Goal: Task Accomplishment & Management: Use online tool/utility

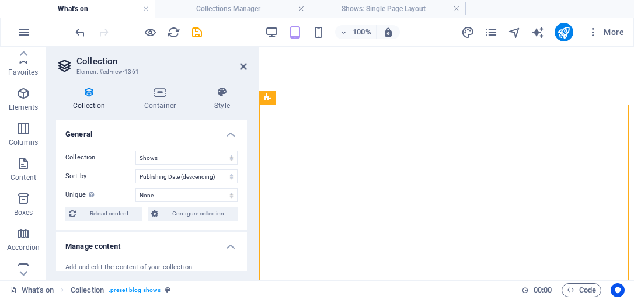
select select "68e289e271128c2b360ee21f"
select select "columns.publishing_date_DESC"
select select "columns.status"
select select "columns.publishing_date"
select select "past"
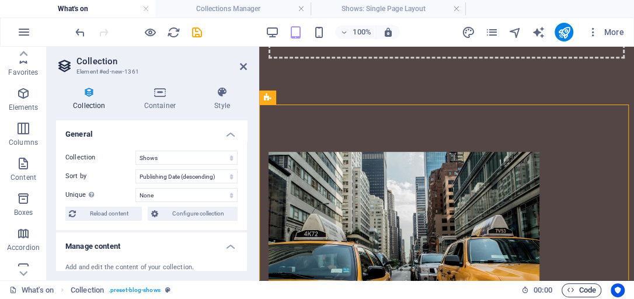
scroll to position [251, 0]
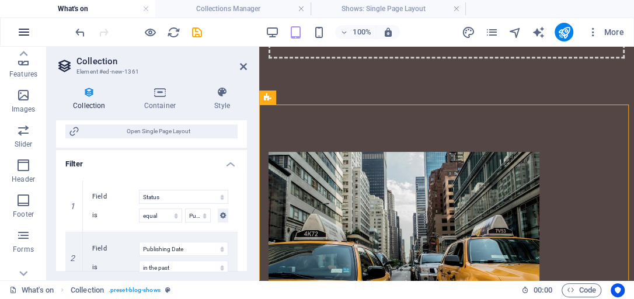
click at [26, 31] on icon "button" at bounding box center [24, 32] width 14 height 14
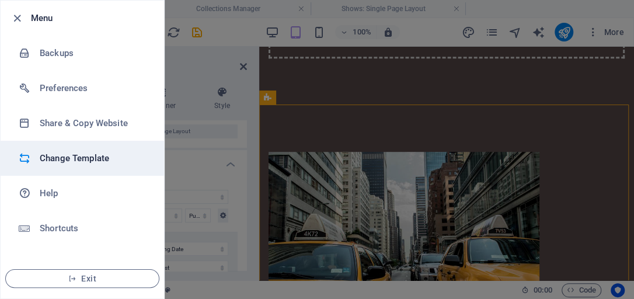
click at [72, 162] on h6 "Change Template" at bounding box center [94, 158] width 108 height 14
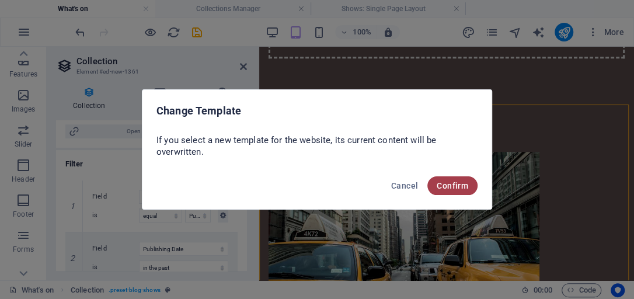
click at [450, 187] on span "Confirm" at bounding box center [452, 185] width 32 height 9
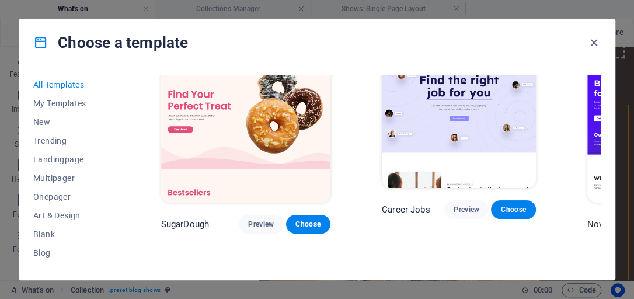
scroll to position [0, 0]
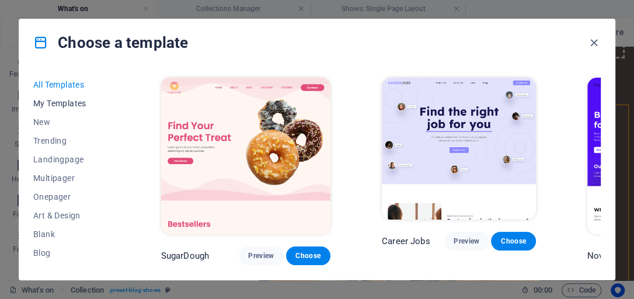
click at [54, 100] on span "My Templates" at bounding box center [71, 103] width 76 height 9
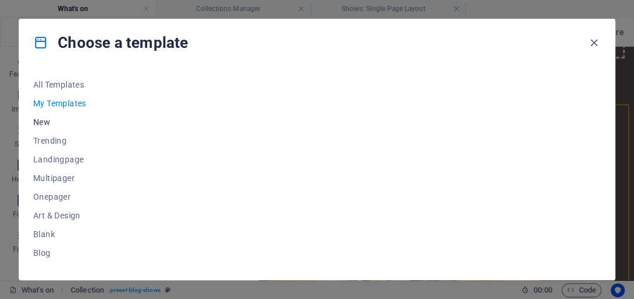
click at [46, 120] on span "New" at bounding box center [71, 121] width 76 height 9
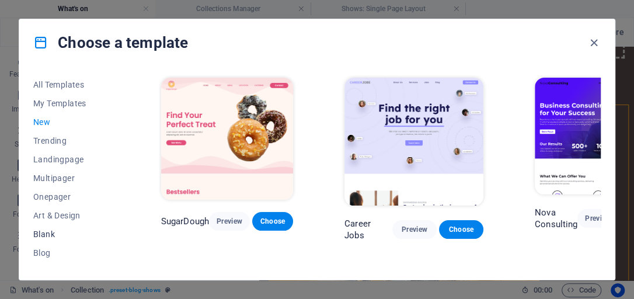
click at [44, 233] on span "Blank" at bounding box center [71, 233] width 76 height 9
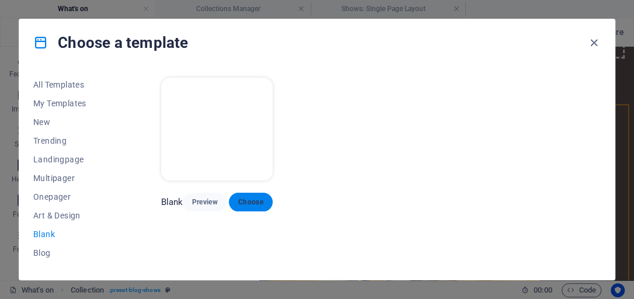
click at [247, 198] on span "Choose" at bounding box center [250, 201] width 25 height 9
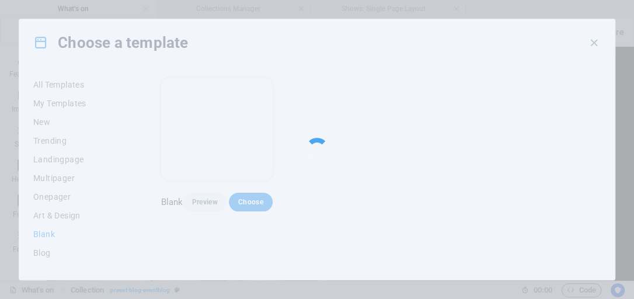
scroll to position [302, 0]
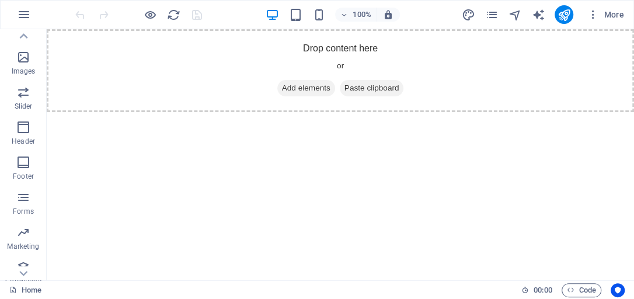
scroll to position [274, 0]
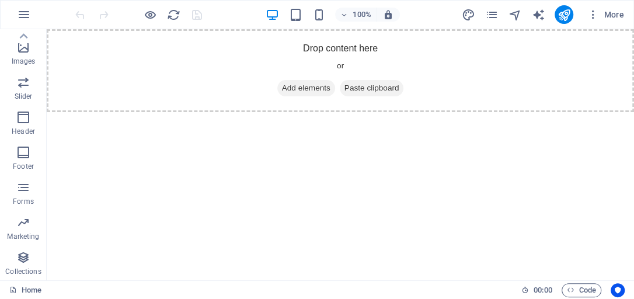
drag, startPoint x: 68, startPoint y: 286, endPoint x: 118, endPoint y: 180, distance: 117.2
drag, startPoint x: 67, startPoint y: 282, endPoint x: 146, endPoint y: 81, distance: 215.8
click at [25, 258] on icon "button" at bounding box center [23, 257] width 14 height 14
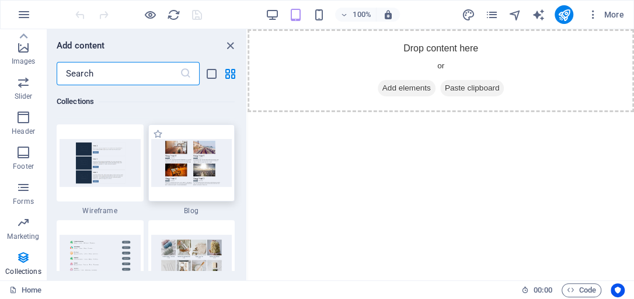
scroll to position [10713, 0]
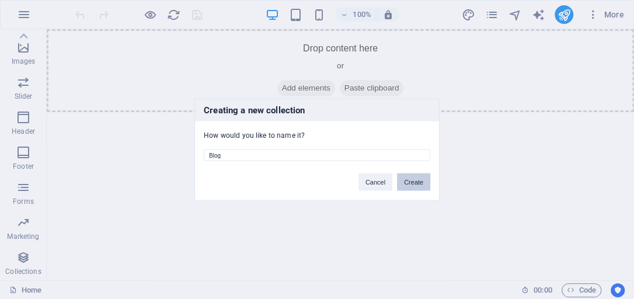
click at [407, 182] on button "Create" at bounding box center [413, 182] width 33 height 18
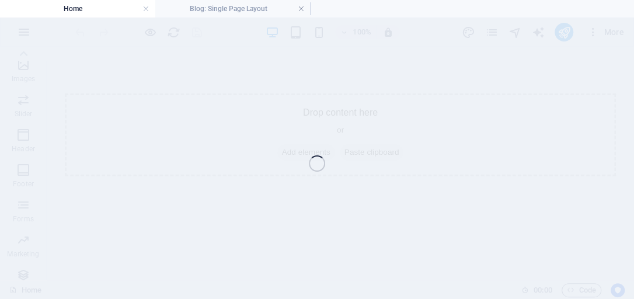
select select
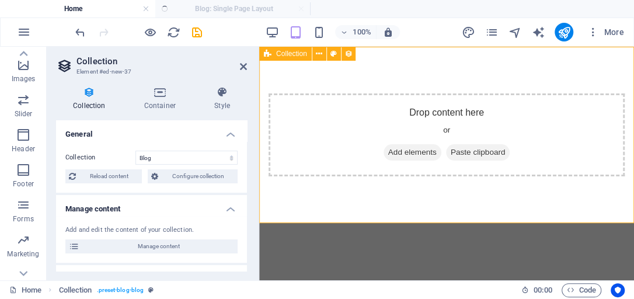
select select "columns.publishing_date_DESC"
select select "columns.status"
select select "columns.publishing_date"
select select "past"
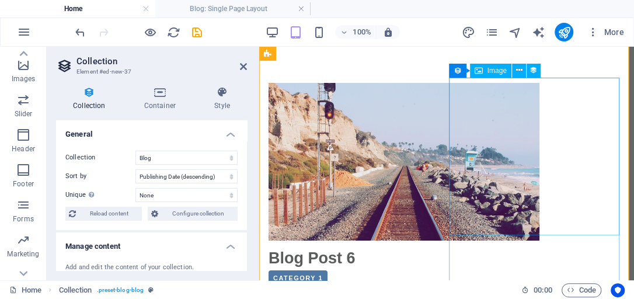
scroll to position [0, 0]
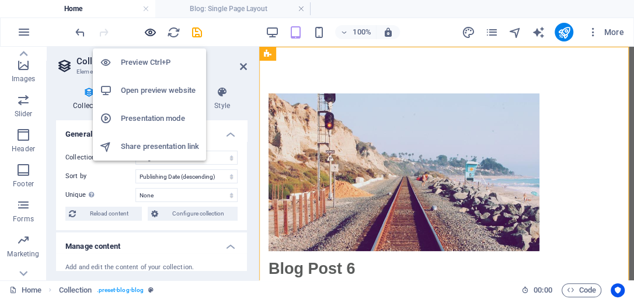
click at [148, 33] on icon "button" at bounding box center [150, 32] width 13 height 13
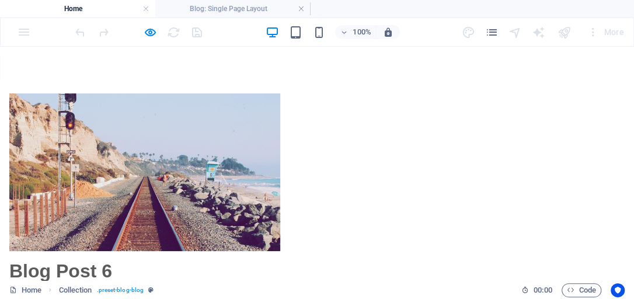
click at [123, 9] on h4 "Home" at bounding box center [77, 8] width 155 height 13
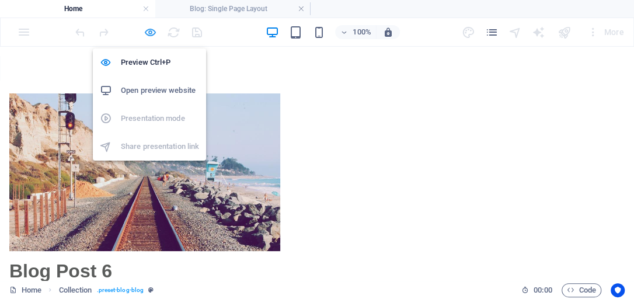
click at [152, 29] on icon "button" at bounding box center [150, 32] width 13 height 13
select select "columns.publishing_date_DESC"
select select "columns.status"
select select "columns.publishing_date"
select select "past"
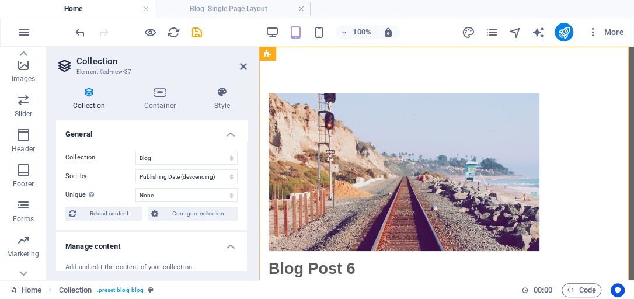
click at [72, 8] on h4 "Home" at bounding box center [77, 8] width 155 height 13
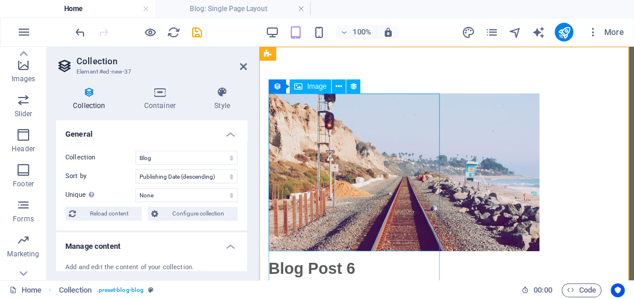
click at [362, 186] on div at bounding box center [446, 172] width 356 height 158
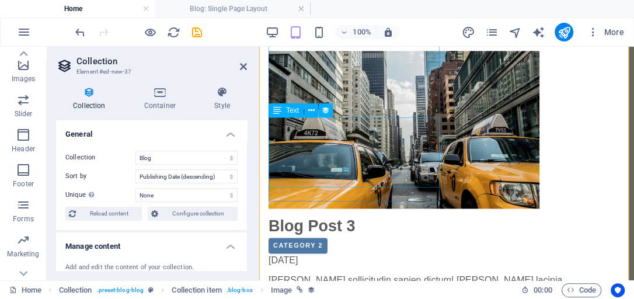
scroll to position [859, 0]
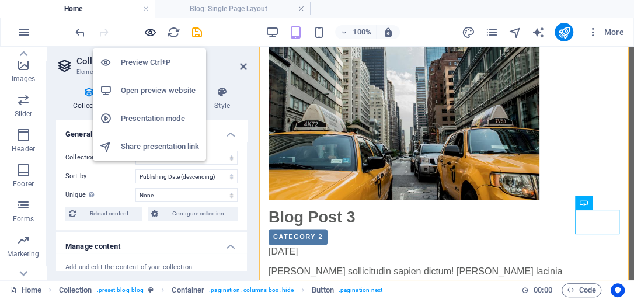
click at [150, 33] on icon "button" at bounding box center [150, 32] width 13 height 13
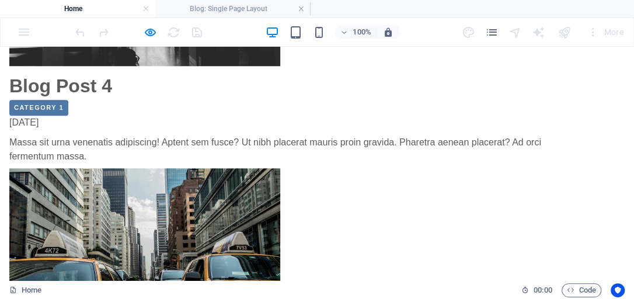
scroll to position [727, 0]
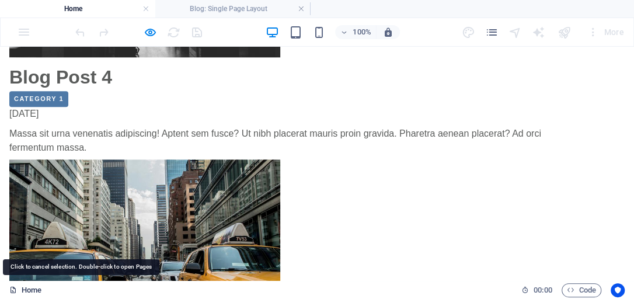
click at [25, 291] on link "Home" at bounding box center [25, 290] width 32 height 14
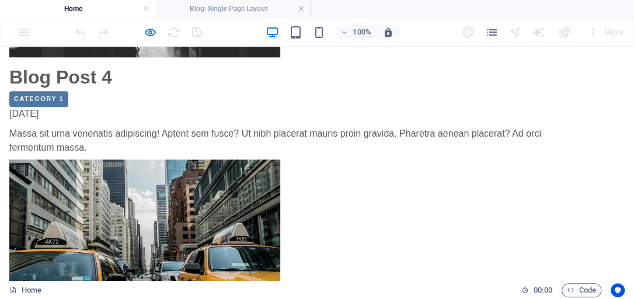
click at [81, 6] on h4 "Home" at bounding box center [77, 8] width 155 height 13
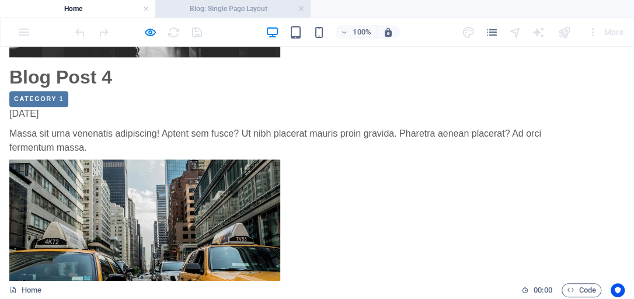
click at [243, 10] on h4 "Blog: Single Page Layout" at bounding box center [232, 8] width 155 height 13
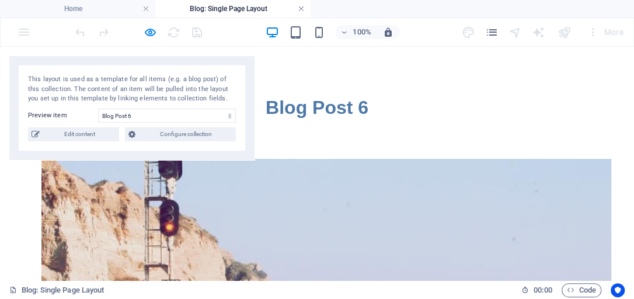
click at [302, 9] on link at bounding box center [301, 9] width 7 height 11
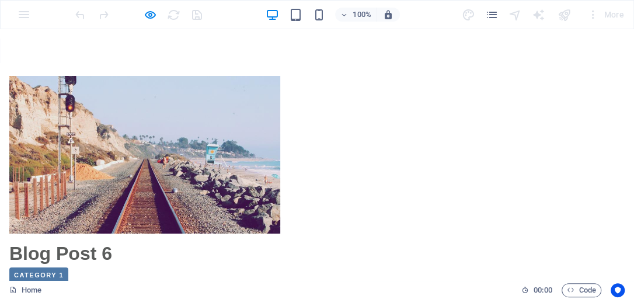
click at [20, 13] on div "100% More" at bounding box center [317, 15] width 632 height 28
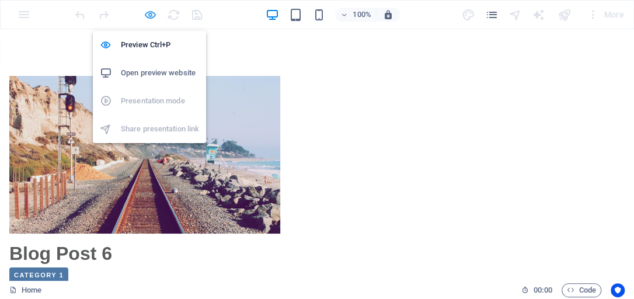
click at [155, 17] on icon "button" at bounding box center [150, 14] width 13 height 13
select select "columns.publishing_date_DESC"
select select "columns.status"
select select "columns.publishing_date"
select select "past"
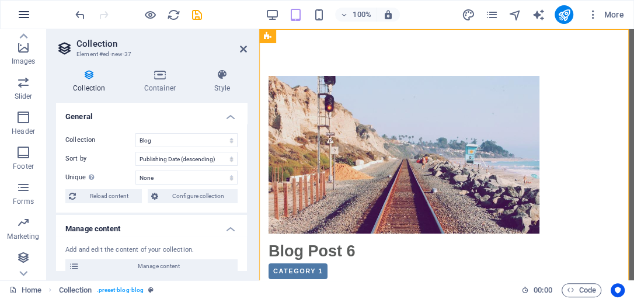
click at [20, 15] on icon "button" at bounding box center [24, 15] width 14 height 14
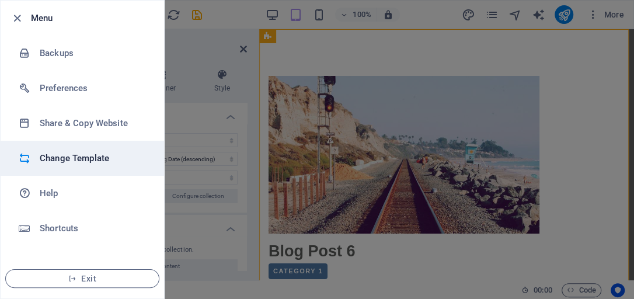
click at [60, 156] on h6 "Change Template" at bounding box center [94, 158] width 108 height 14
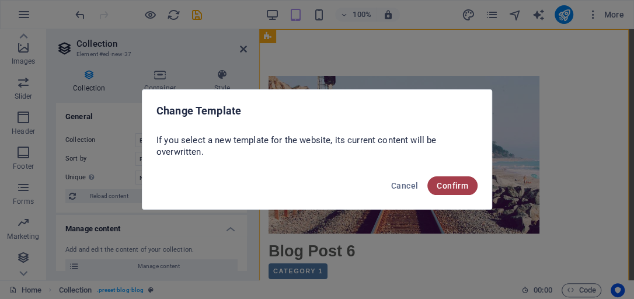
click at [446, 187] on span "Confirm" at bounding box center [452, 185] width 32 height 9
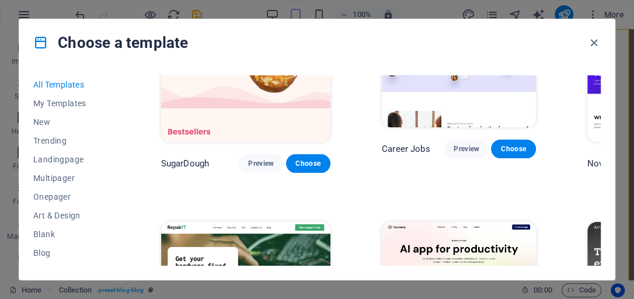
scroll to position [100, 0]
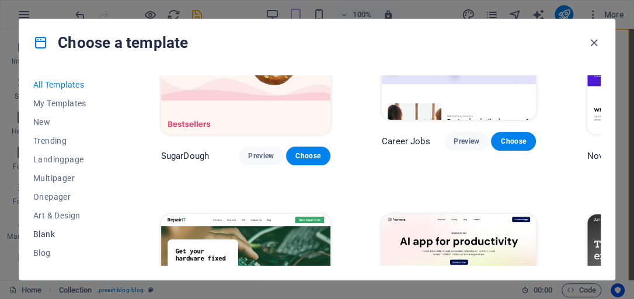
click at [45, 232] on span "Blank" at bounding box center [71, 233] width 76 height 9
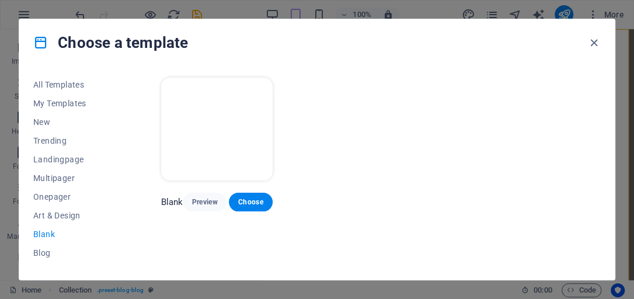
scroll to position [0, 0]
click at [240, 202] on span "Choose" at bounding box center [250, 201] width 25 height 9
select select "columns.publishing_date_DESC"
select select "columns.status"
select select "columns.publishing_date"
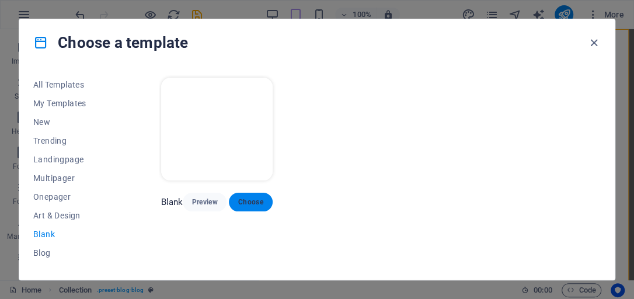
select select "past"
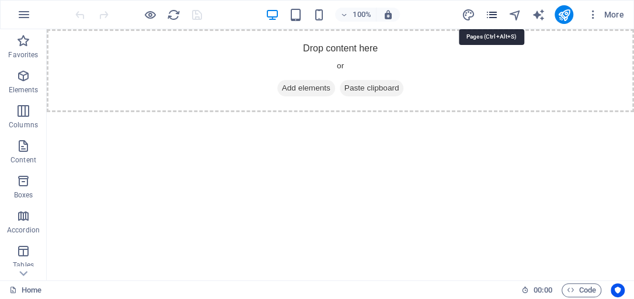
click at [495, 16] on icon "pages" at bounding box center [490, 14] width 13 height 13
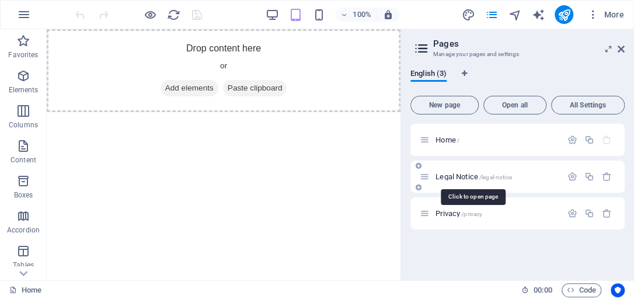
click at [454, 175] on span "Legal Notice /legal-notice" at bounding box center [473, 176] width 76 height 9
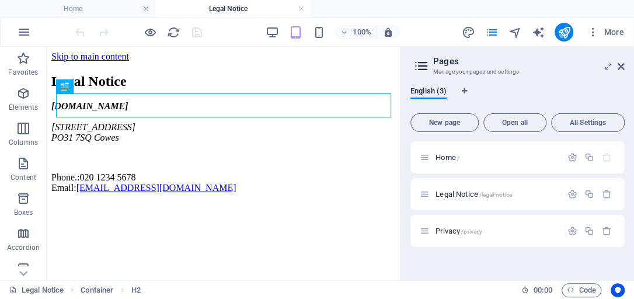
click at [198, 10] on h4 "Legal Notice" at bounding box center [232, 8] width 155 height 13
click at [451, 231] on span "Privacy /privacy" at bounding box center [458, 230] width 47 height 9
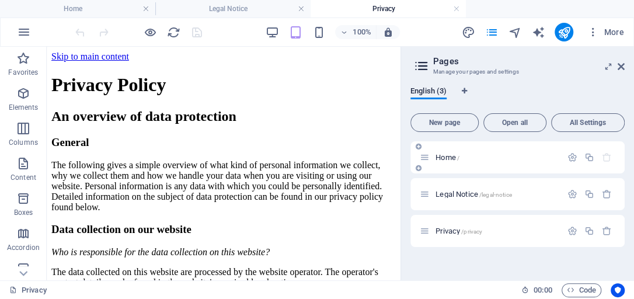
click at [443, 156] on span "Home /" at bounding box center [447, 157] width 24 height 9
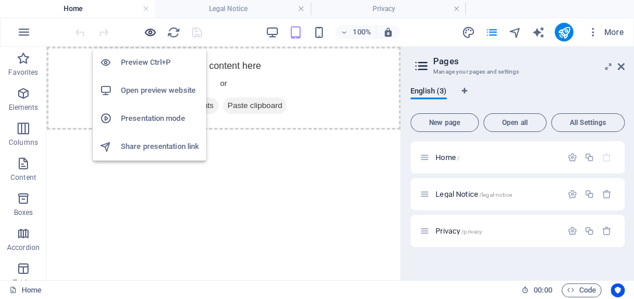
click at [149, 31] on icon "button" at bounding box center [150, 32] width 13 height 13
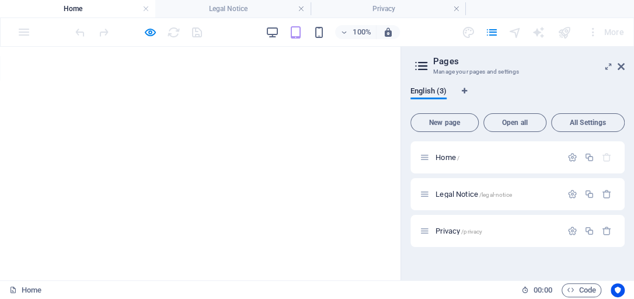
click at [118, 15] on li "Home" at bounding box center [77, 9] width 155 height 18
click at [154, 47] on html "Skip to main content Drop content here or Add elements Paste clipboard" at bounding box center [200, 47] width 400 height 0
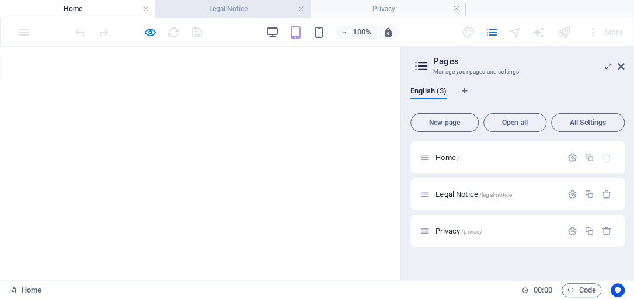
click at [228, 6] on h4 "Legal Notice" at bounding box center [232, 8] width 155 height 13
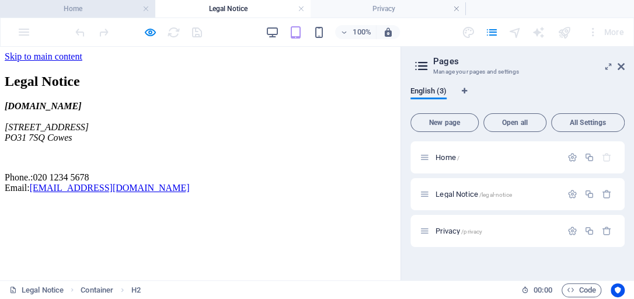
click at [95, 7] on h4 "Home" at bounding box center [77, 8] width 155 height 13
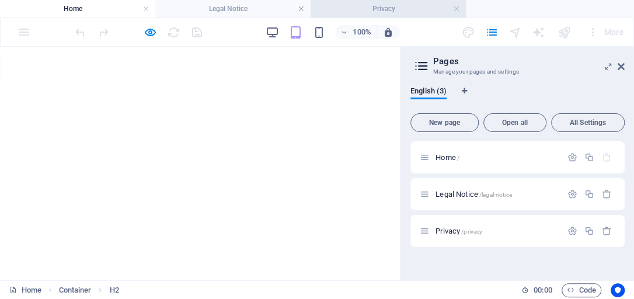
click at [363, 12] on h4 "Privacy" at bounding box center [387, 8] width 155 height 13
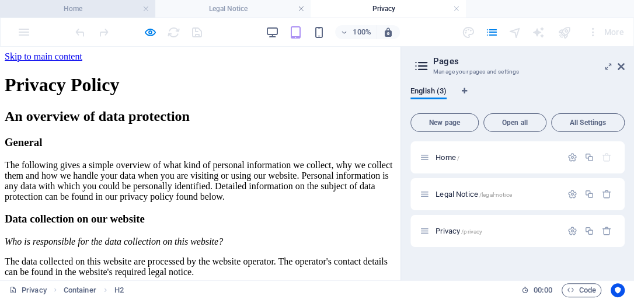
click at [103, 8] on h4 "Home" at bounding box center [77, 8] width 155 height 13
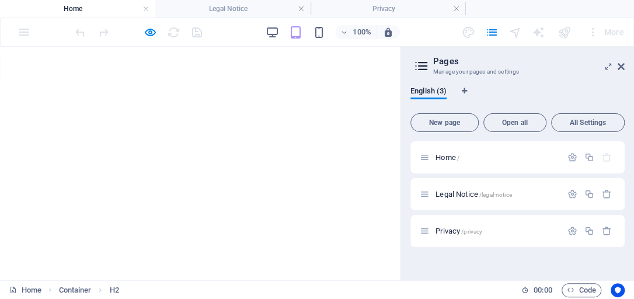
click at [69, 8] on h4 "Home" at bounding box center [77, 8] width 155 height 13
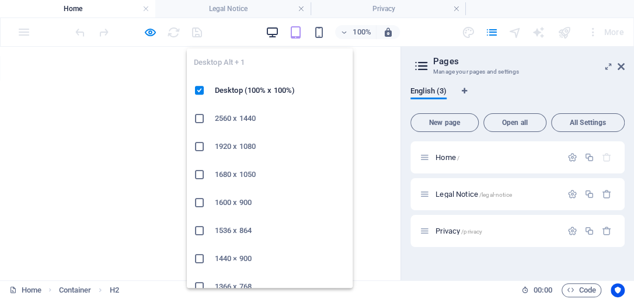
click at [276, 30] on icon "button" at bounding box center [271, 32] width 13 height 13
click at [274, 30] on icon "button" at bounding box center [271, 32] width 13 height 13
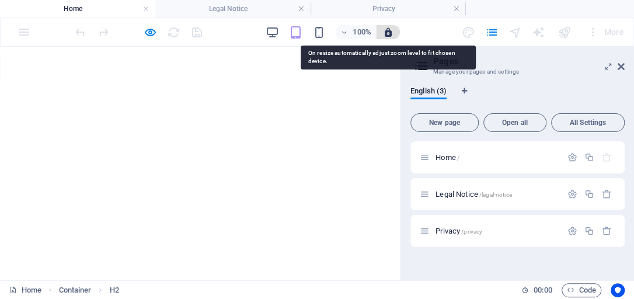
click at [388, 32] on icon "button" at bounding box center [388, 32] width 11 height 11
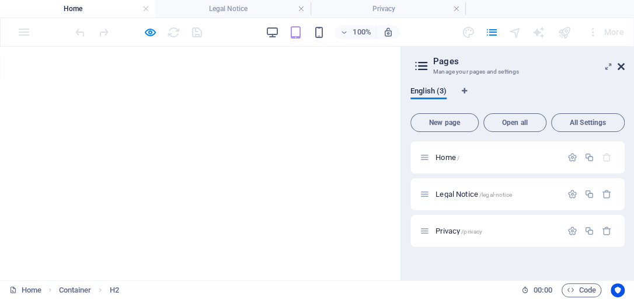
click at [617, 62] on icon at bounding box center [620, 66] width 7 height 9
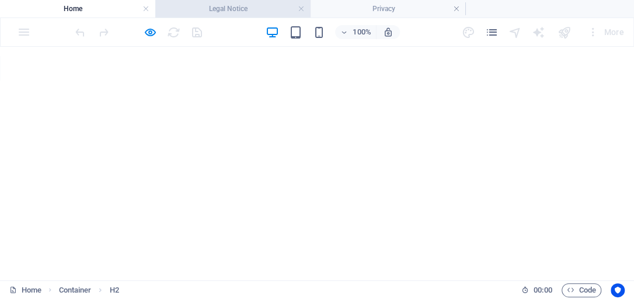
click at [213, 11] on h4 "Legal Notice" at bounding box center [232, 8] width 155 height 13
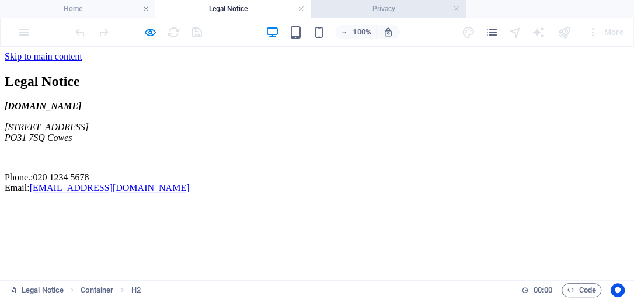
click at [370, 6] on h4 "Privacy" at bounding box center [387, 8] width 155 height 13
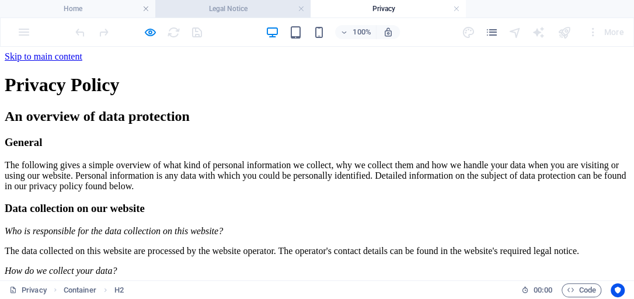
click at [272, 9] on h4 "Legal Notice" at bounding box center [232, 8] width 155 height 13
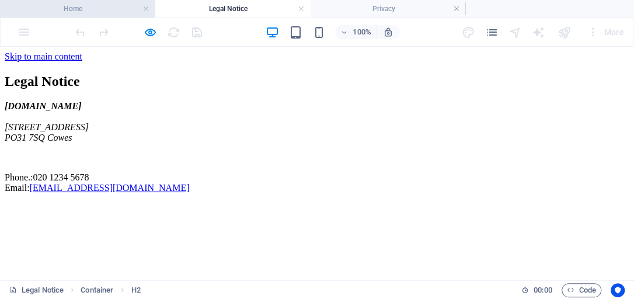
click at [101, 11] on h4 "Home" at bounding box center [77, 8] width 155 height 13
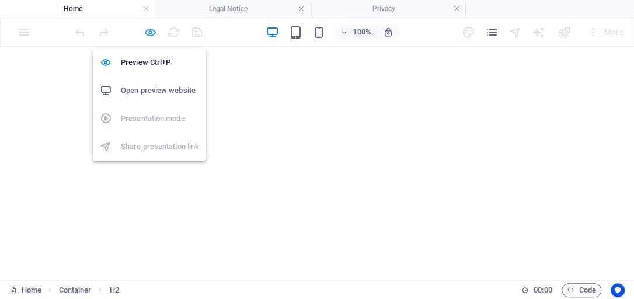
click at [148, 30] on icon "button" at bounding box center [150, 32] width 13 height 13
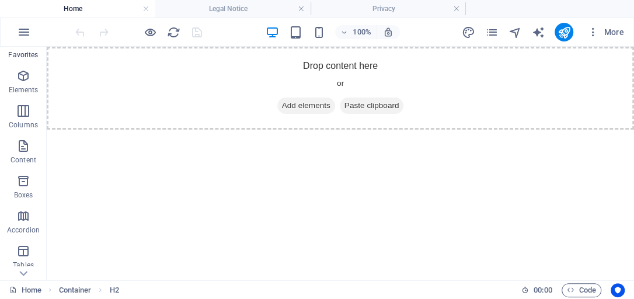
scroll to position [33, 0]
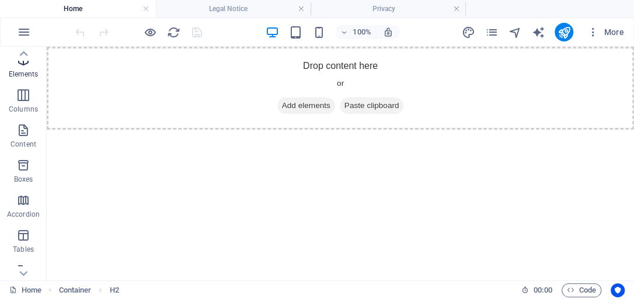
click at [24, 64] on icon "button" at bounding box center [23, 60] width 14 height 14
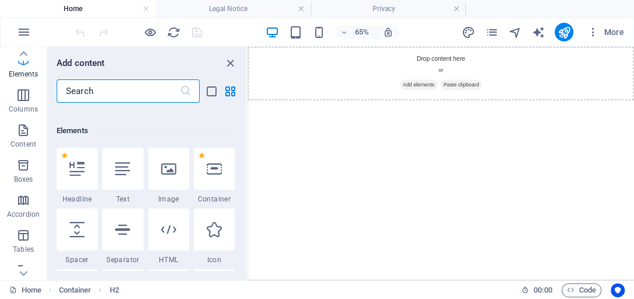
scroll to position [124, 0]
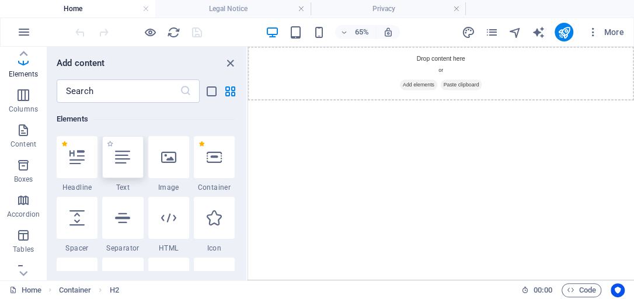
click at [123, 155] on icon at bounding box center [122, 156] width 15 height 15
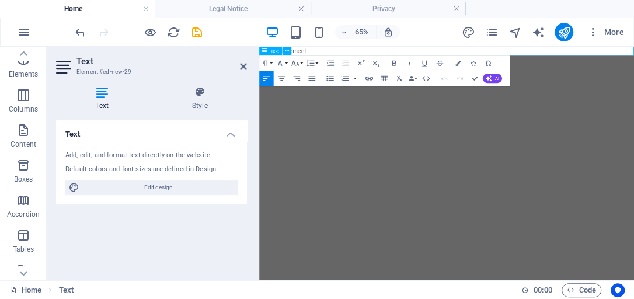
click at [348, 55] on p "New text element" at bounding box center [547, 54] width 576 height 14
click at [348, 54] on p "New text element" at bounding box center [547, 54] width 576 height 14
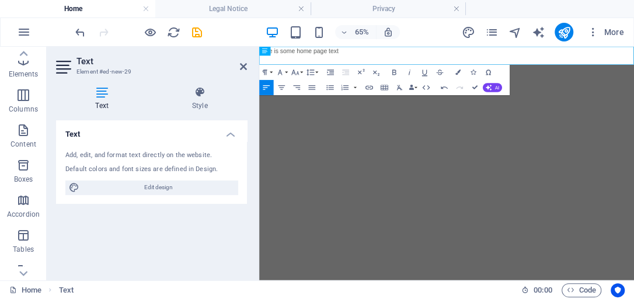
click at [360, 75] on html "Skip to main content Here is some home page text" at bounding box center [547, 61] width 576 height 28
click at [146, 63] on h2 "Text" at bounding box center [161, 61] width 170 height 11
click at [350, 75] on html "Skip to main content Here is some home page text" at bounding box center [547, 61] width 576 height 28
click at [386, 48] on p "Here is some home page text" at bounding box center [547, 54] width 576 height 14
click at [244, 67] on icon at bounding box center [243, 66] width 7 height 9
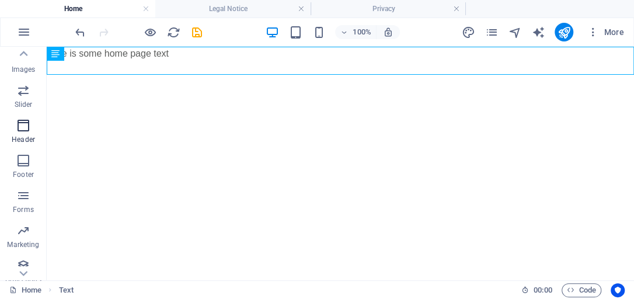
scroll to position [291, 0]
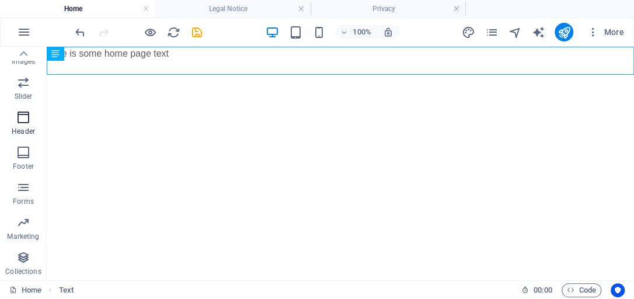
click at [22, 116] on icon "button" at bounding box center [23, 117] width 14 height 14
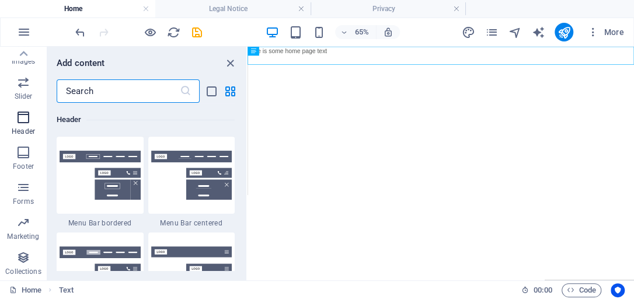
scroll to position [7025, 0]
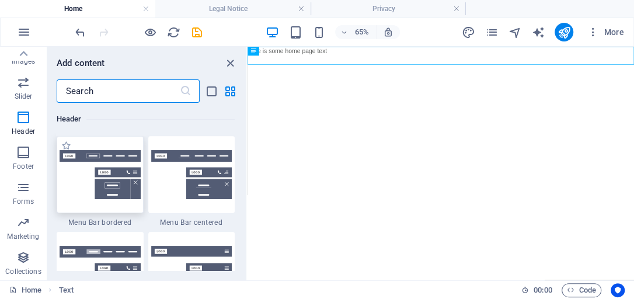
click at [108, 161] on img at bounding box center [100, 174] width 81 height 49
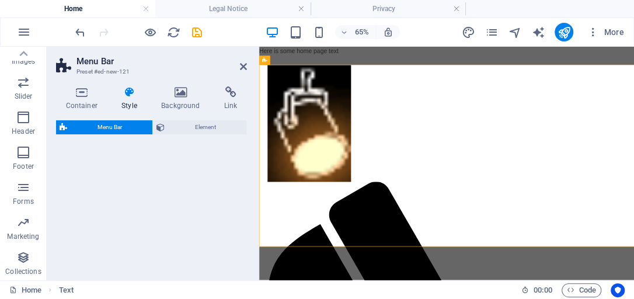
select select "rem"
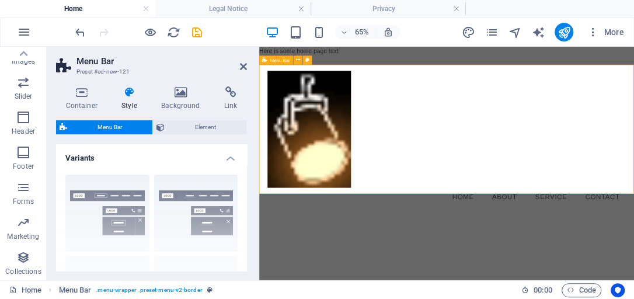
click at [418, 198] on div "Menu Home About Service Contact" at bounding box center [547, 189] width 576 height 228
click at [631, 264] on nav "Home About Service Contact" at bounding box center [547, 278] width 551 height 29
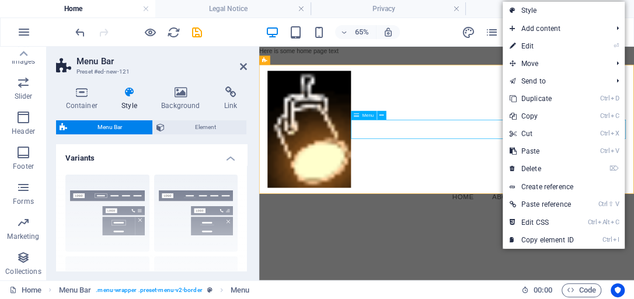
click at [582, 264] on nav "Home About Service Contact" at bounding box center [547, 278] width 551 height 29
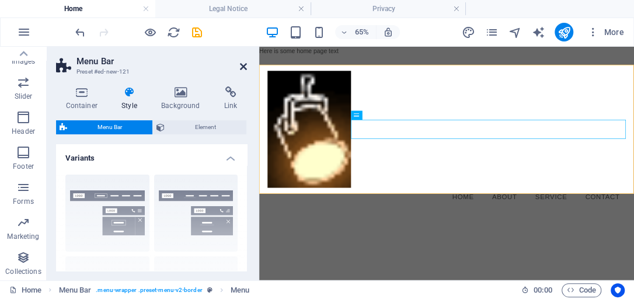
click at [244, 65] on icon at bounding box center [243, 66] width 7 height 9
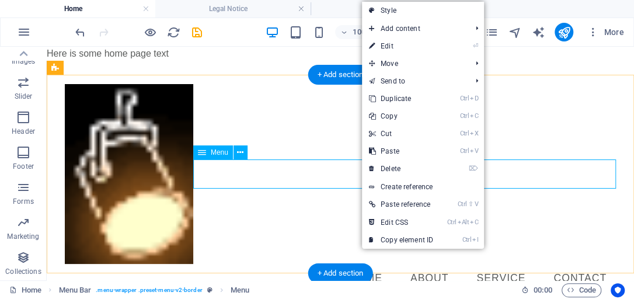
click at [323, 264] on nav "Home About Service Contact" at bounding box center [340, 278] width 551 height 29
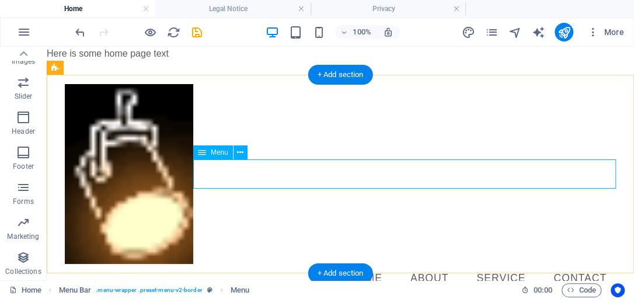
click at [429, 264] on nav "Home About Service Contact" at bounding box center [340, 278] width 551 height 29
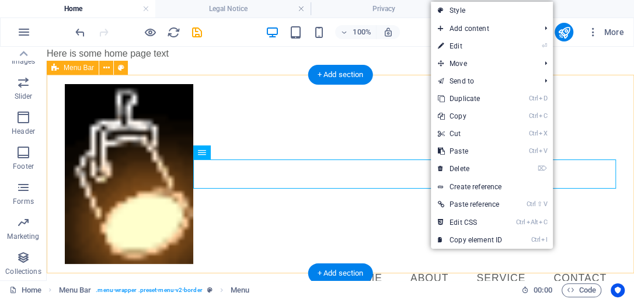
click at [254, 120] on div "Menu Home About Service Contact" at bounding box center [340, 189] width 587 height 228
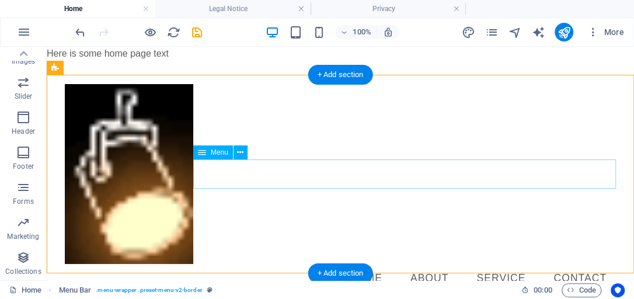
click at [572, 264] on nav "Home About Service Contact" at bounding box center [340, 278] width 551 height 29
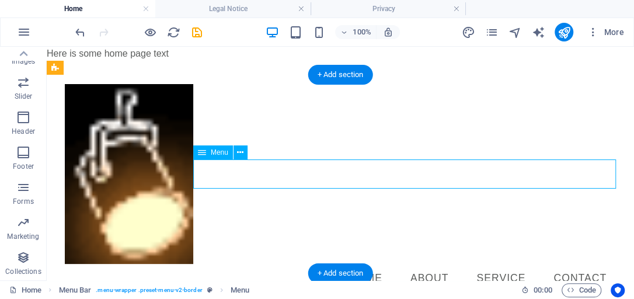
click at [431, 264] on nav "Home About Service Contact" at bounding box center [340, 278] width 551 height 29
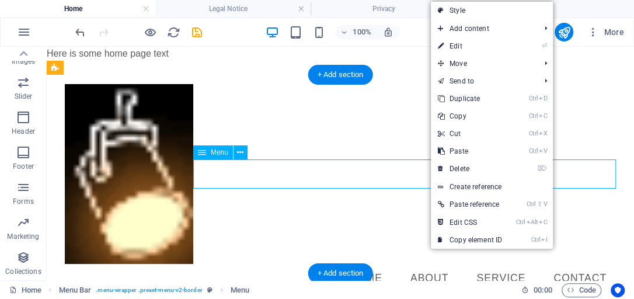
click at [365, 264] on nav "Home About Service Contact" at bounding box center [340, 278] width 551 height 29
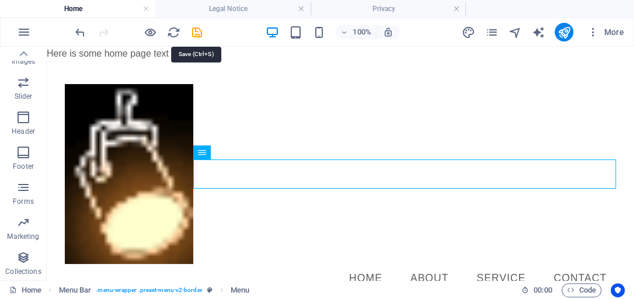
click at [200, 33] on icon "save" at bounding box center [196, 32] width 13 height 13
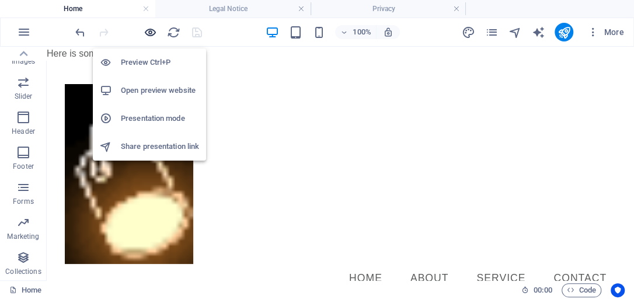
click at [148, 30] on icon "button" at bounding box center [150, 32] width 13 height 13
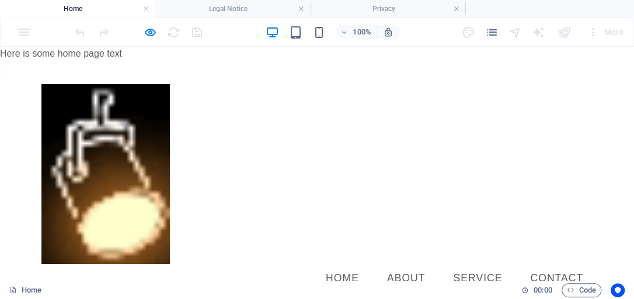
click at [349, 264] on link "Home" at bounding box center [342, 278] width 52 height 29
click at [400, 264] on link "About" at bounding box center [405, 278] width 57 height 29
click at [477, 264] on link "Service" at bounding box center [477, 278] width 68 height 29
click at [549, 264] on link "Contact" at bounding box center [556, 278] width 72 height 29
click at [342, 264] on link "Home" at bounding box center [342, 278] width 52 height 29
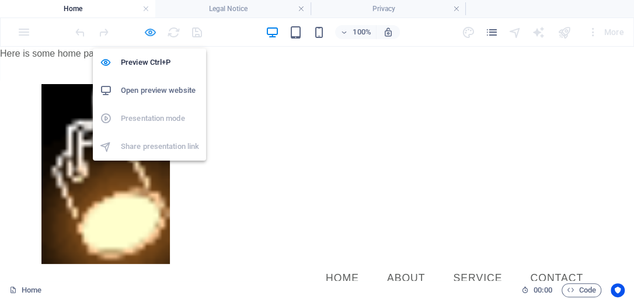
click at [152, 32] on icon "button" at bounding box center [150, 32] width 13 height 13
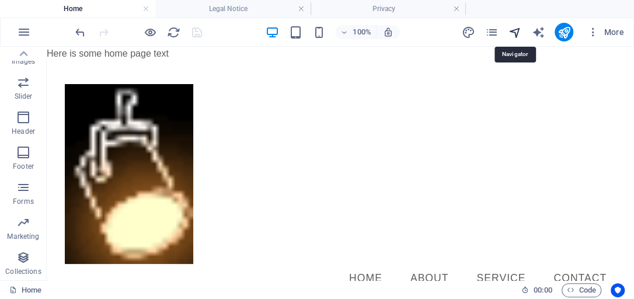
click at [517, 29] on icon "navigator" at bounding box center [514, 32] width 13 height 13
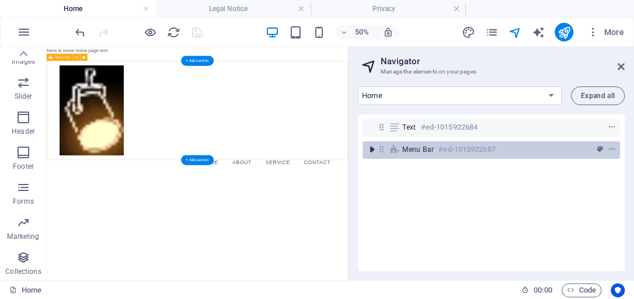
click at [368, 150] on icon "toggle-expand" at bounding box center [372, 150] width 12 height 12
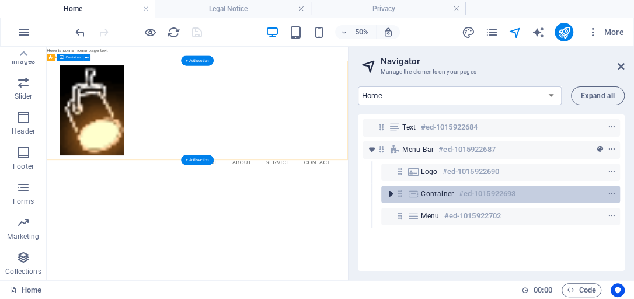
click at [390, 193] on icon "toggle-expand" at bounding box center [390, 194] width 12 height 12
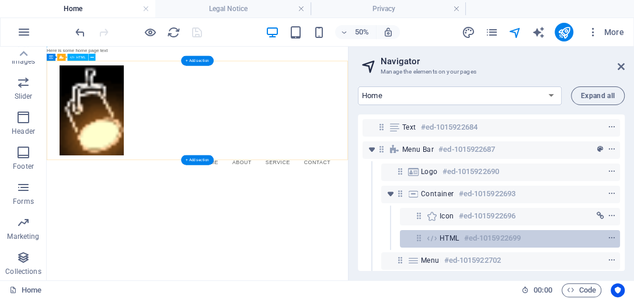
click at [452, 240] on span "HTML" at bounding box center [449, 237] width 20 height 9
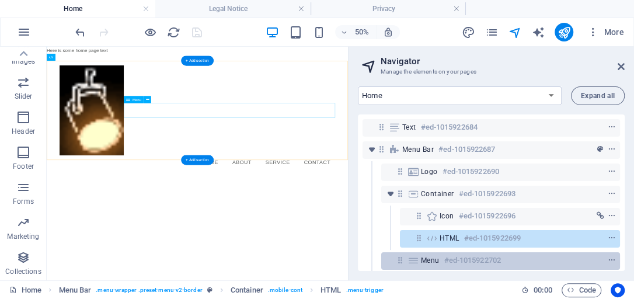
click at [444, 260] on h6 "#ed-1015922702" at bounding box center [472, 260] width 57 height 14
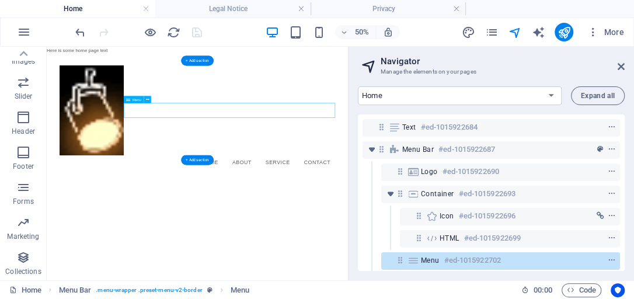
click at [444, 260] on h6 "#ed-1015922702" at bounding box center [472, 260] width 57 height 14
click at [417, 260] on icon at bounding box center [413, 260] width 13 height 9
select select
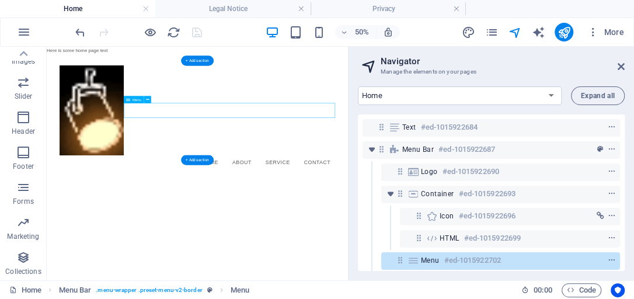
select select
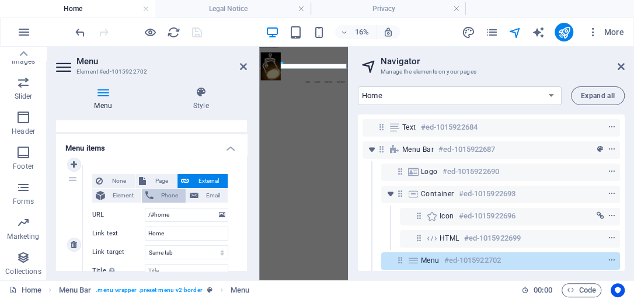
scroll to position [100, 0]
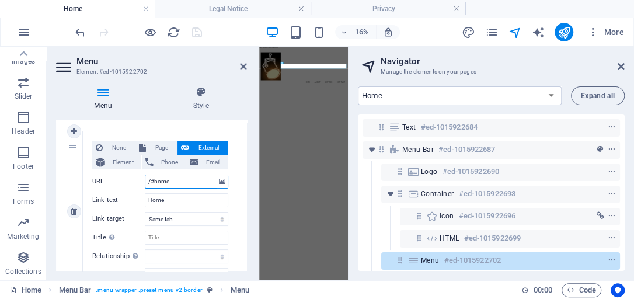
click at [153, 179] on input "/#home" at bounding box center [186, 181] width 83 height 14
type input "/home"
select select
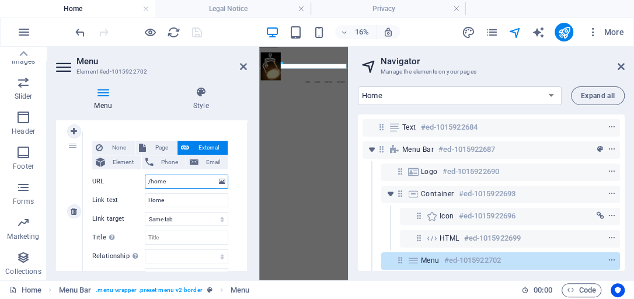
select select
type input "/home"
click at [150, 144] on span "Page" at bounding box center [161, 148] width 24 height 14
select select
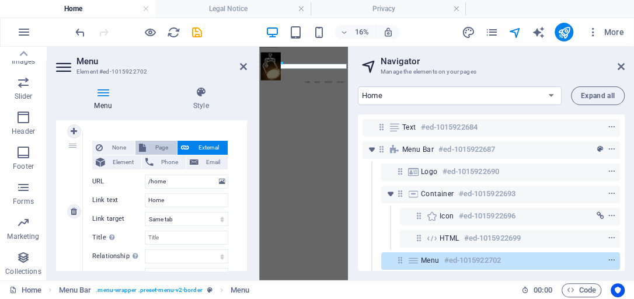
select select
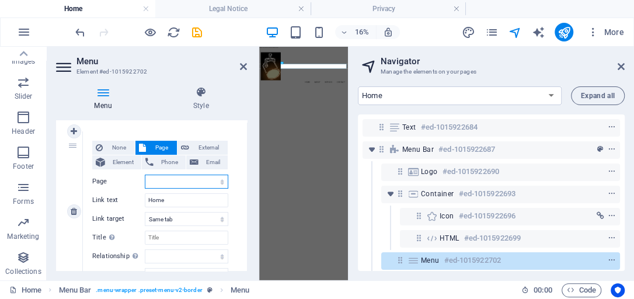
click at [158, 179] on select "Home Legal Notice Privacy" at bounding box center [186, 181] width 83 height 14
select select "0"
click at [145, 174] on select "Home Legal Notice Privacy" at bounding box center [186, 181] width 83 height 14
select select
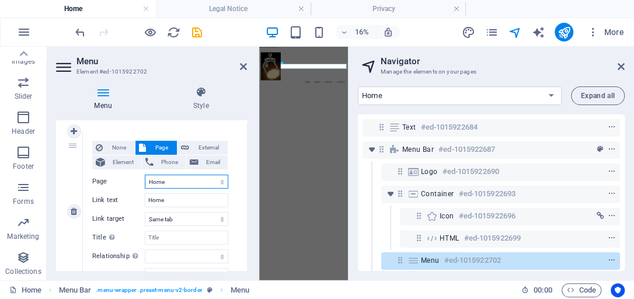
select select
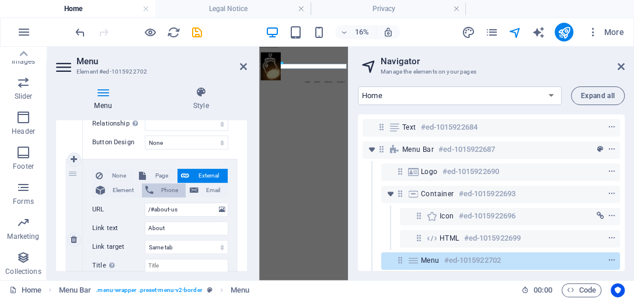
scroll to position [233, 0]
click at [159, 176] on span "Page" at bounding box center [161, 174] width 24 height 14
select select
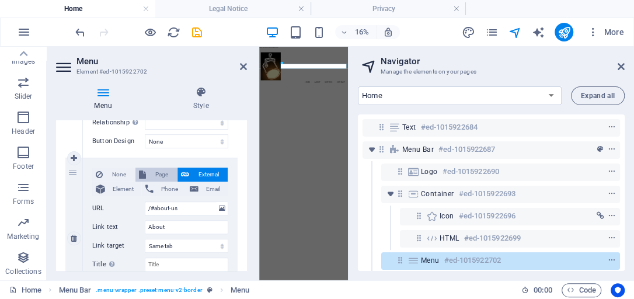
select select
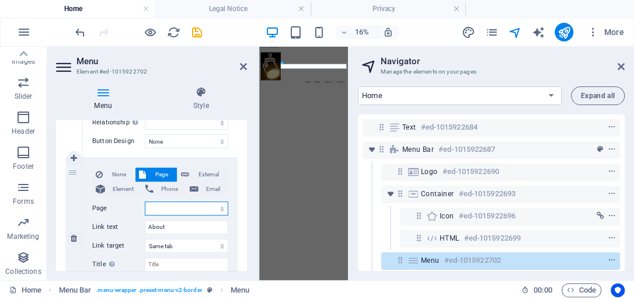
click at [211, 208] on select "Home Legal Notice Privacy" at bounding box center [186, 208] width 83 height 14
select select "1"
click at [145, 201] on select "Home Legal Notice Privacy" at bounding box center [186, 208] width 83 height 14
select select
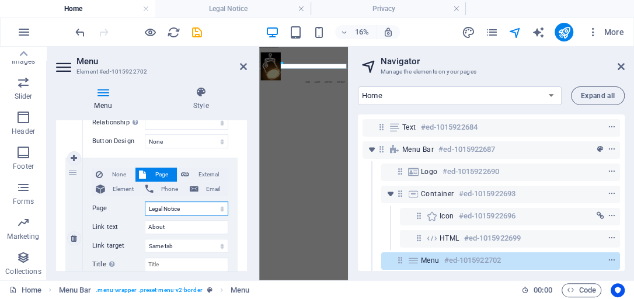
select select
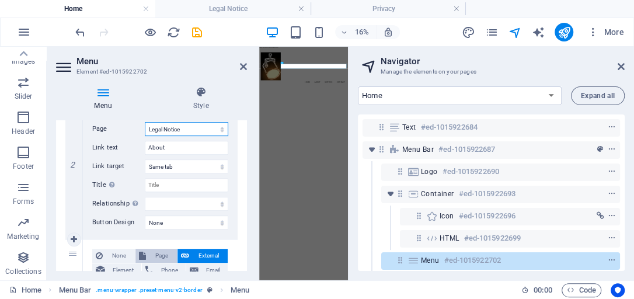
scroll to position [366, 0]
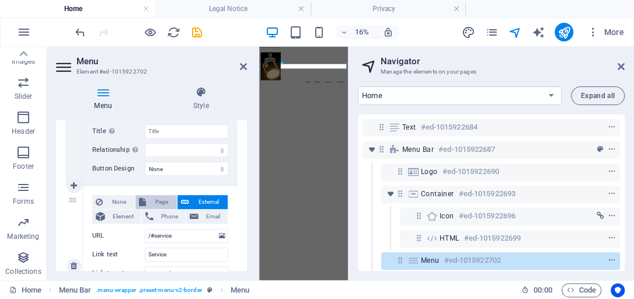
click at [162, 197] on span "Page" at bounding box center [161, 202] width 24 height 14
select select
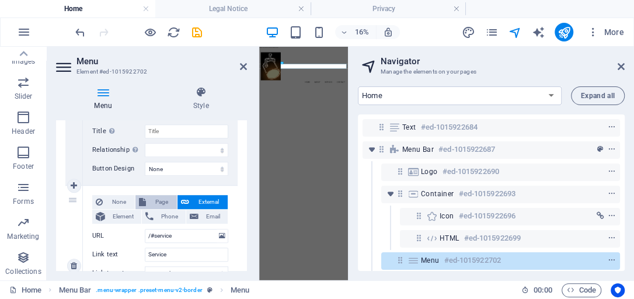
select select
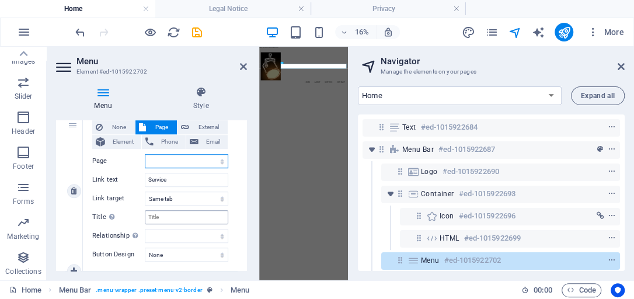
scroll to position [467, 0]
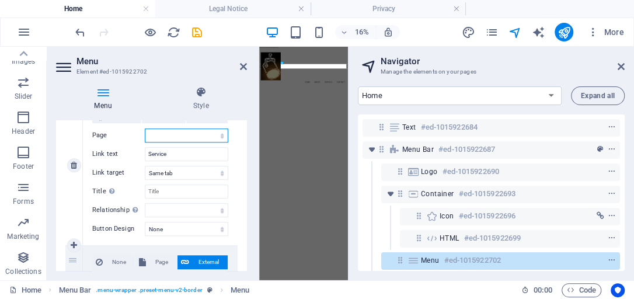
click at [197, 135] on select "Home Legal Notice Privacy" at bounding box center [186, 135] width 83 height 14
select select "2"
click at [145, 128] on select "Home Legal Notice Privacy" at bounding box center [186, 135] width 83 height 14
select select
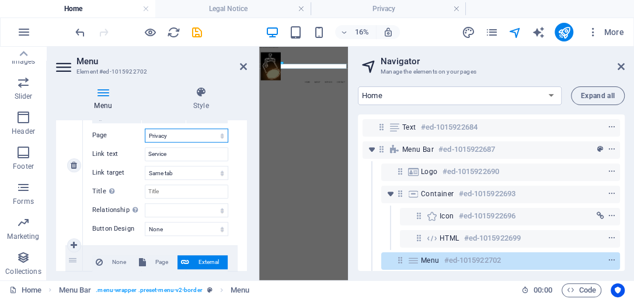
select select
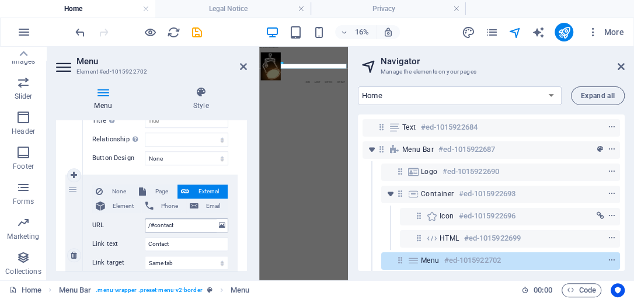
scroll to position [533, 0]
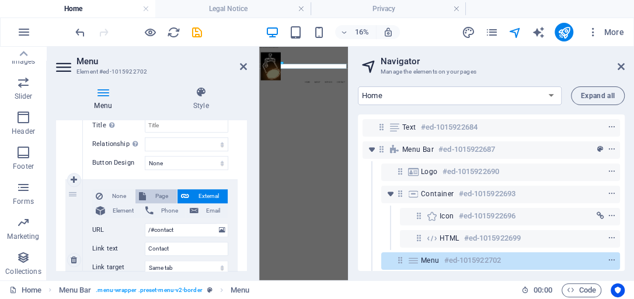
click at [164, 194] on span "Page" at bounding box center [161, 196] width 24 height 14
select select
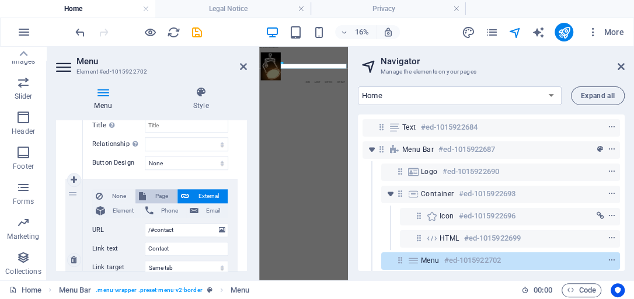
select select
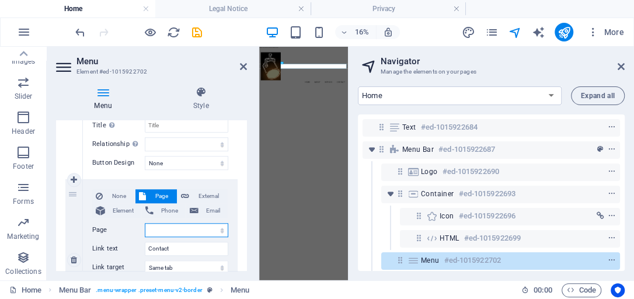
click at [218, 228] on select "Home Legal Notice Privacy" at bounding box center [186, 230] width 83 height 14
select select "1"
click at [145, 223] on select "Home Legal Notice Privacy" at bounding box center [186, 230] width 83 height 14
select select
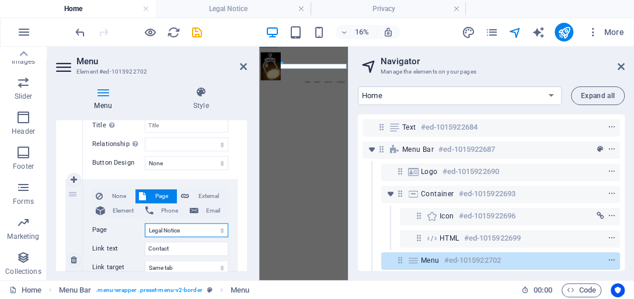
select select
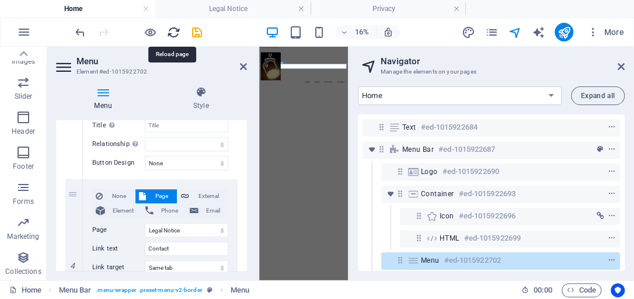
click at [173, 29] on icon "reload" at bounding box center [173, 32] width 13 height 13
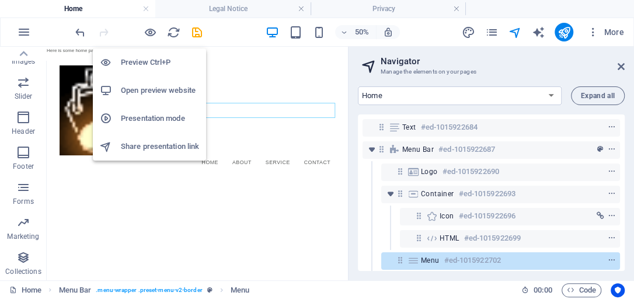
click at [145, 62] on h6 "Preview Ctrl+P" at bounding box center [160, 62] width 78 height 14
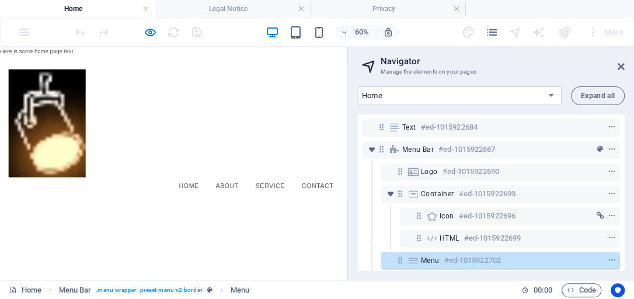
click at [375, 264] on link "About" at bounding box center [378, 278] width 57 height 29
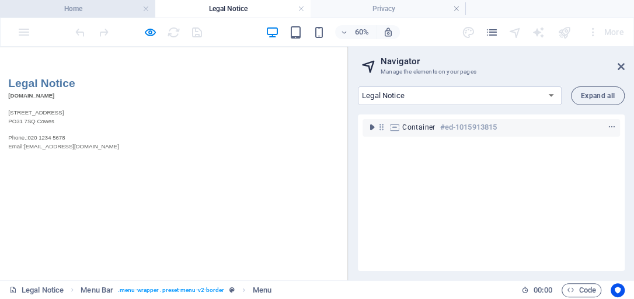
click at [91, 7] on h4 "Home" at bounding box center [77, 8] width 155 height 13
select select "18256240-en"
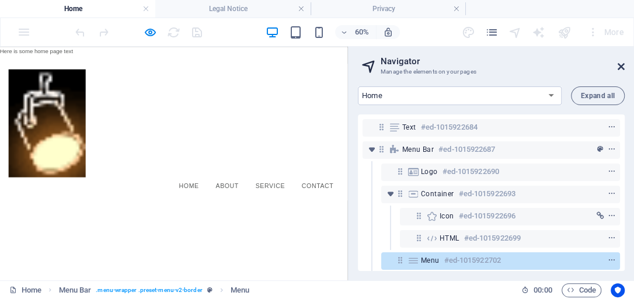
click at [621, 65] on icon at bounding box center [620, 66] width 7 height 9
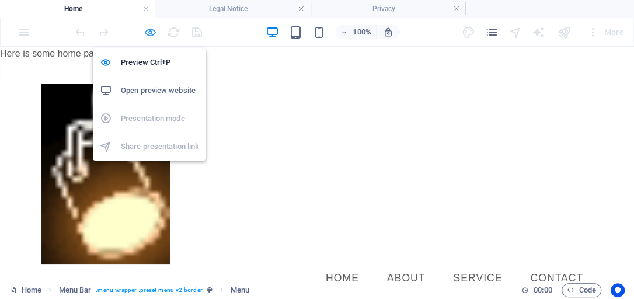
click at [152, 33] on icon "button" at bounding box center [150, 32] width 13 height 13
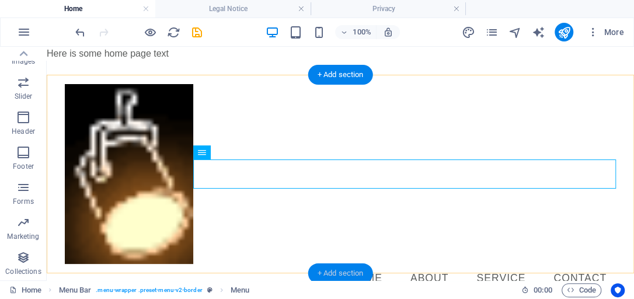
click at [352, 271] on div "+ Add section" at bounding box center [340, 273] width 65 height 20
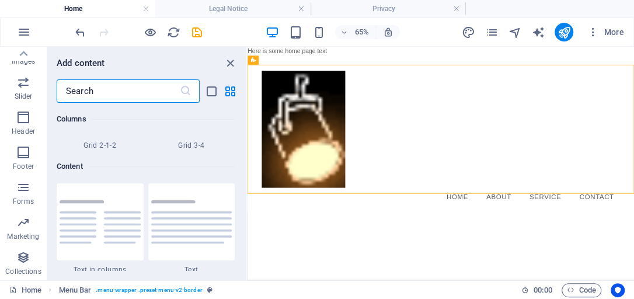
scroll to position [2041, 0]
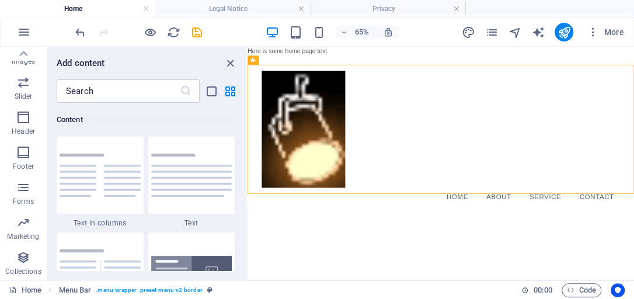
drag, startPoint x: 268, startPoint y: 304, endPoint x: 349, endPoint y: 314, distance: 82.3
click at [439, 193] on div "+ Add section" at bounding box center [440, 193] width 42 height 13
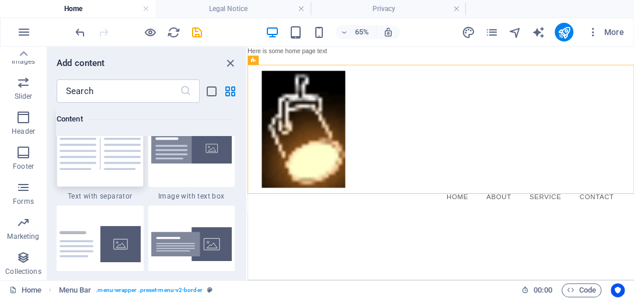
scroll to position [2174, 0]
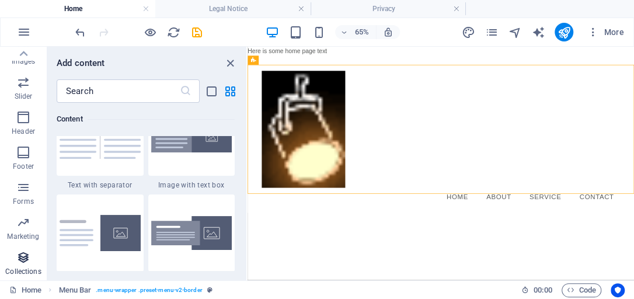
click at [25, 256] on icon "button" at bounding box center [23, 257] width 14 height 14
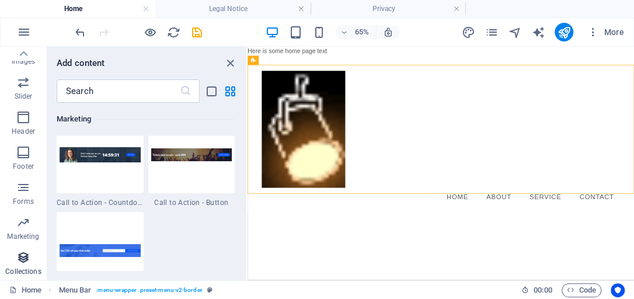
scroll to position [10680, 0]
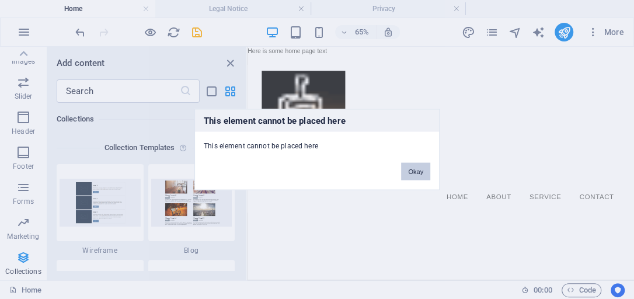
click at [419, 170] on button "Okay" at bounding box center [415, 172] width 29 height 18
click at [412, 173] on button "Okay" at bounding box center [415, 172] width 29 height 18
click at [425, 172] on button "Okay" at bounding box center [415, 172] width 29 height 18
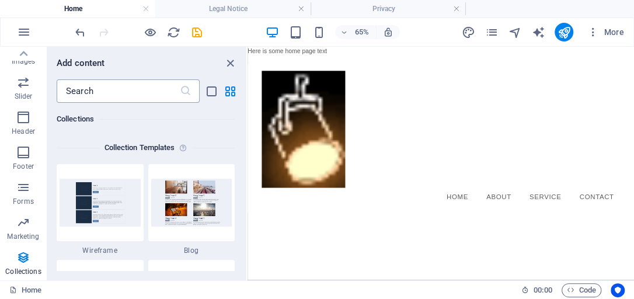
click at [111, 91] on input "text" at bounding box center [118, 90] width 123 height 23
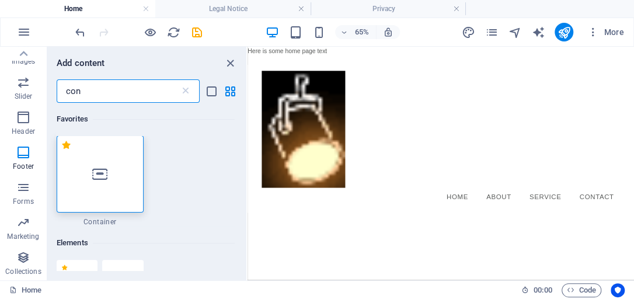
scroll to position [0, 0]
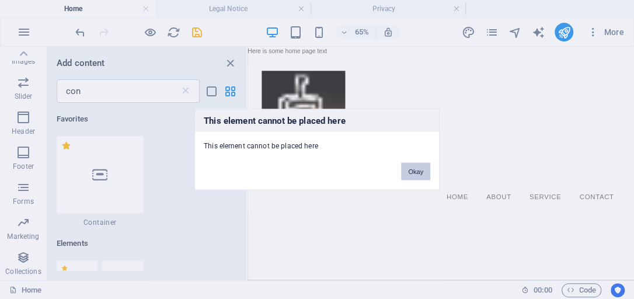
click at [405, 170] on button "Okay" at bounding box center [415, 172] width 29 height 18
click at [419, 172] on button "Okay" at bounding box center [415, 172] width 29 height 18
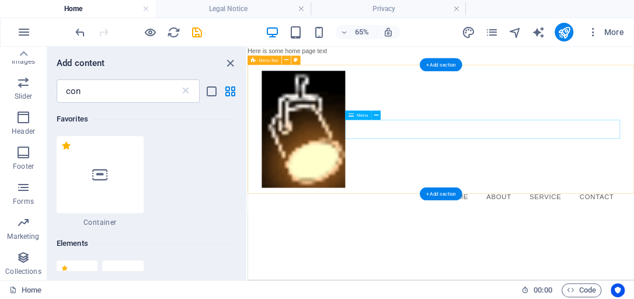
click at [633, 264] on nav "Home About Service Contact" at bounding box center [544, 278] width 551 height 29
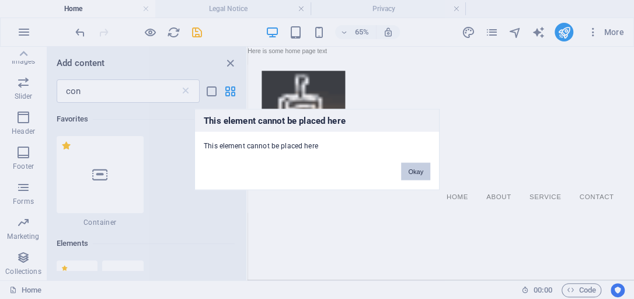
click at [417, 173] on button "Okay" at bounding box center [415, 172] width 29 height 18
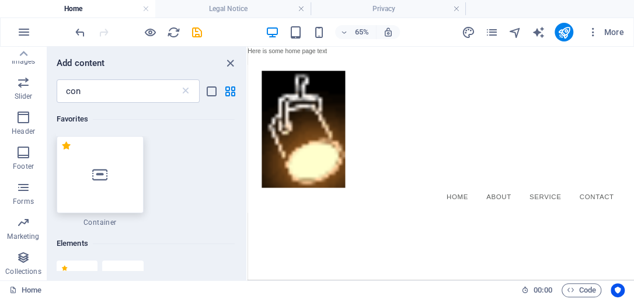
click at [103, 190] on div at bounding box center [100, 174] width 87 height 77
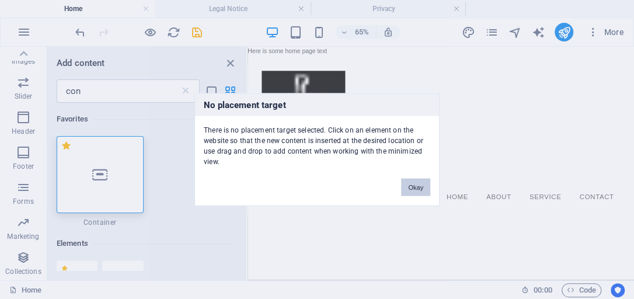
click at [412, 183] on button "Okay" at bounding box center [415, 188] width 29 height 18
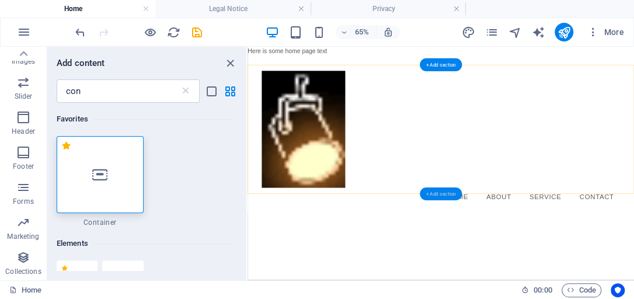
click at [450, 193] on div "+ Add section" at bounding box center [440, 193] width 42 height 13
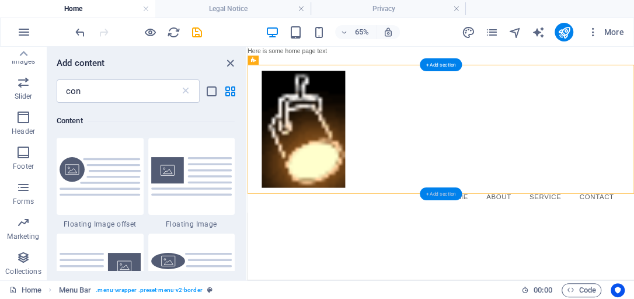
scroll to position [529, 0]
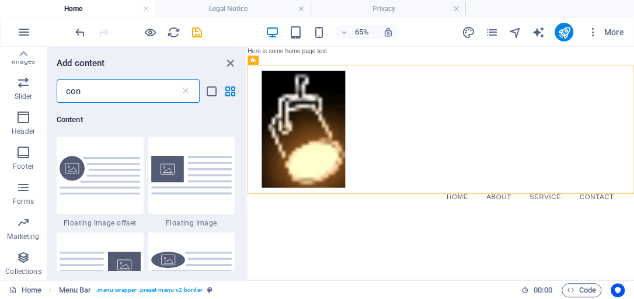
click at [81, 90] on input "con" at bounding box center [118, 90] width 123 height 23
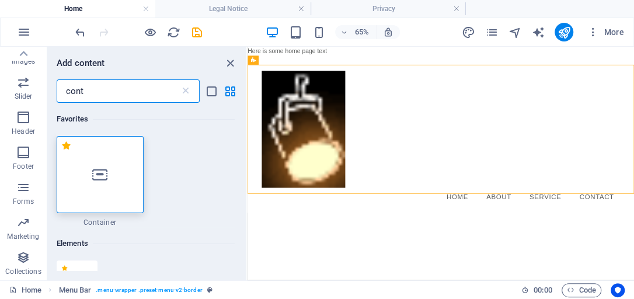
scroll to position [0, 0]
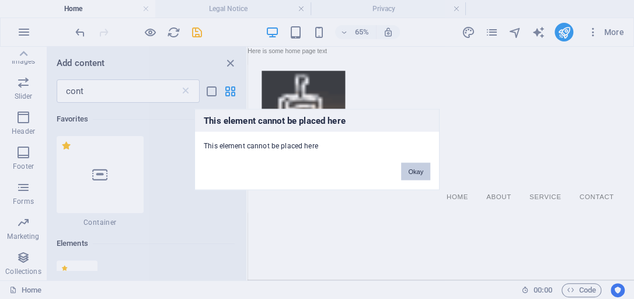
click at [425, 176] on button "Okay" at bounding box center [415, 172] width 29 height 18
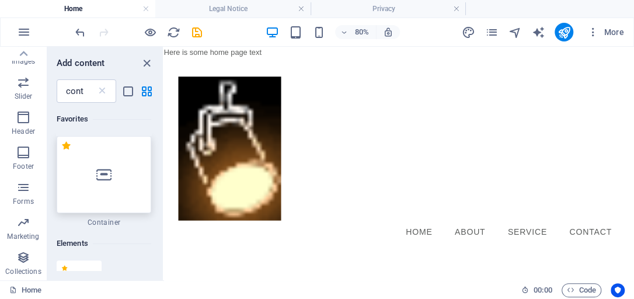
drag, startPoint x: 246, startPoint y: 149, endPoint x: 144, endPoint y: 147, distance: 102.7
click at [144, 147] on div "Favorites Elements Columns Content Boxes Accordion Tables Features Images Slide…" at bounding box center [82, 163] width 164 height 233
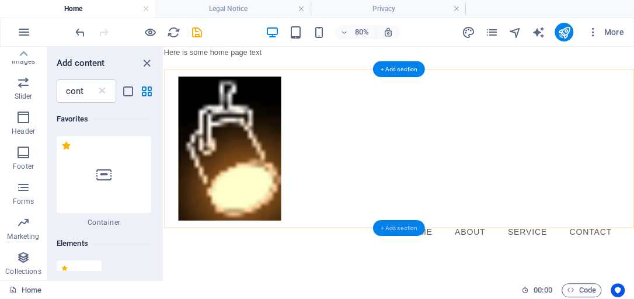
click at [407, 226] on div "+ Add section" at bounding box center [399, 228] width 52 height 16
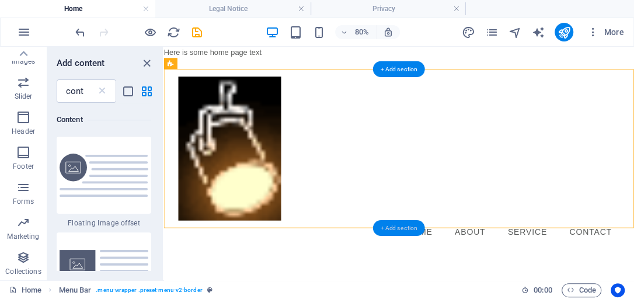
scroll to position [816, 0]
click at [397, 222] on div "+ Add section" at bounding box center [399, 228] width 52 height 16
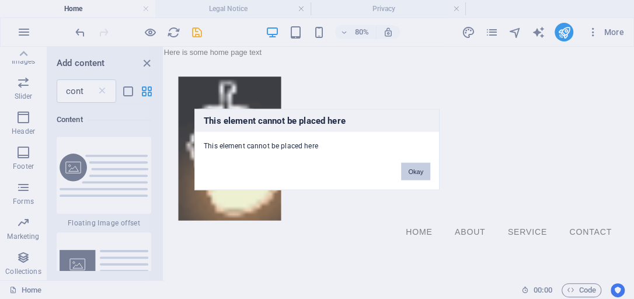
click at [410, 173] on button "Okay" at bounding box center [415, 172] width 29 height 18
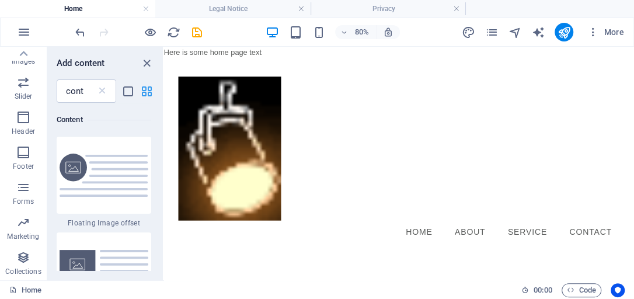
click at [144, 89] on icon "grid-view" at bounding box center [146, 91] width 13 height 13
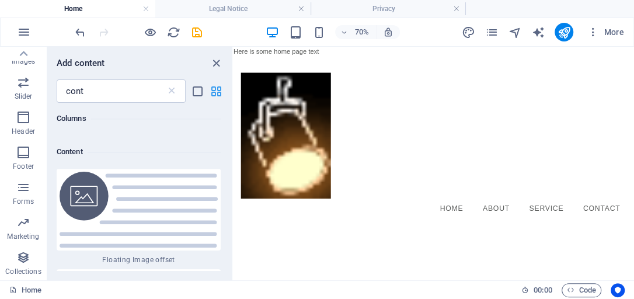
scroll to position [847, 0]
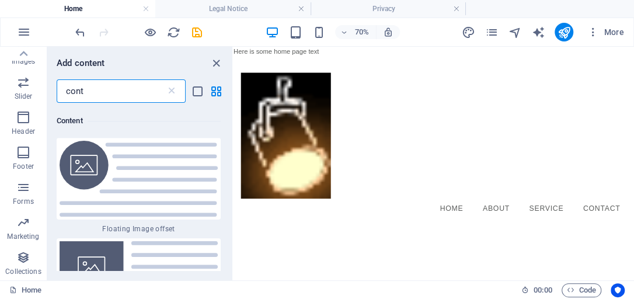
click at [92, 89] on input "cont" at bounding box center [111, 90] width 109 height 23
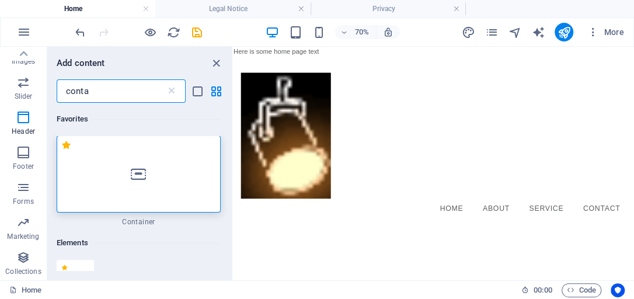
scroll to position [0, 0]
type input "conta"
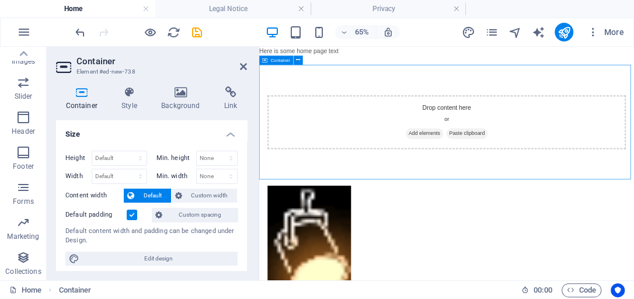
click at [468, 165] on div "Drop content here or Add elements Paste clipboard" at bounding box center [547, 162] width 551 height 83
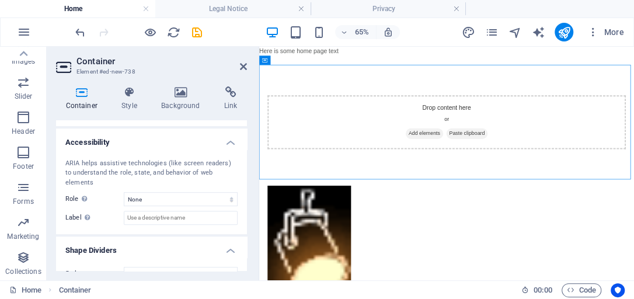
scroll to position [291, 0]
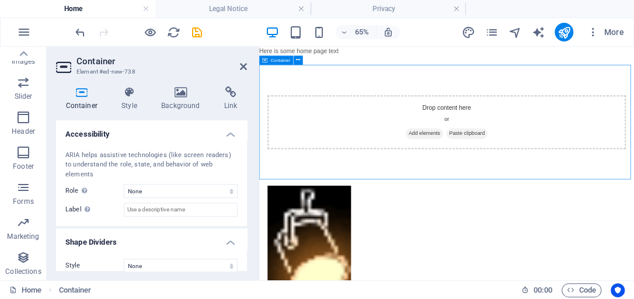
drag, startPoint x: 283, startPoint y: 301, endPoint x: 361, endPoint y: 156, distance: 164.5
drag, startPoint x: 26, startPoint y: 258, endPoint x: 55, endPoint y: 251, distance: 30.0
click at [55, 251] on section "Favorites Elements Columns Content Boxes Accordion Tables Features Images Slide…" at bounding box center [317, 163] width 634 height 233
click at [23, 255] on icon "button" at bounding box center [23, 257] width 14 height 14
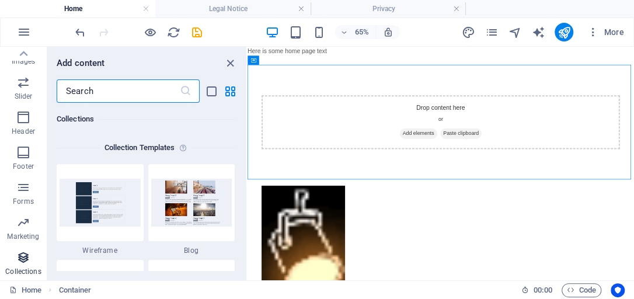
scroll to position [10680, 0]
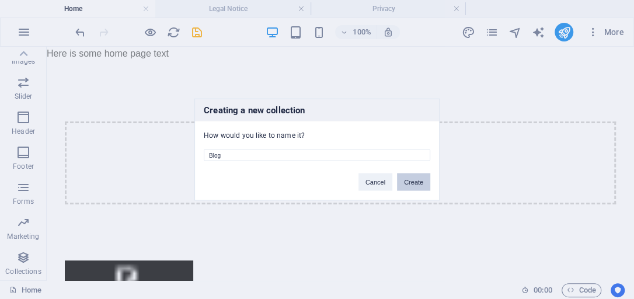
click at [414, 181] on button "Create" at bounding box center [413, 182] width 33 height 18
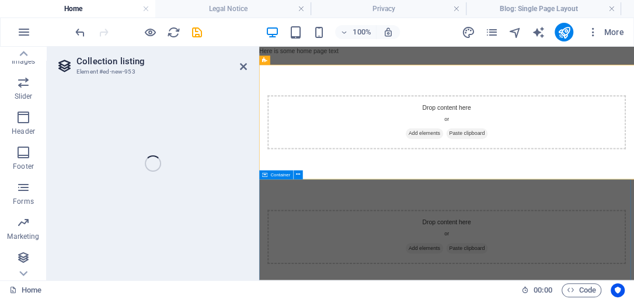
select select
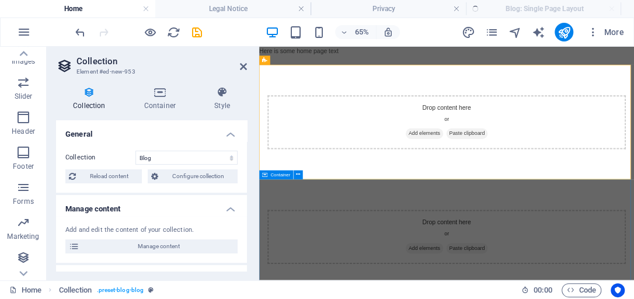
select select "columns.publishing_date_DESC"
select select "columns.status"
select select "columns.publishing_date"
select select "past"
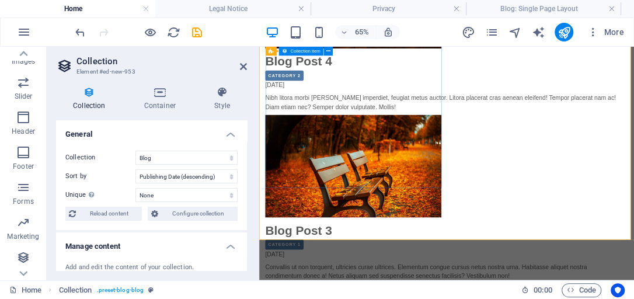
scroll to position [767, 0]
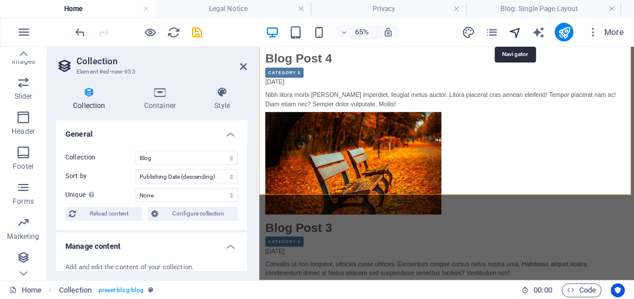
click at [516, 31] on icon "navigator" at bounding box center [514, 32] width 13 height 13
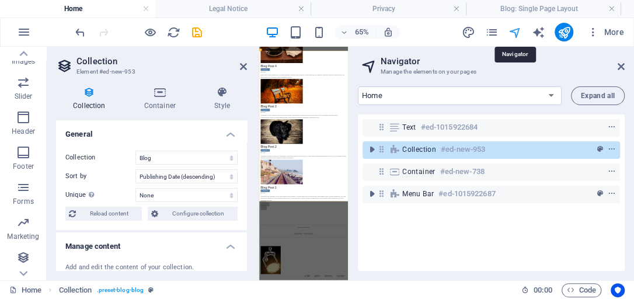
scroll to position [0, 0]
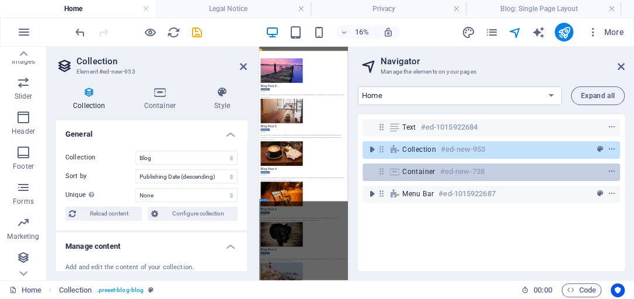
click at [445, 172] on h6 "#ed-new-738" at bounding box center [462, 172] width 44 height 14
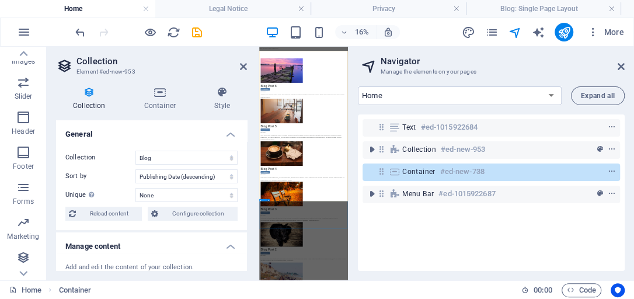
scroll to position [848, 0]
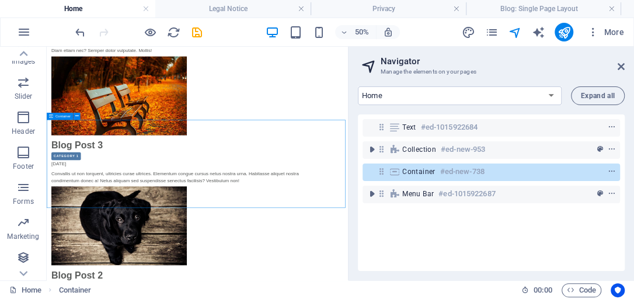
click at [417, 172] on span "Container" at bounding box center [418, 171] width 33 height 9
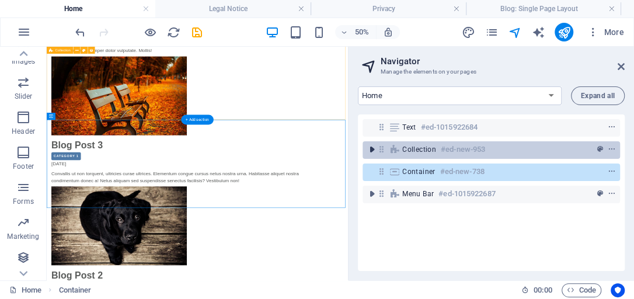
click at [372, 149] on icon "toggle-expand" at bounding box center [372, 150] width 12 height 12
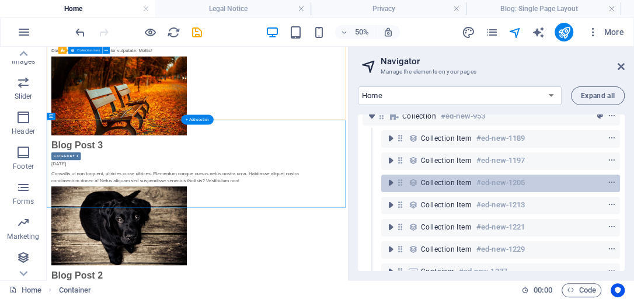
scroll to position [0, 0]
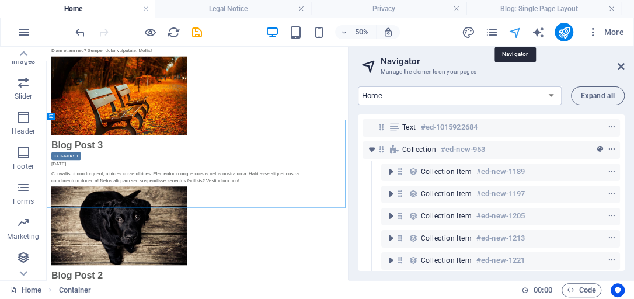
click at [518, 29] on icon "navigator" at bounding box center [514, 32] width 13 height 13
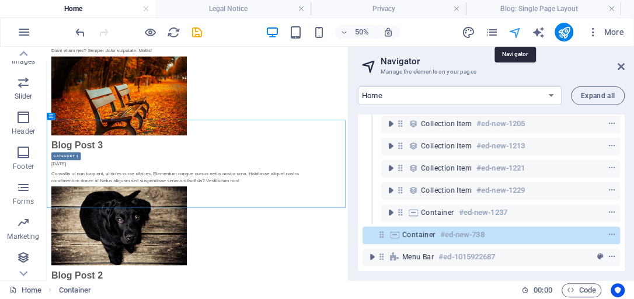
scroll to position [97, 0]
click at [619, 68] on icon at bounding box center [620, 66] width 7 height 9
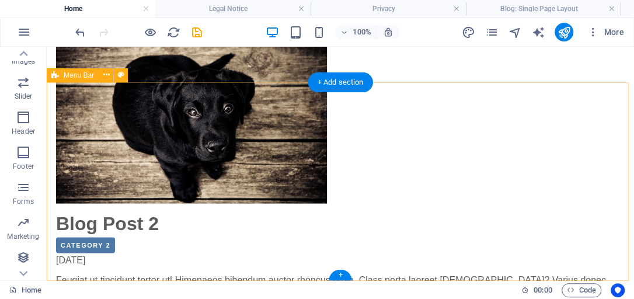
scroll to position [1135, 0]
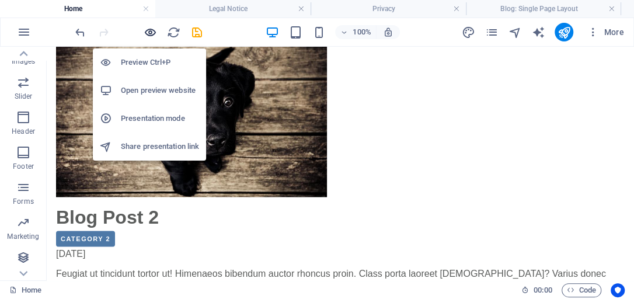
click at [147, 31] on icon "button" at bounding box center [150, 32] width 13 height 13
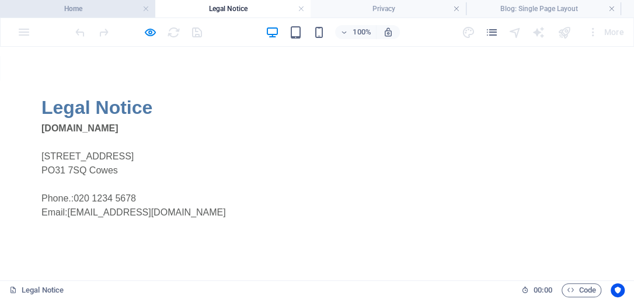
click at [110, 9] on h4 "Home" at bounding box center [77, 8] width 155 height 13
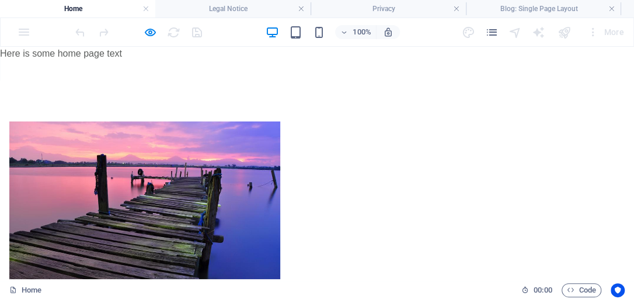
scroll to position [1019, 0]
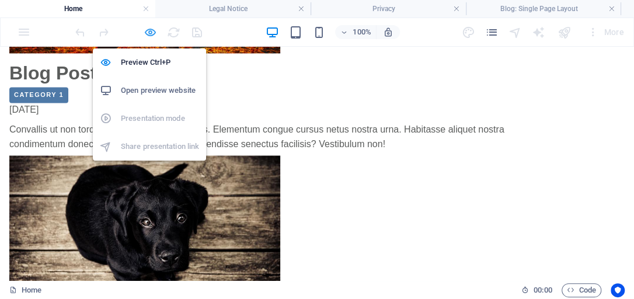
click at [148, 31] on icon "button" at bounding box center [150, 32] width 13 height 13
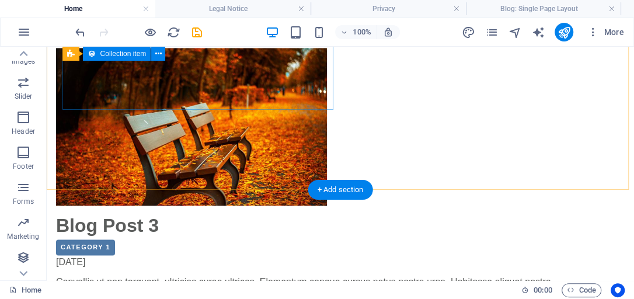
scroll to position [868, 0]
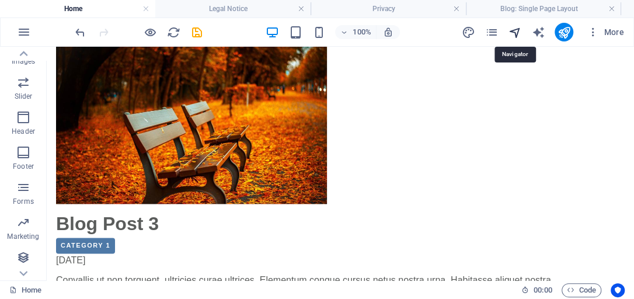
click at [517, 29] on icon "navigator" at bounding box center [514, 32] width 13 height 13
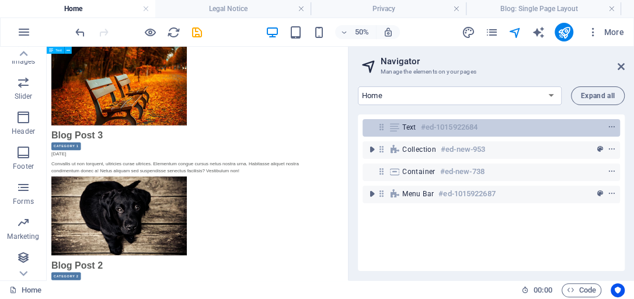
drag, startPoint x: 466, startPoint y: 191, endPoint x: 438, endPoint y: 120, distance: 76.3
click at [438, 120] on div "Text #ed-1015922684 Collection #ed-new-953 Container #ed-new-738 Menu Bar #ed-1…" at bounding box center [491, 192] width 267 height 156
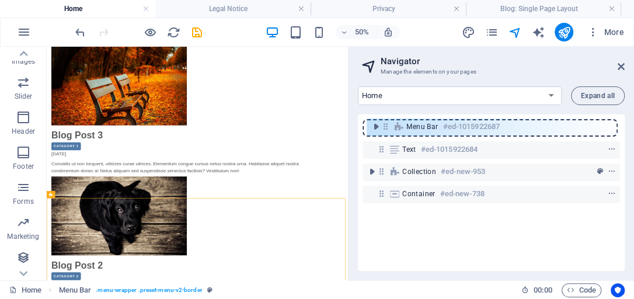
drag, startPoint x: 383, startPoint y: 195, endPoint x: 389, endPoint y: 125, distance: 70.2
click at [389, 125] on div "Text #ed-1015922684 Collection #ed-new-953 Container #ed-new-738 Menu Bar #ed-1…" at bounding box center [491, 192] width 267 height 156
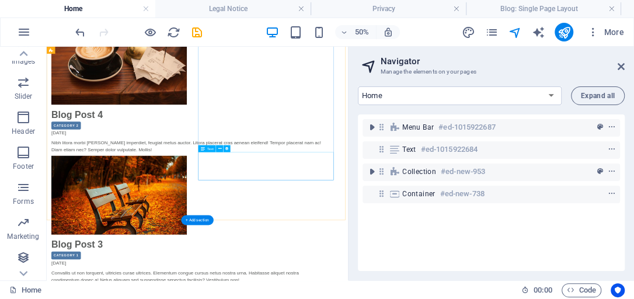
scroll to position [900, 0]
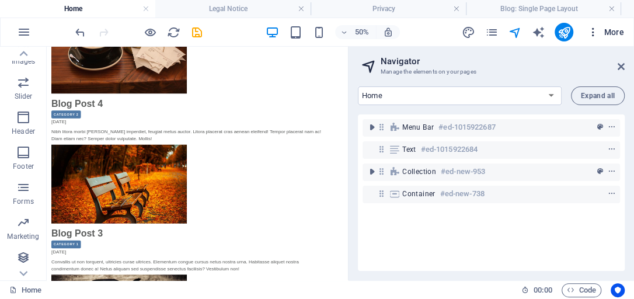
click at [619, 32] on span "More" at bounding box center [605, 32] width 37 height 12
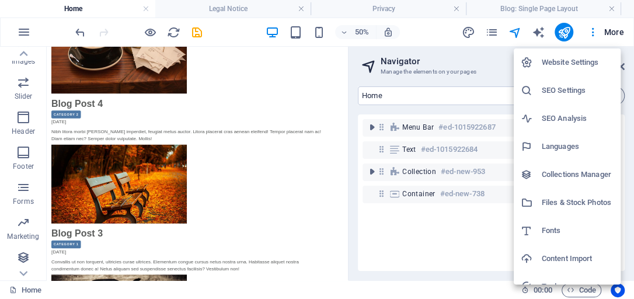
click at [566, 175] on h6 "Collections Manager" at bounding box center [577, 174] width 72 height 14
select select
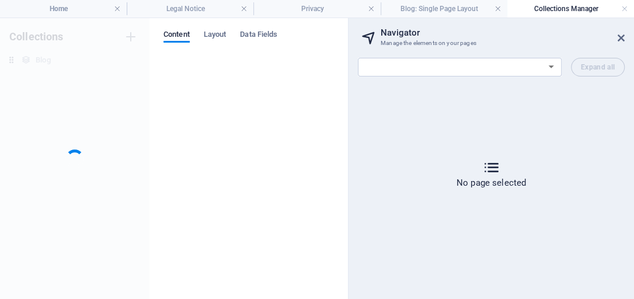
scroll to position [0, 0]
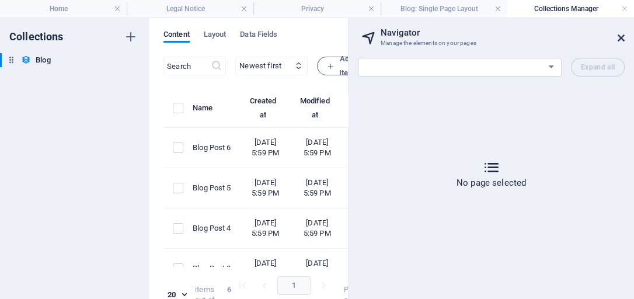
click at [620, 36] on icon at bounding box center [620, 37] width 7 height 9
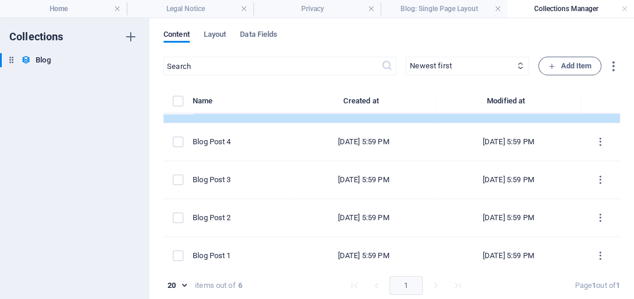
scroll to position [72, 0]
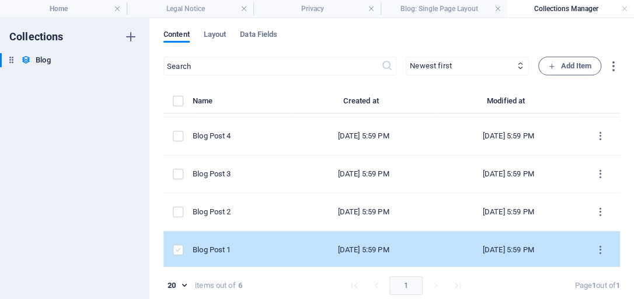
click at [181, 249] on label "items list" at bounding box center [178, 249] width 11 height 11
click at [0, 0] on input "items list" at bounding box center [0, 0] width 0 height 0
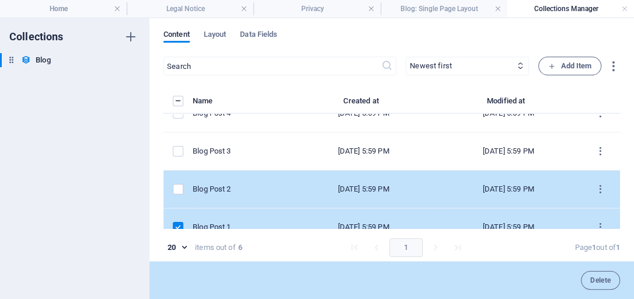
scroll to position [110, 0]
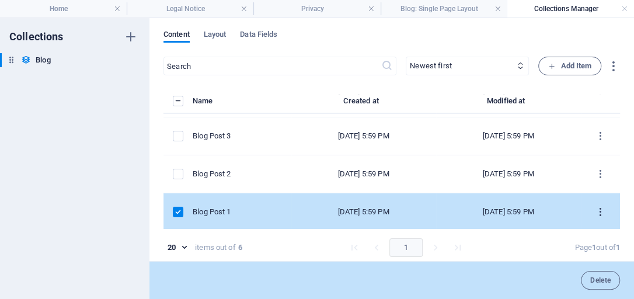
click at [597, 209] on icon "items list" at bounding box center [599, 212] width 11 height 11
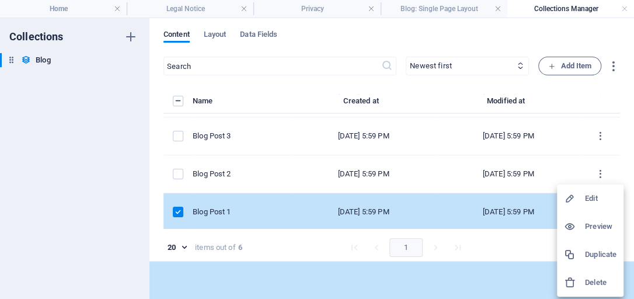
click at [593, 196] on h6 "Edit" at bounding box center [601, 198] width 32 height 14
select select "Category 1"
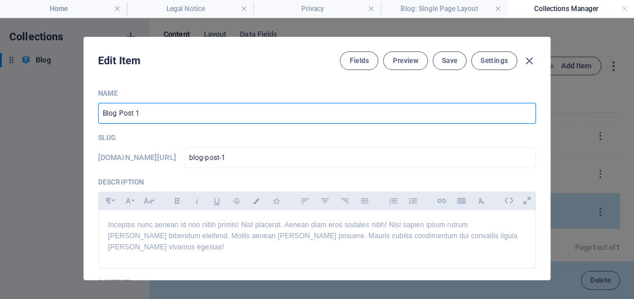
click at [138, 111] on input "Blog Post 1" at bounding box center [317, 113] width 438 height 21
type input "Blog Post 1 D"
type input "blog-post-1-d"
type input "Blog Post 1 DJ"
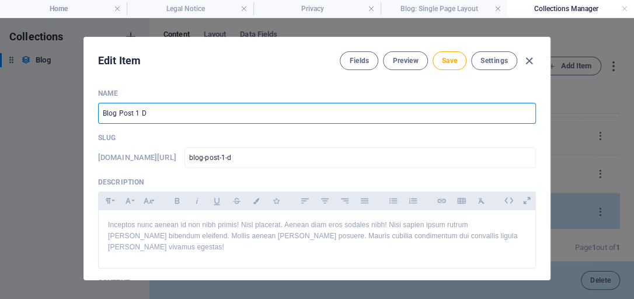
type input "blog-post-1-dj"
type input "Blog Post 1 DJK"
type input "blog-post-1-djk"
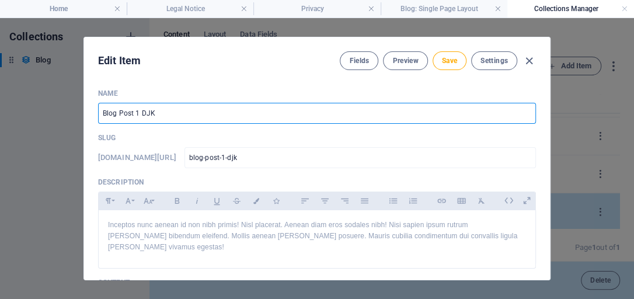
type input "Blog Post 1 DJ"
type input "blog-post-1-dj"
type input "Blog Post 1 D"
type input "blog-post-1-d"
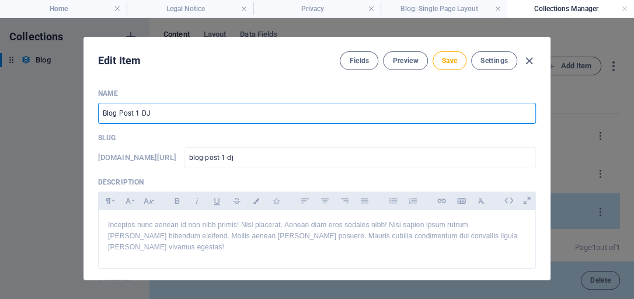
type input "blog-post-1-d"
type input "Blog Post 1"
type input "blog-post-1"
type input "Blog Post 1 S"
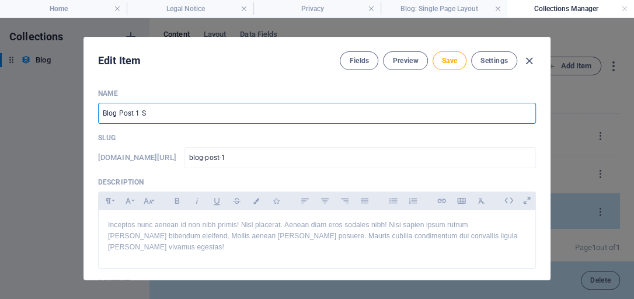
type input "blog-post-1-s"
type input "Blog Post 1 SJ"
type input "blog-post-1-sj"
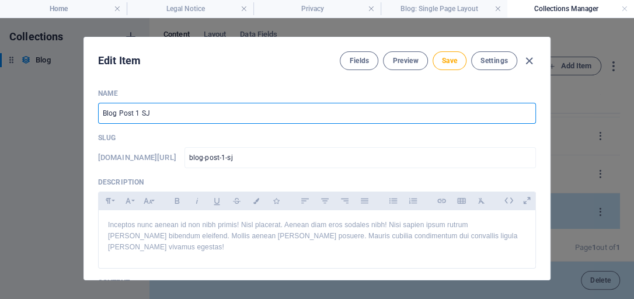
type input "Blog Post 1 SJK"
type input "blog-post-1-sjk"
type input "Blog Post 1 SJK"
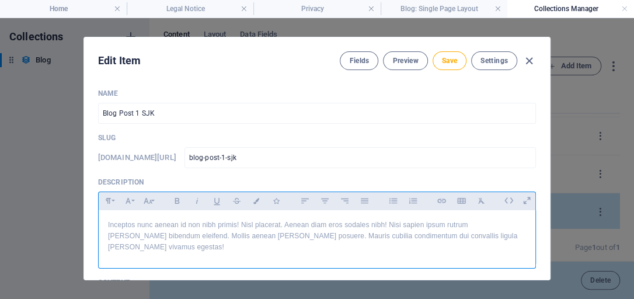
click at [215, 215] on div "Inceptos nunc aenean id non nibh primis! Nisl placerat. Aenean diam eros sodale…" at bounding box center [317, 236] width 436 height 53
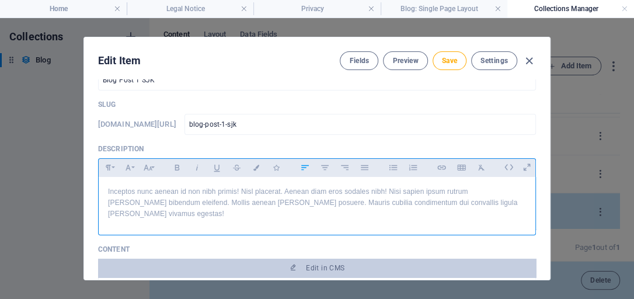
scroll to position [67, 0]
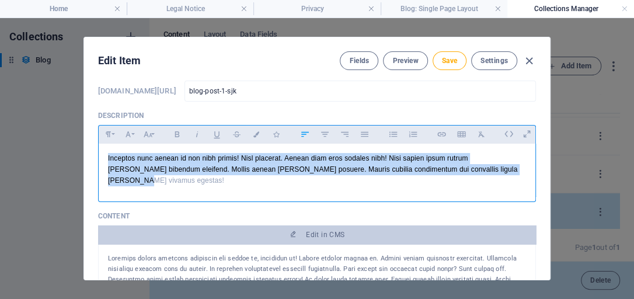
drag, startPoint x: 481, startPoint y: 167, endPoint x: 96, endPoint y: 151, distance: 385.4
click at [99, 151] on div "Inceptos nunc aenean id non nibh primis! Nisl placerat. Aenean diam eros sodale…" at bounding box center [317, 170] width 436 height 53
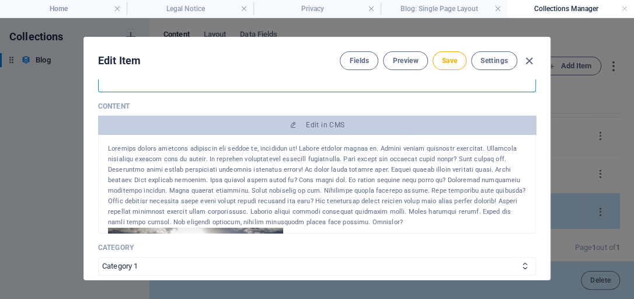
scroll to position [166, 0]
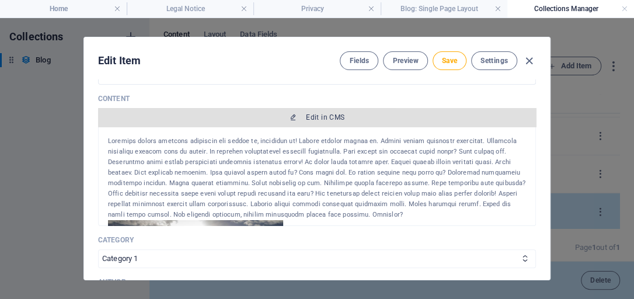
click at [300, 117] on span "Edit in CMS" at bounding box center [317, 117] width 428 height 9
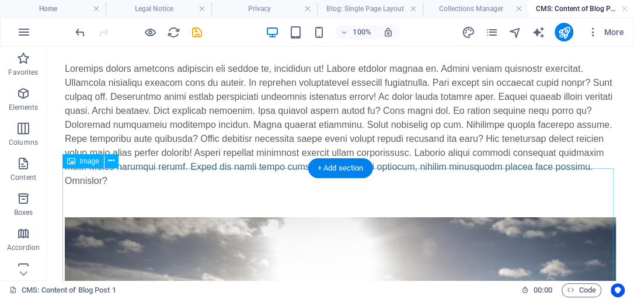
scroll to position [0, 0]
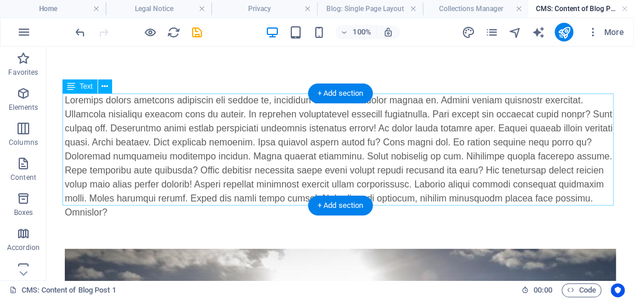
click at [65, 99] on div at bounding box center [340, 156] width 551 height 126
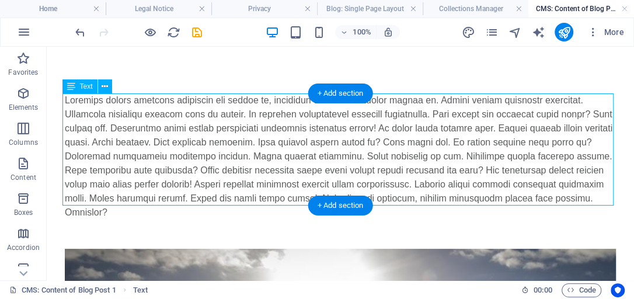
drag, startPoint x: 64, startPoint y: 98, endPoint x: 85, endPoint y: 124, distance: 33.5
click at [85, 124] on div at bounding box center [340, 156] width 551 height 126
drag, startPoint x: 519, startPoint y: 197, endPoint x: 465, endPoint y: 194, distance: 53.8
click at [465, 194] on div at bounding box center [340, 156] width 551 height 126
click at [292, 133] on div at bounding box center [340, 156] width 551 height 126
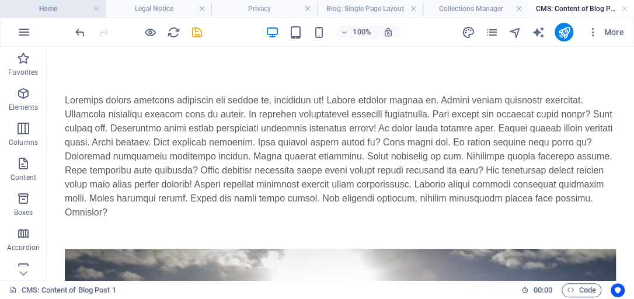
click at [73, 11] on h4 "Home" at bounding box center [53, 8] width 106 height 13
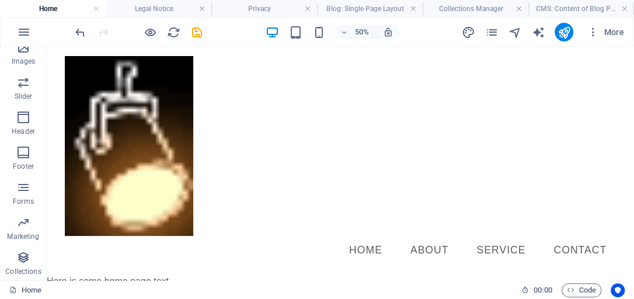
scroll to position [806, 0]
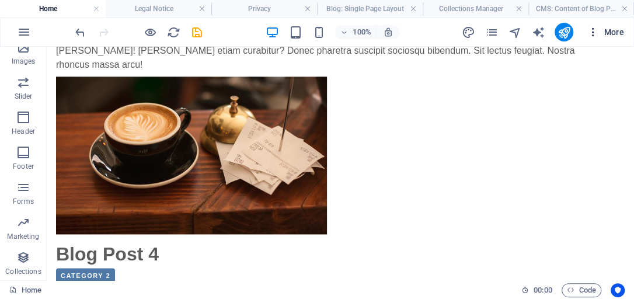
click at [613, 32] on span "More" at bounding box center [605, 32] width 37 height 12
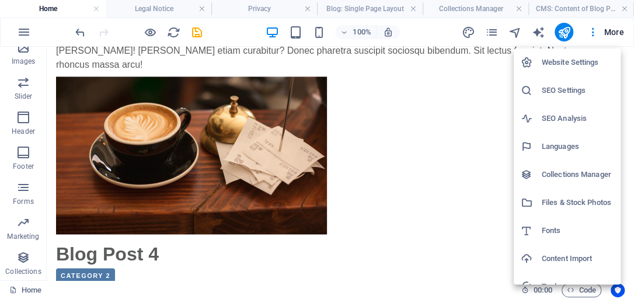
click at [569, 174] on h6 "Collections Manager" at bounding box center [577, 174] width 72 height 14
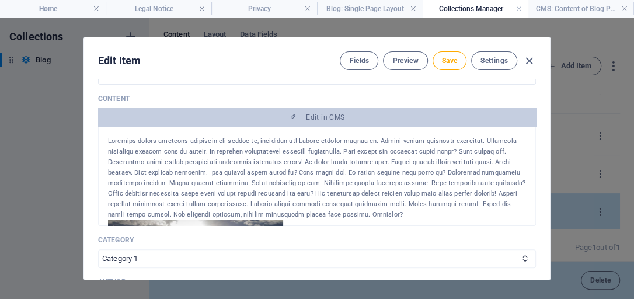
scroll to position [0, 0]
click at [448, 62] on span "Save" at bounding box center [449, 60] width 15 height 9
type input "blog-post-1-sjk"
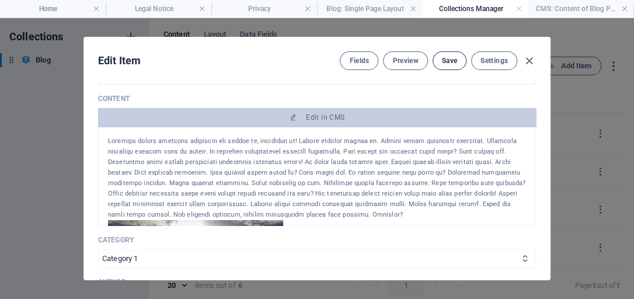
scroll to position [72, 0]
click at [408, 57] on span "Preview" at bounding box center [405, 60] width 26 height 9
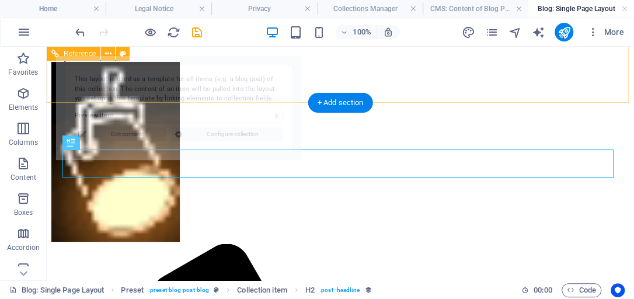
scroll to position [142, 0]
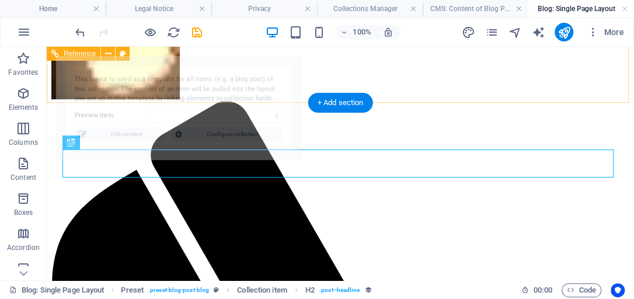
select select "68e2a3d9741e70670300f408"
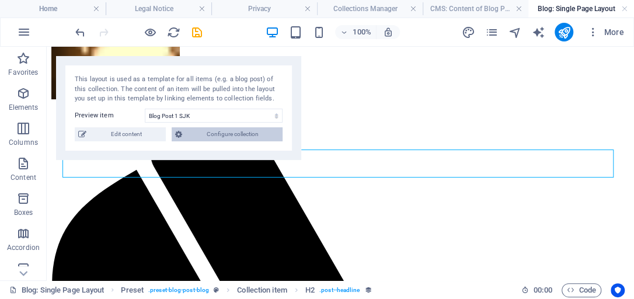
click at [230, 133] on span "Configure collection" at bounding box center [232, 134] width 93 height 14
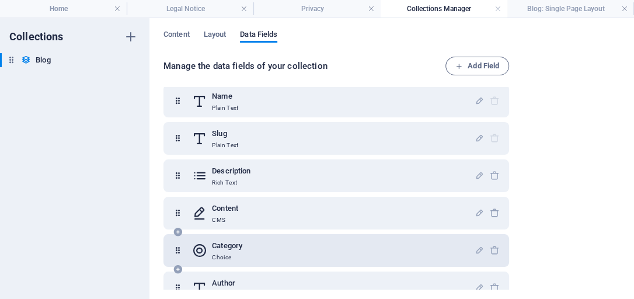
scroll to position [0, 0]
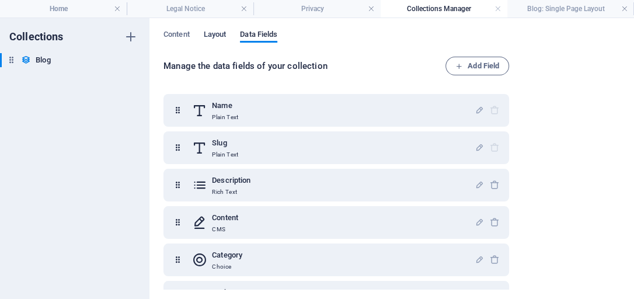
click at [215, 36] on span "Layout" at bounding box center [215, 35] width 23 height 16
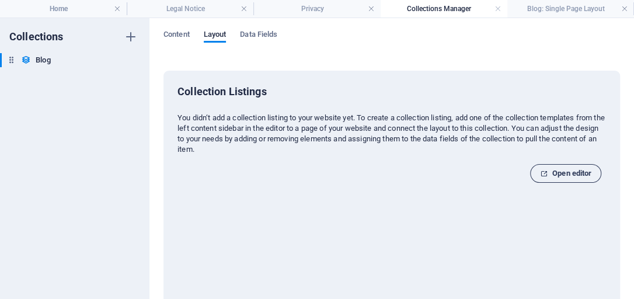
click at [558, 173] on span "Open editor" at bounding box center [565, 173] width 51 height 14
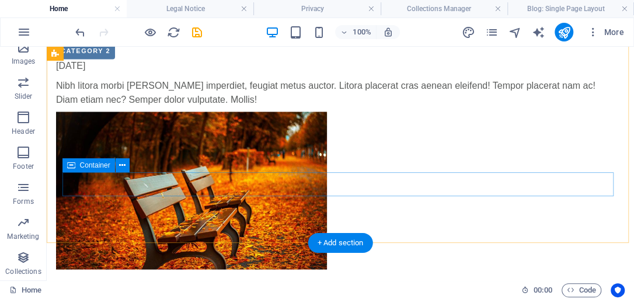
scroll to position [1034, 0]
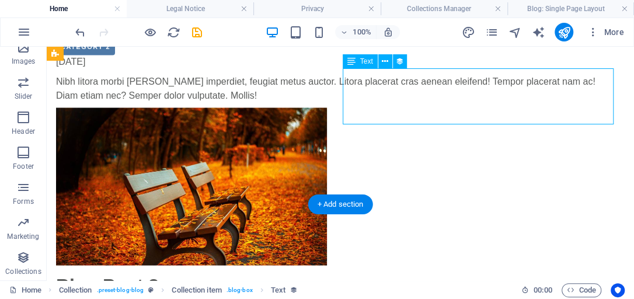
select select "description"
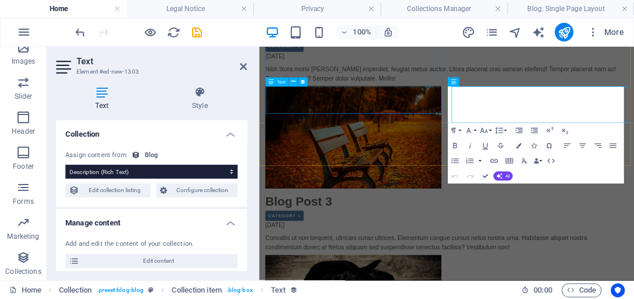
scroll to position [995, 0]
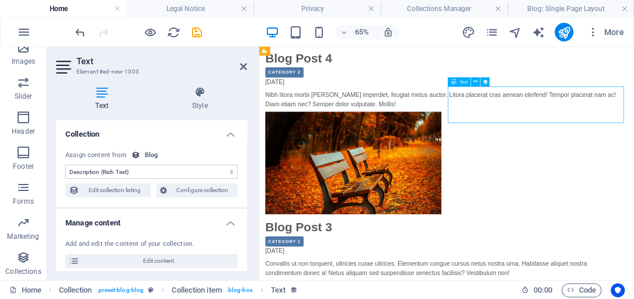
drag, startPoint x: 810, startPoint y: 153, endPoint x: 719, endPoint y: 138, distance: 91.8
click at [463, 82] on span "Text" at bounding box center [463, 82] width 8 height 5
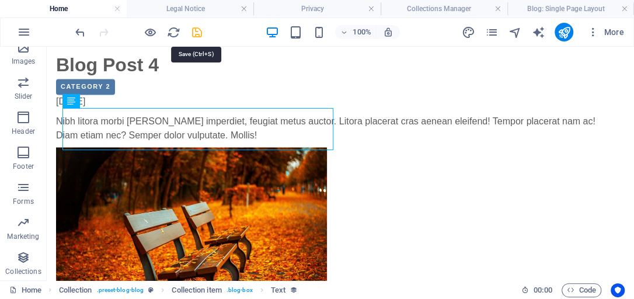
click at [197, 32] on icon "save" at bounding box center [196, 32] width 13 height 13
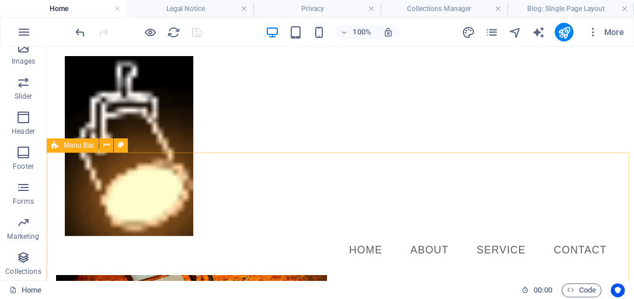
scroll to position [901, 0]
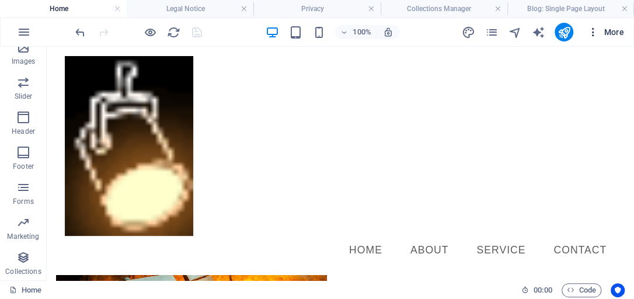
click at [610, 34] on span "More" at bounding box center [605, 32] width 37 height 12
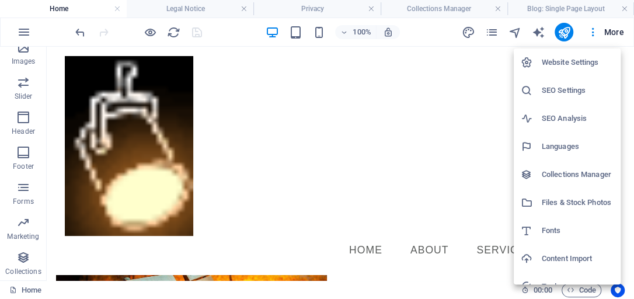
click at [572, 175] on h6 "Collections Manager" at bounding box center [577, 174] width 72 height 14
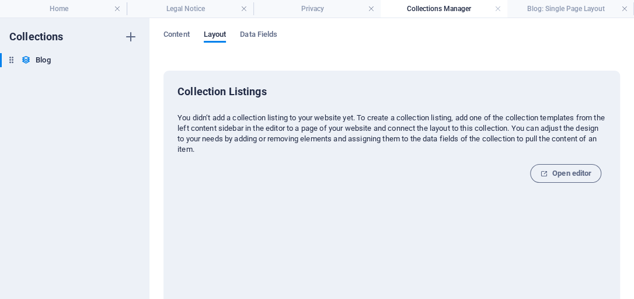
scroll to position [0, 0]
click at [275, 36] on span "Data Fields" at bounding box center [258, 35] width 37 height 16
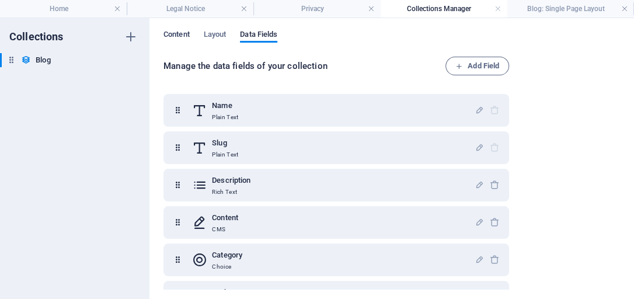
click at [169, 33] on span "Content" at bounding box center [176, 35] width 26 height 16
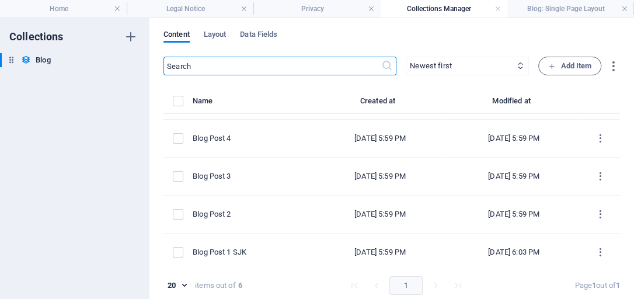
scroll to position [72, 0]
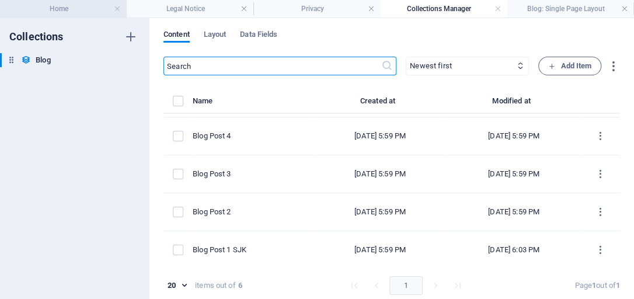
click at [74, 10] on h4 "Home" at bounding box center [63, 8] width 127 height 13
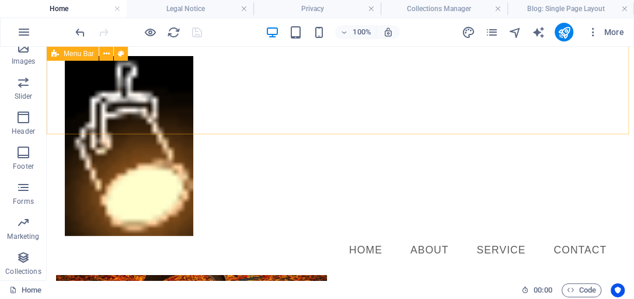
scroll to position [935, 0]
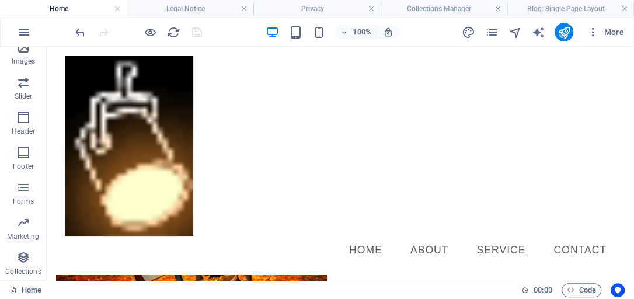
click at [64, 9] on h4 "Home" at bounding box center [63, 8] width 127 height 13
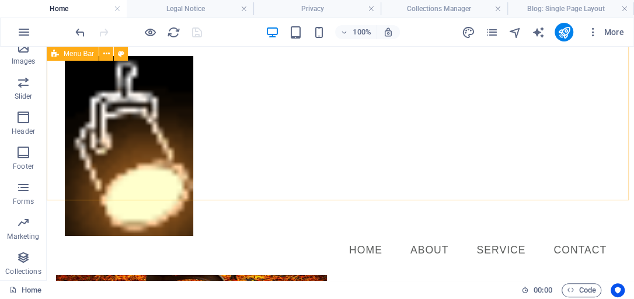
scroll to position [968, 0]
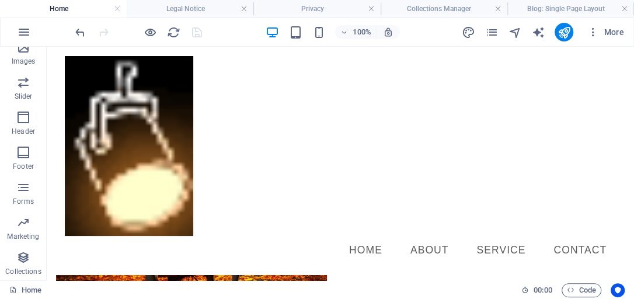
click at [90, 7] on h4 "Home" at bounding box center [63, 8] width 127 height 13
click at [62, 8] on h4 "Home" at bounding box center [63, 8] width 127 height 13
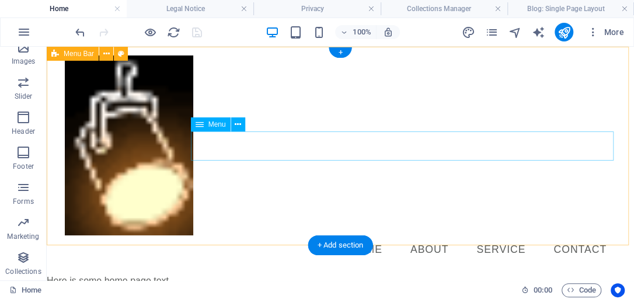
scroll to position [0, 0]
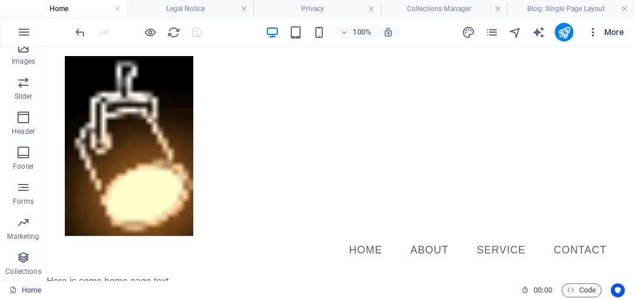
click at [620, 31] on span "More" at bounding box center [605, 32] width 37 height 12
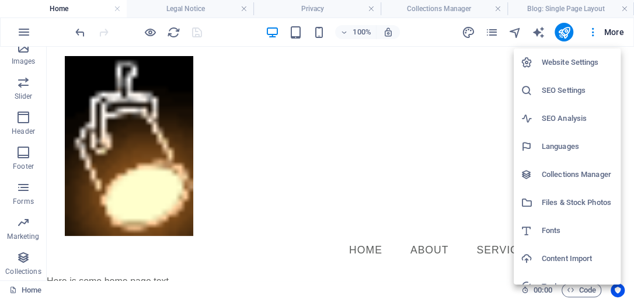
click at [563, 176] on h6 "Collections Manager" at bounding box center [577, 174] width 72 height 14
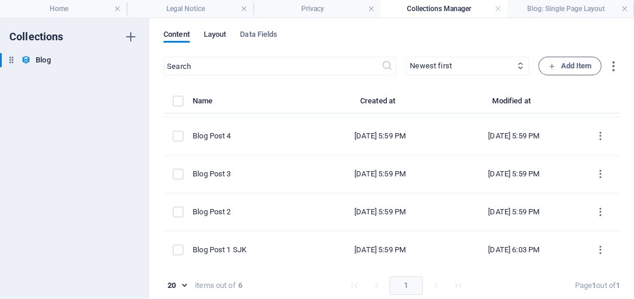
click at [215, 33] on span "Layout" at bounding box center [215, 35] width 23 height 16
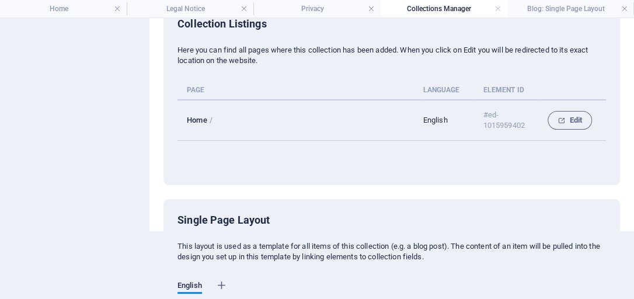
scroll to position [34, 0]
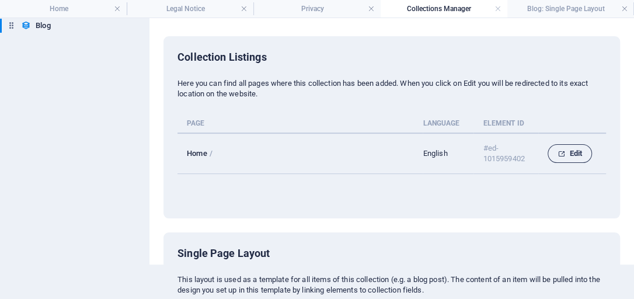
click at [563, 152] on span "Edit" at bounding box center [569, 153] width 25 height 14
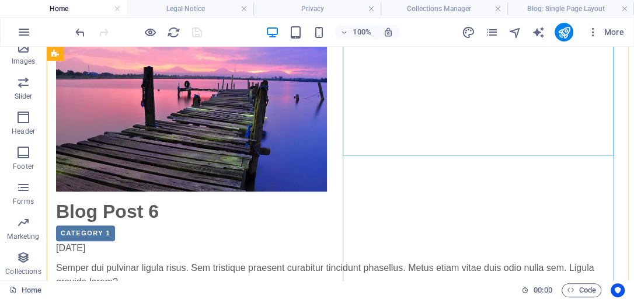
scroll to position [321, 0]
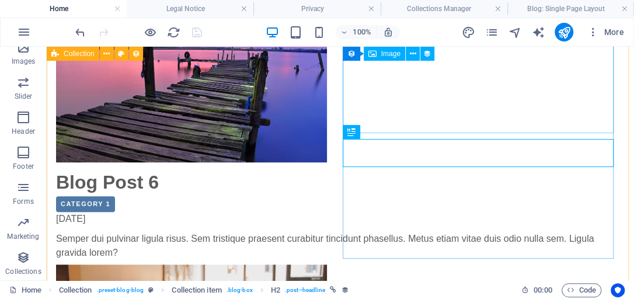
scroll to position [355, 0]
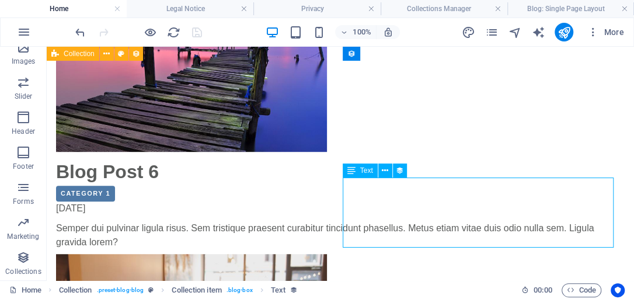
select select "description"
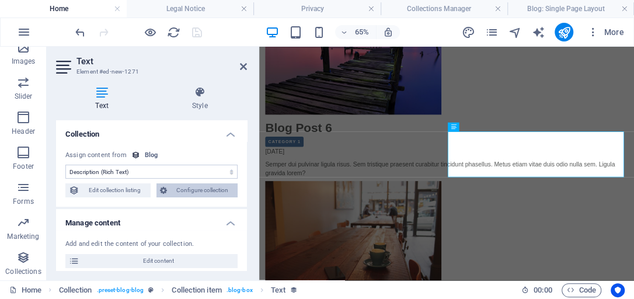
click at [211, 190] on span "Configure collection" at bounding box center [202, 190] width 64 height 14
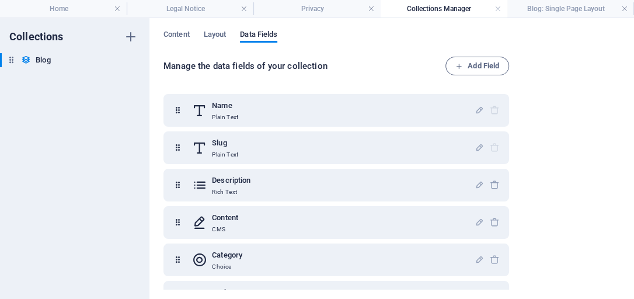
scroll to position [0, 0]
click at [474, 64] on span "Add Field" at bounding box center [477, 66] width 44 height 14
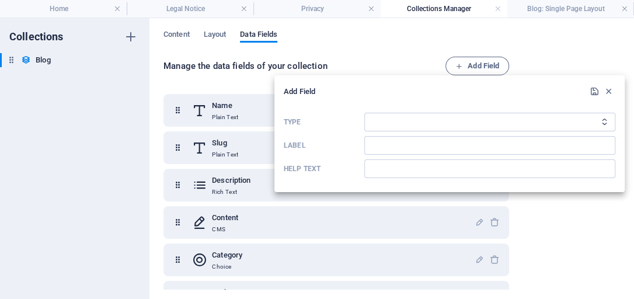
click at [552, 8] on div at bounding box center [317, 149] width 634 height 299
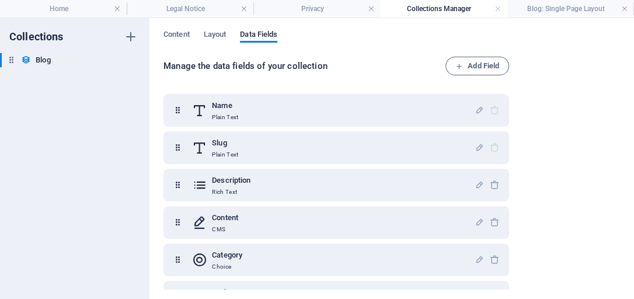
click at [552, 8] on h4 "Blog: Single Page Layout" at bounding box center [570, 8] width 127 height 13
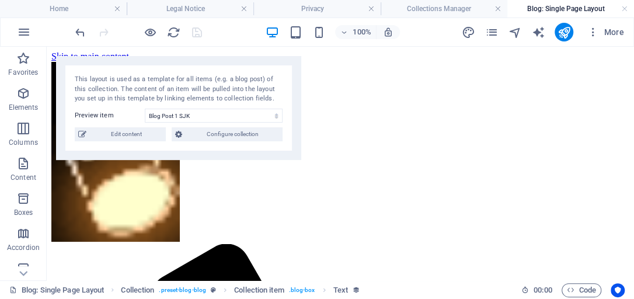
scroll to position [142, 0]
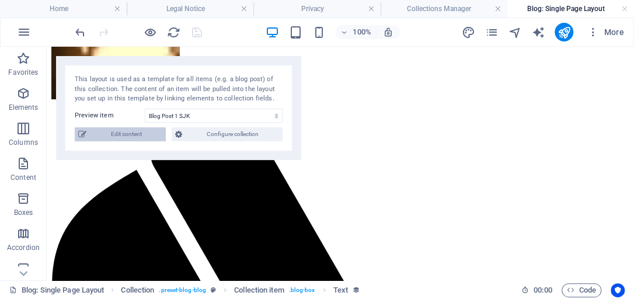
click at [135, 133] on span "Edit content" at bounding box center [126, 134] width 72 height 14
select select "Category 1"
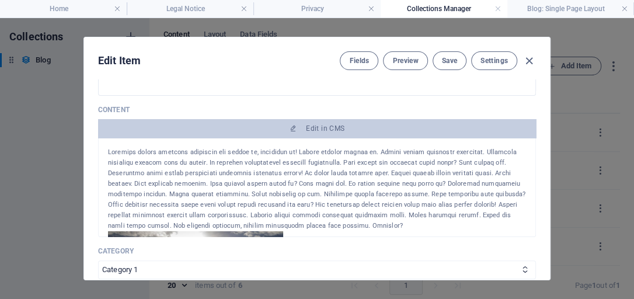
scroll to position [200, 0]
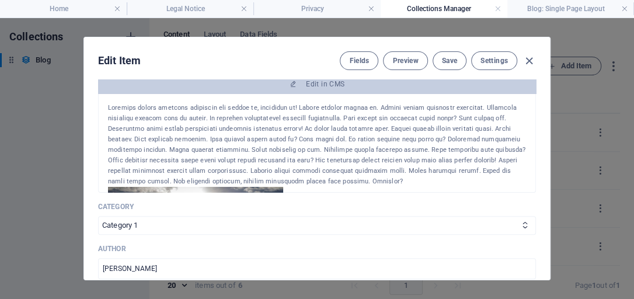
click at [273, 154] on div at bounding box center [317, 145] width 418 height 84
click at [123, 111] on div at bounding box center [317, 145] width 418 height 84
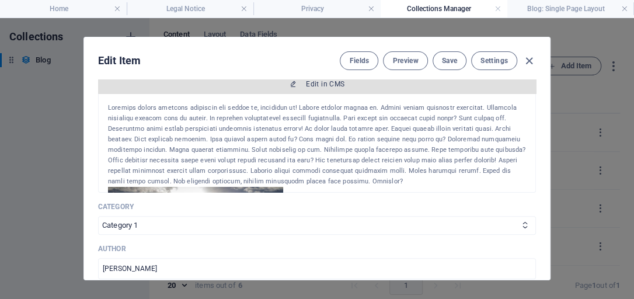
click at [317, 82] on span "Edit in CMS" at bounding box center [325, 83] width 39 height 9
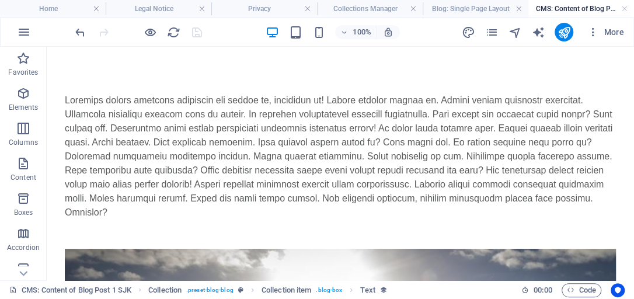
scroll to position [0, 0]
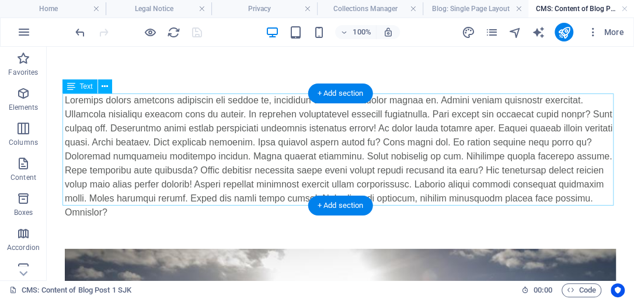
click at [66, 97] on div at bounding box center [340, 156] width 551 height 126
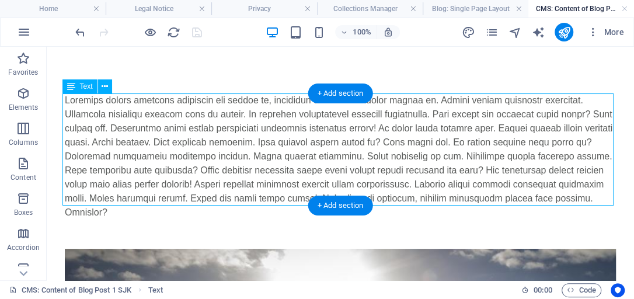
drag, startPoint x: 513, startPoint y: 195, endPoint x: 440, endPoint y: 177, distance: 75.7
click at [444, 180] on div at bounding box center [340, 156] width 551 height 126
click at [398, 156] on div at bounding box center [340, 156] width 551 height 126
click at [396, 156] on div at bounding box center [340, 156] width 551 height 126
drag, startPoint x: 65, startPoint y: 98, endPoint x: 83, endPoint y: 106, distance: 19.6
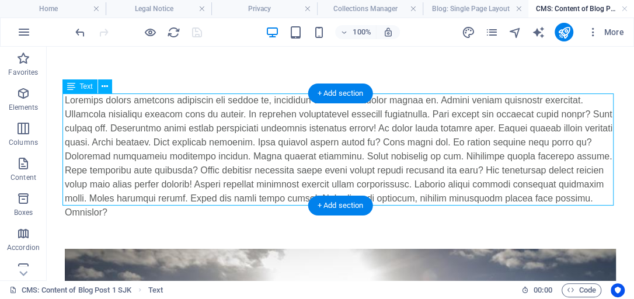
click at [83, 106] on div at bounding box center [340, 156] width 551 height 126
click at [194, 137] on div at bounding box center [340, 156] width 551 height 126
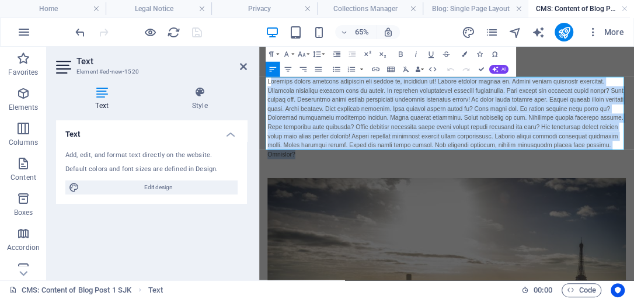
drag, startPoint x: 273, startPoint y: 99, endPoint x: 758, endPoint y: 204, distance: 496.1
click at [633, 204] on div at bounding box center [547, 156] width 551 height 126
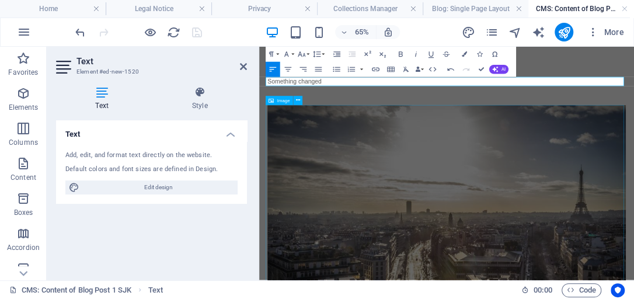
click at [389, 247] on figure at bounding box center [547, 298] width 551 height 323
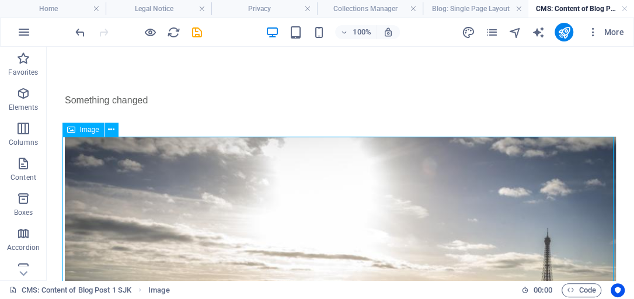
click at [89, 130] on span "Image" at bounding box center [89, 129] width 19 height 7
click at [113, 130] on icon at bounding box center [111, 130] width 6 height 12
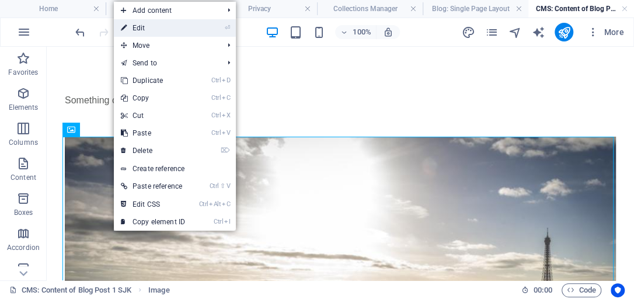
click at [138, 29] on link "⏎ Edit" at bounding box center [153, 28] width 78 height 18
select select "%"
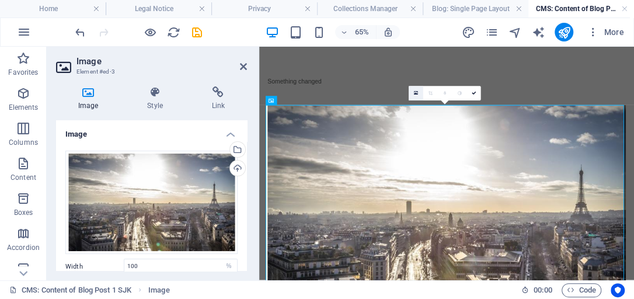
click at [417, 92] on icon at bounding box center [416, 92] width 4 height 5
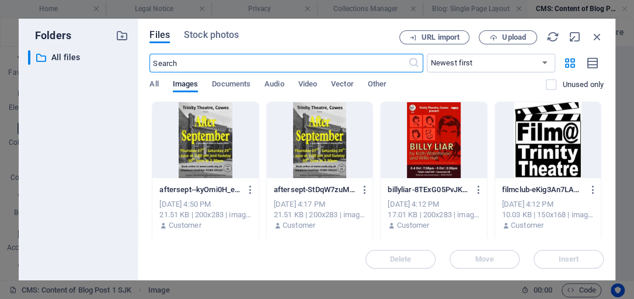
click at [316, 155] on div at bounding box center [320, 140] width 106 height 76
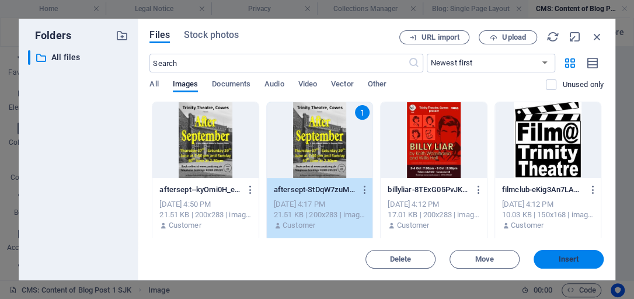
click at [551, 258] on span "Insert" at bounding box center [568, 259] width 61 height 7
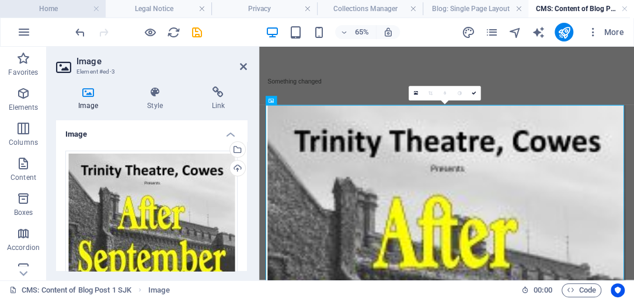
click at [86, 12] on h4 "Home" at bounding box center [53, 8] width 106 height 13
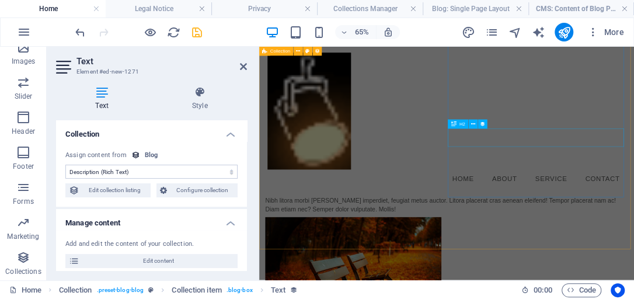
scroll to position [788, 0]
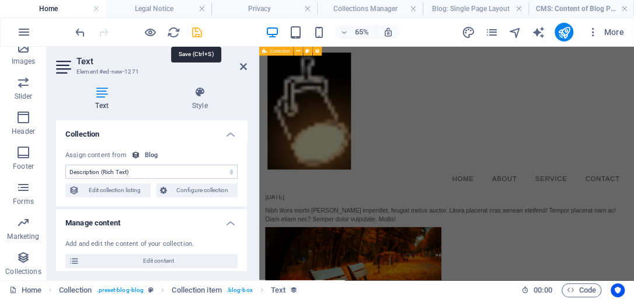
click at [196, 32] on icon "save" at bounding box center [196, 32] width 13 height 13
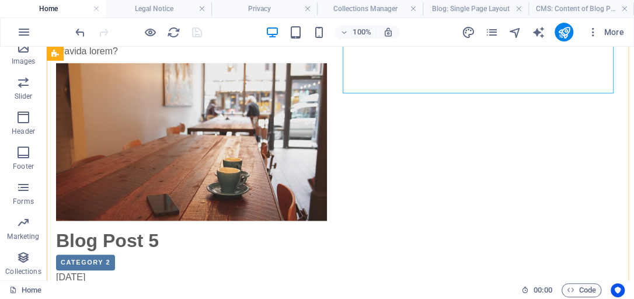
scroll to position [601, 0]
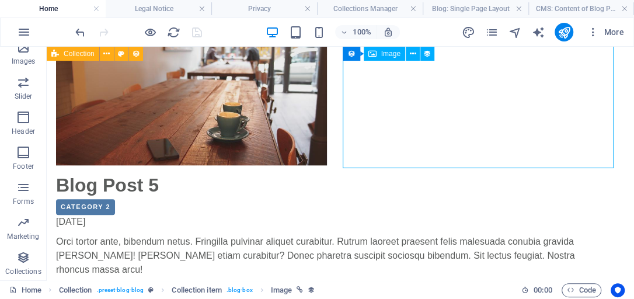
select select "image"
select select "px"
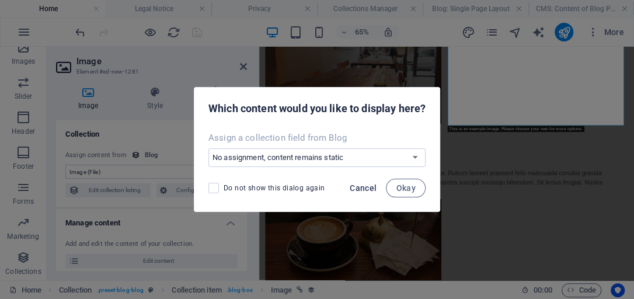
click at [358, 187] on span "Cancel" at bounding box center [362, 187] width 27 height 9
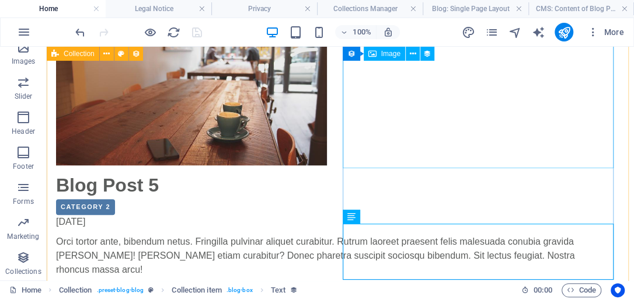
click at [389, 57] on span "Image" at bounding box center [390, 53] width 19 height 7
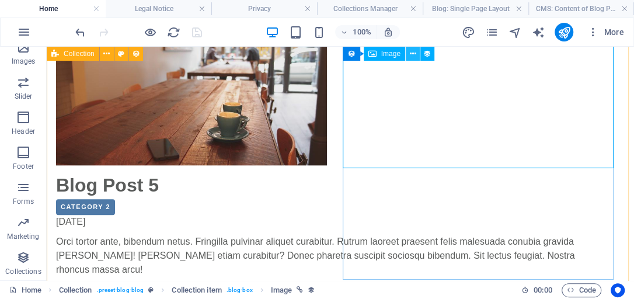
click at [412, 52] on icon at bounding box center [412, 54] width 6 height 12
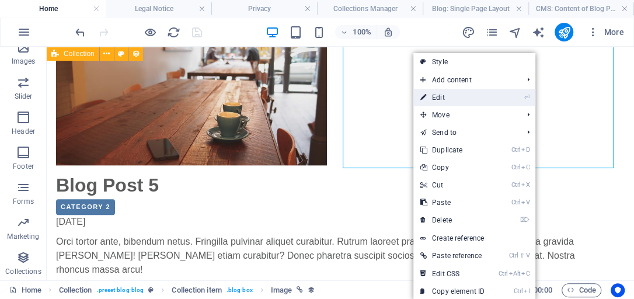
click at [436, 93] on link "⏎ Edit" at bounding box center [452, 98] width 78 height 18
select select "image"
select select "px"
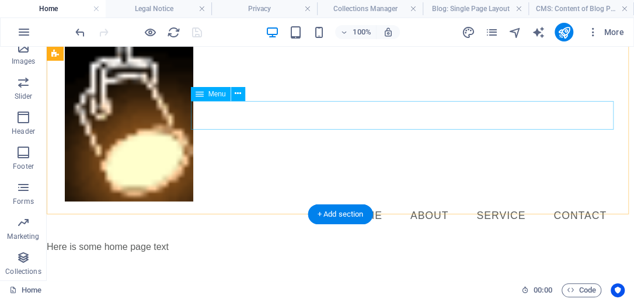
scroll to position [0, 0]
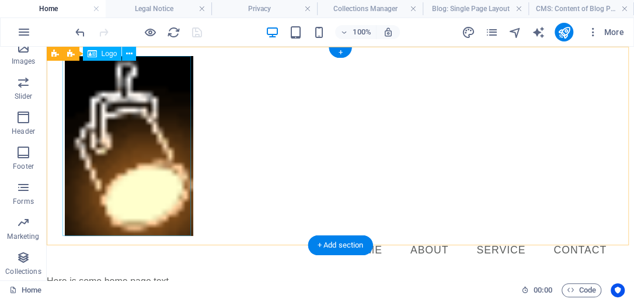
click at [111, 127] on div at bounding box center [340, 146] width 551 height 180
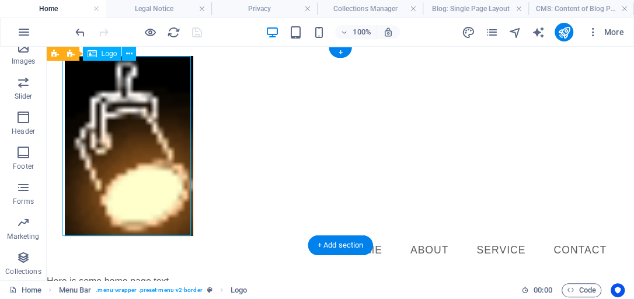
click at [135, 134] on div at bounding box center [340, 146] width 551 height 180
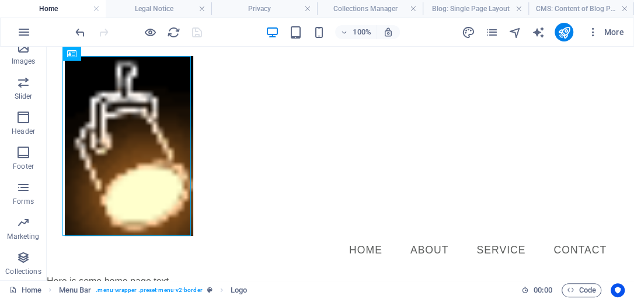
click at [50, 7] on h4 "Home" at bounding box center [53, 8] width 106 height 13
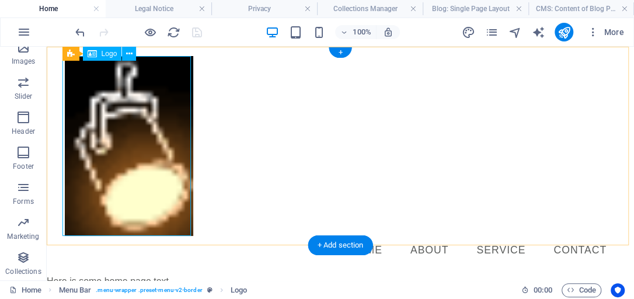
click at [138, 93] on div at bounding box center [340, 146] width 551 height 180
click at [268, 130] on div "Menu Home About Service Contact" at bounding box center [340, 161] width 587 height 228
click at [155, 126] on div at bounding box center [340, 146] width 551 height 180
select select "px"
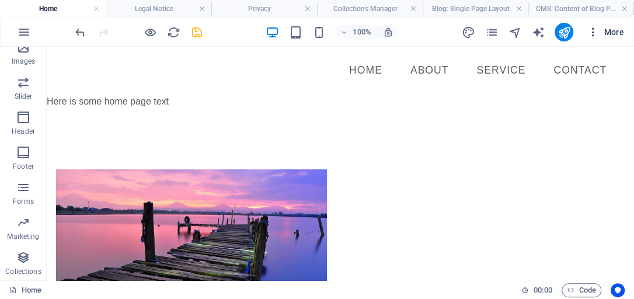
click at [613, 31] on span "More" at bounding box center [605, 32] width 37 height 12
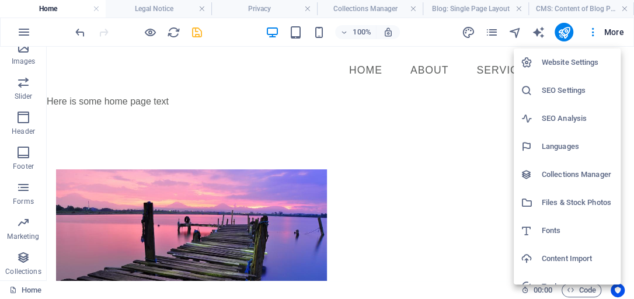
click at [588, 175] on h6 "Collections Manager" at bounding box center [577, 174] width 72 height 14
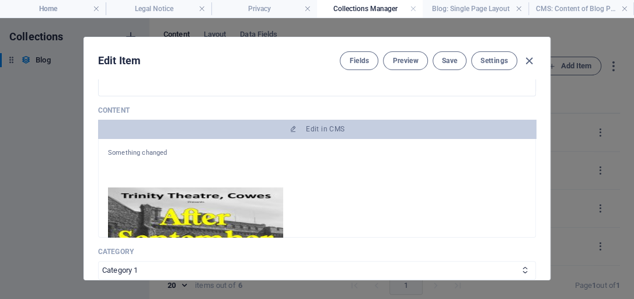
scroll to position [166, 0]
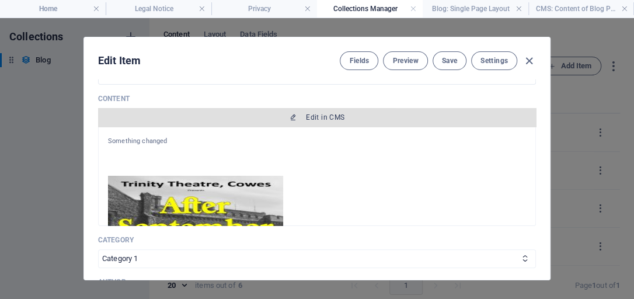
click at [316, 115] on span "Edit in CMS" at bounding box center [325, 117] width 39 height 9
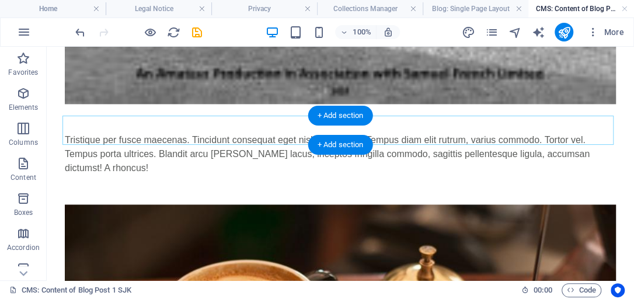
scroll to position [833, 0]
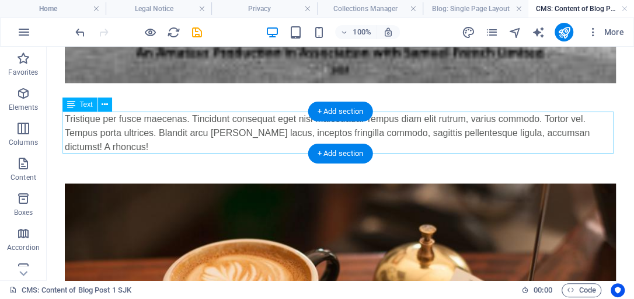
click at [329, 133] on div "Tristique per fusce maecenas. Tincidunt consequat eget nisl malesuada. Tempus d…" at bounding box center [340, 133] width 551 height 42
click at [329, 132] on div "Tristique per fusce maecenas. Tincidunt consequat eget nisl malesuada. Tempus d…" at bounding box center [340, 133] width 551 height 42
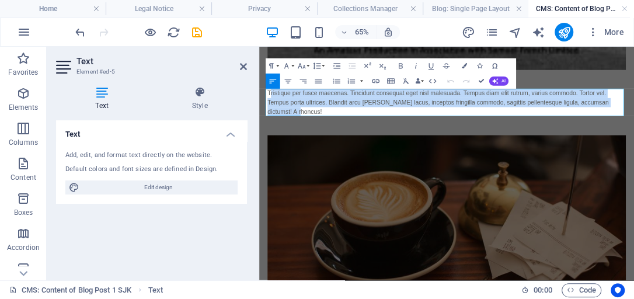
drag, startPoint x: 274, startPoint y: 118, endPoint x: 313, endPoint y: 144, distance: 47.3
click at [313, 144] on div "Tristique per fusce maecenas. Tincidunt consequat eget nisl malesuada. Tempus d…" at bounding box center [547, 133] width 551 height 42
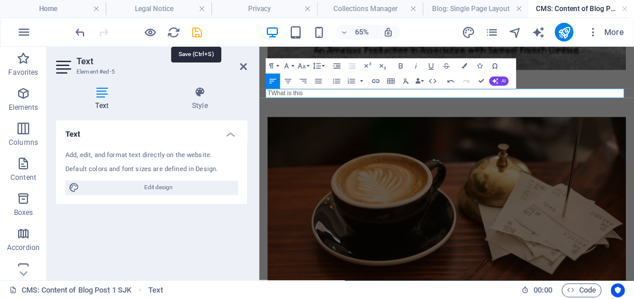
click at [199, 30] on icon "save" at bounding box center [196, 32] width 13 height 13
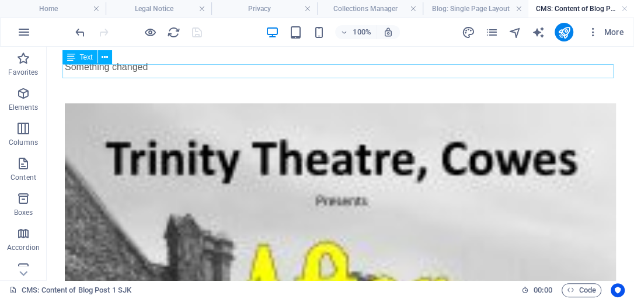
scroll to position [0, 0]
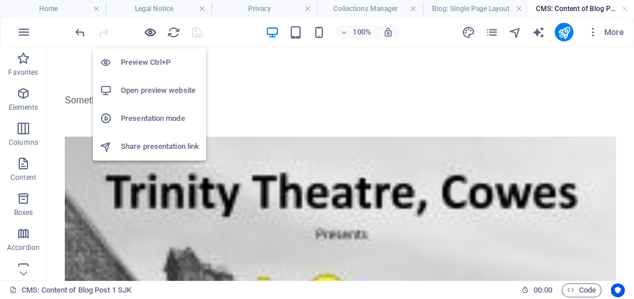
click at [149, 31] on icon "button" at bounding box center [150, 32] width 13 height 13
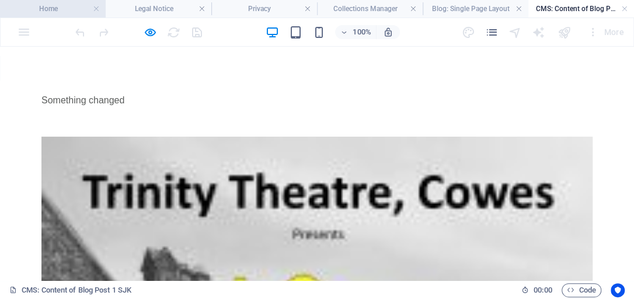
click at [78, 10] on h4 "Home" at bounding box center [53, 8] width 106 height 13
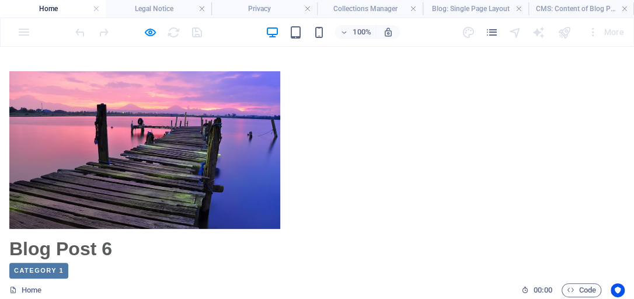
scroll to position [100, 0]
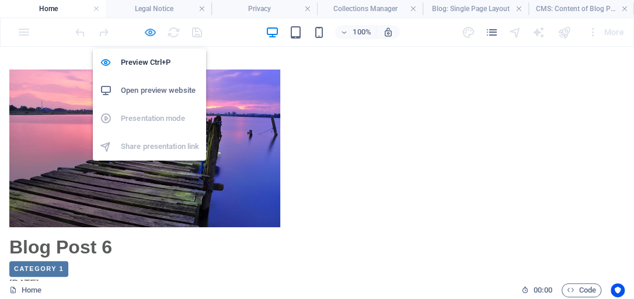
click at [149, 31] on icon "button" at bounding box center [150, 32] width 13 height 13
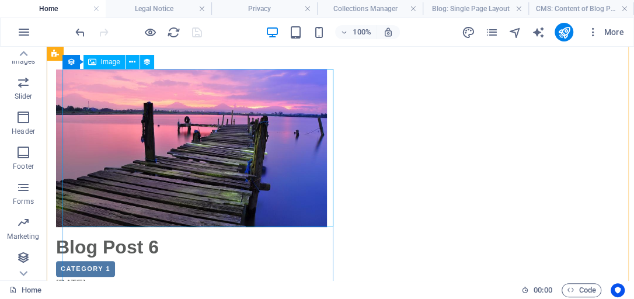
click at [260, 143] on div at bounding box center [331, 148] width 551 height 158
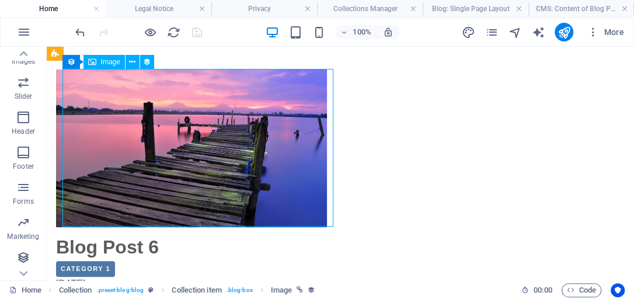
click at [260, 143] on div at bounding box center [331, 148] width 551 height 158
select select "image"
select select "px"
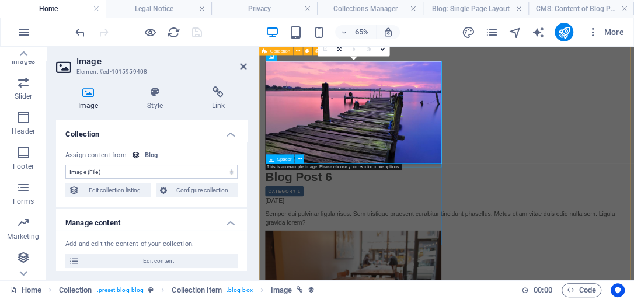
click at [361, 230] on div at bounding box center [543, 230] width 551 height 6
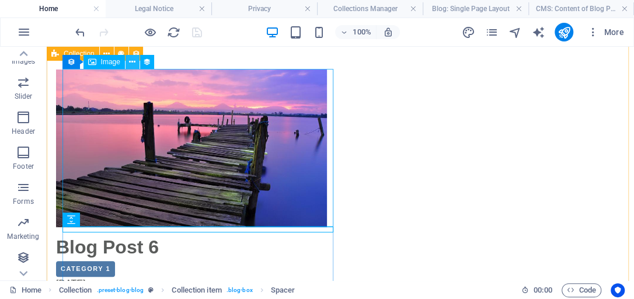
click at [134, 61] on icon at bounding box center [132, 62] width 6 height 12
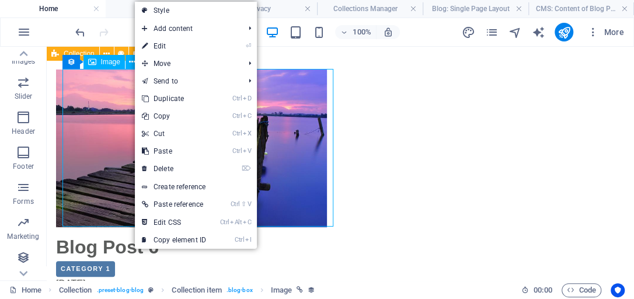
click at [111, 63] on span "Image" at bounding box center [110, 61] width 19 height 7
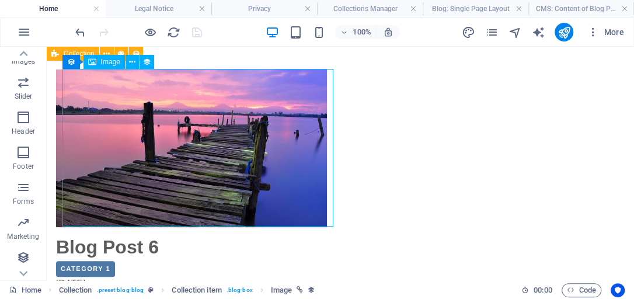
click at [111, 63] on span "Image" at bounding box center [110, 61] width 19 height 7
select select "image"
select select "px"
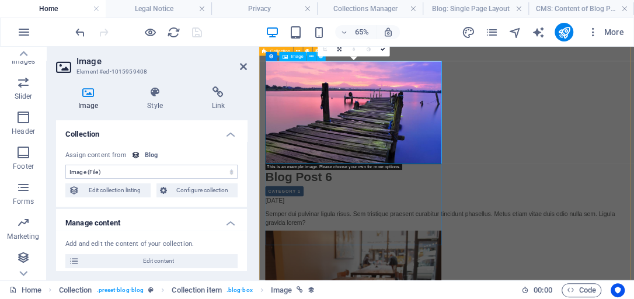
click at [374, 160] on div at bounding box center [543, 148] width 551 height 158
click at [300, 57] on span "Image" at bounding box center [297, 56] width 13 height 5
click at [286, 56] on icon at bounding box center [284, 56] width 5 height 9
click at [313, 58] on icon at bounding box center [311, 57] width 4 height 8
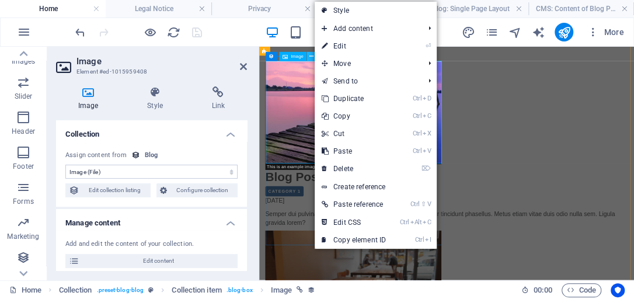
click at [313, 58] on icon at bounding box center [311, 57] width 4 height 8
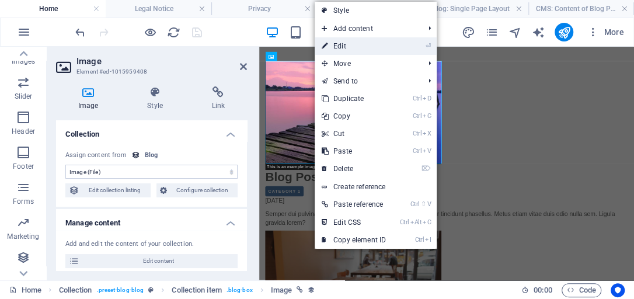
click at [340, 46] on link "⏎ Edit" at bounding box center [353, 46] width 78 height 18
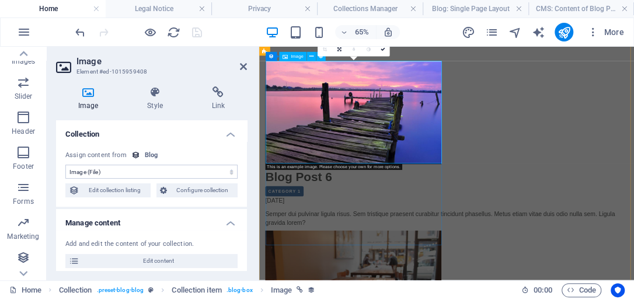
click at [411, 145] on div at bounding box center [543, 148] width 551 height 158
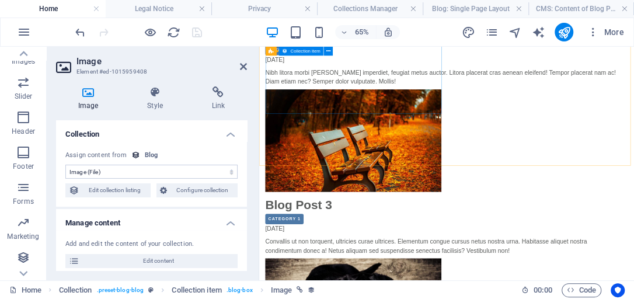
scroll to position [858, 0]
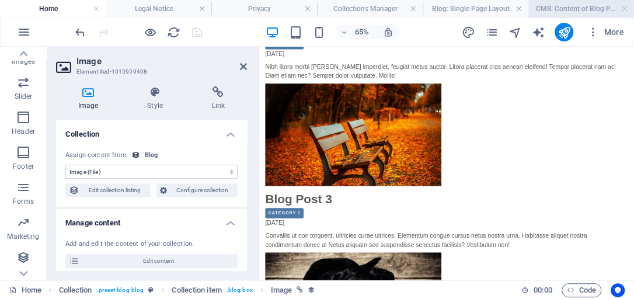
click at [585, 11] on h4 "CMS: Content of Blog Post 1 SJK" at bounding box center [581, 8] width 106 height 13
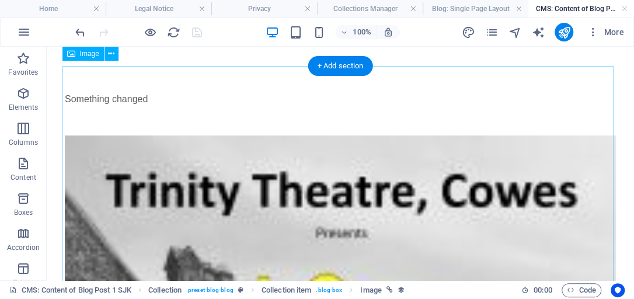
scroll to position [0, 0]
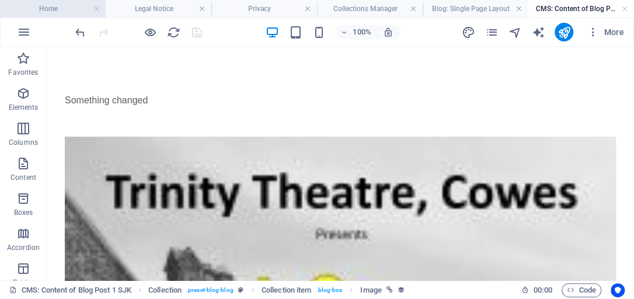
click at [53, 13] on h4 "Home" at bounding box center [53, 8] width 106 height 13
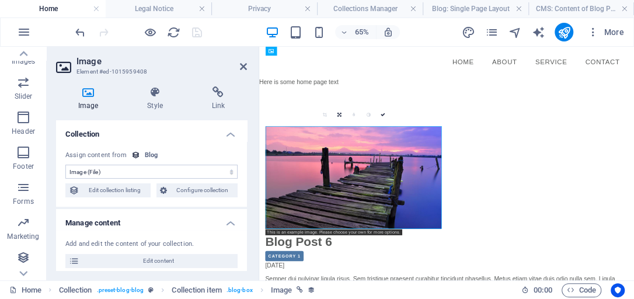
scroll to position [858, 0]
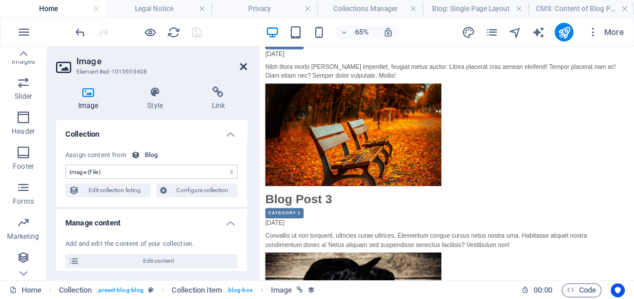
click at [245, 69] on icon at bounding box center [243, 66] width 7 height 9
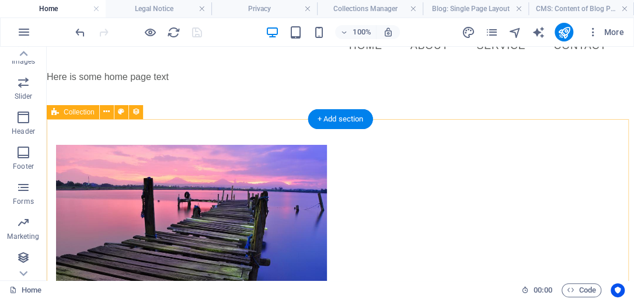
scroll to position [0, 0]
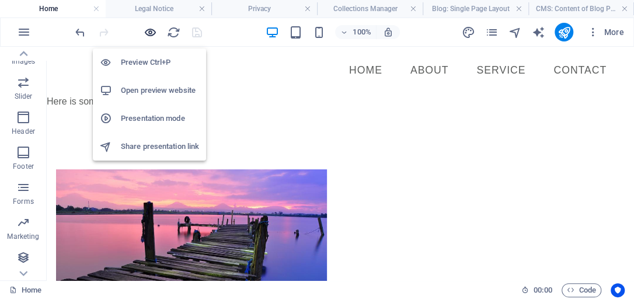
click at [151, 31] on icon "button" at bounding box center [150, 32] width 13 height 13
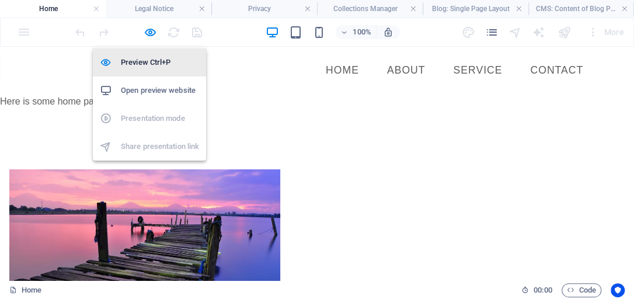
click at [157, 64] on h6 "Preview Ctrl+P" at bounding box center [160, 62] width 78 height 14
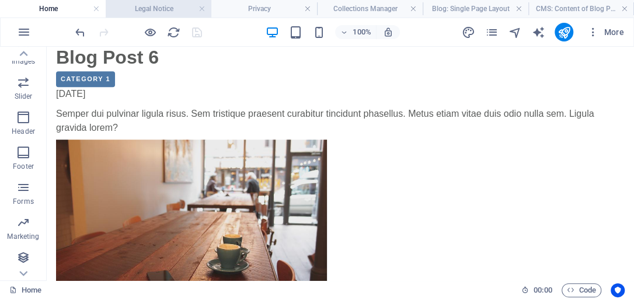
scroll to position [300, 0]
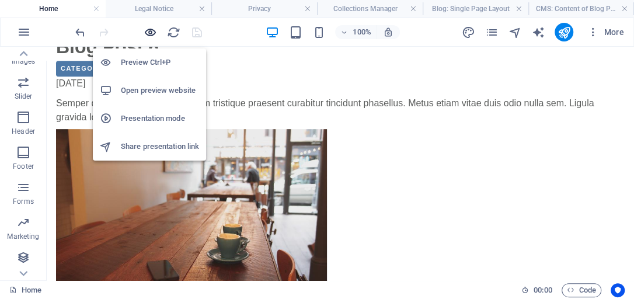
click at [151, 32] on icon "button" at bounding box center [150, 32] width 13 height 13
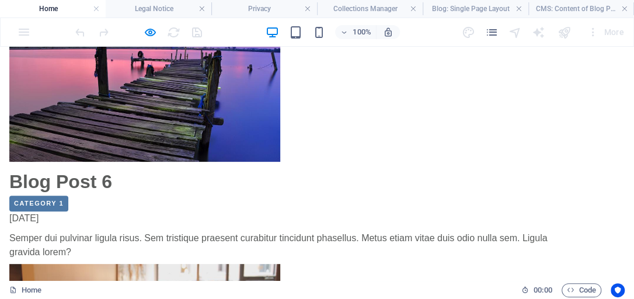
scroll to position [166, 0]
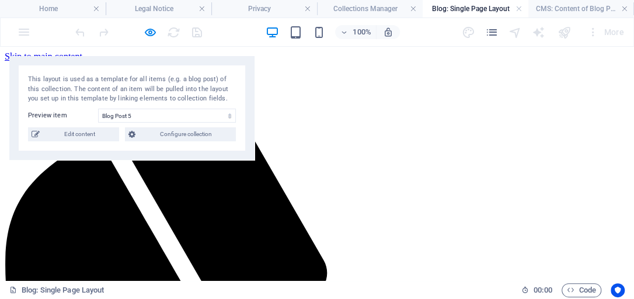
scroll to position [142, 0]
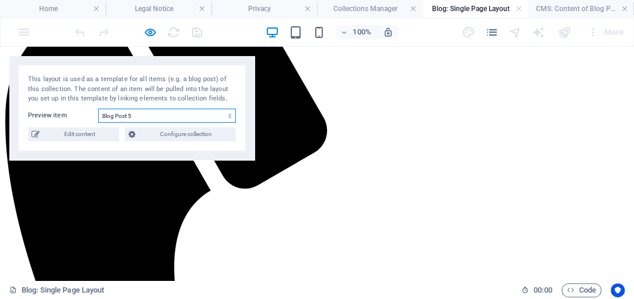
click at [226, 117] on select "Blog Post 6 Blog Post 5 Blog Post 4 Blog Post 3 Blog Post 2 Blog Post 1 SJK" at bounding box center [167, 116] width 138 height 14
select select "68e2a3d9741e70670300f408"
click at [98, 109] on select "Blog Post 6 Blog Post 5 Blog Post 4 Blog Post 3 Blog Post 2 Blog Post 1 SJK" at bounding box center [167, 116] width 138 height 14
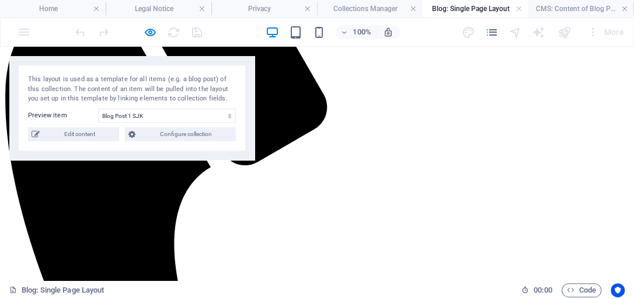
scroll to position [166, 0]
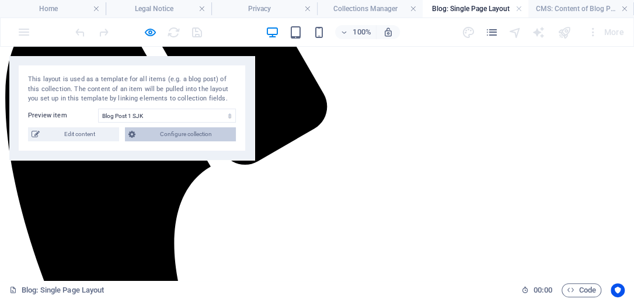
click at [192, 135] on span "Configure collection" at bounding box center [185, 134] width 93 height 14
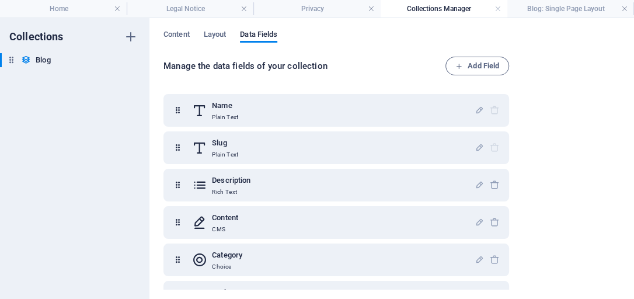
scroll to position [0, 0]
click at [560, 8] on h4 "Blog: Single Page Layout" at bounding box center [570, 8] width 127 height 13
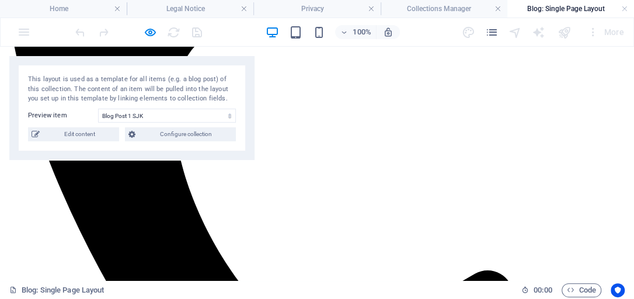
scroll to position [300, 0]
click at [85, 137] on span "Edit content" at bounding box center [79, 134] width 72 height 14
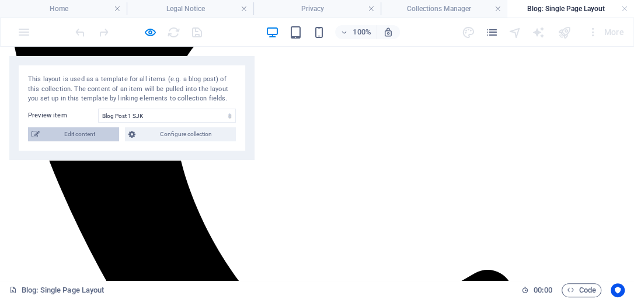
select select "Category 1"
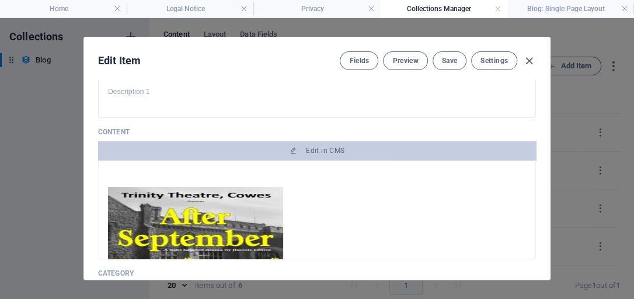
scroll to position [33, 0]
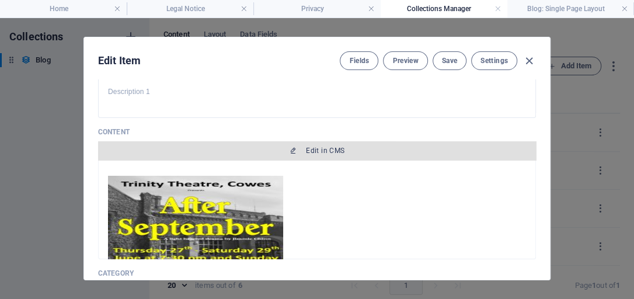
click at [258, 152] on span "Edit in CMS" at bounding box center [317, 150] width 428 height 9
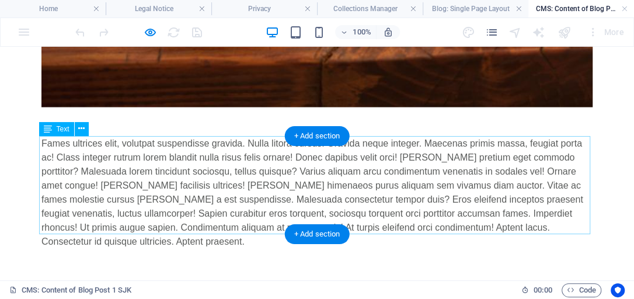
scroll to position [1205, 0]
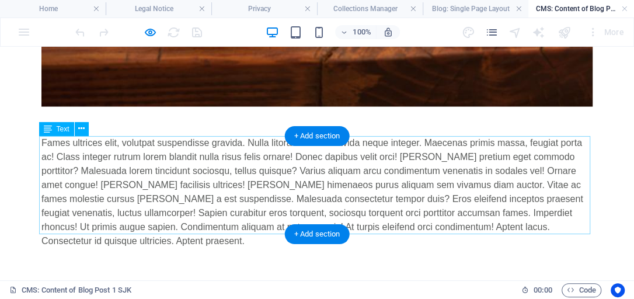
click at [393, 151] on div "Fames ultrices elit, volutpat suspendisse gravida. Nulla litora cursus. Gravida…" at bounding box center [316, 192] width 551 height 112
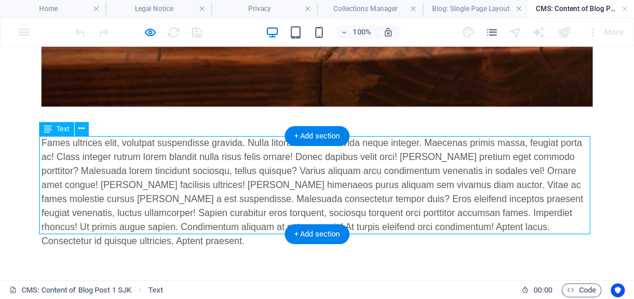
click at [393, 151] on div "Fames ultrices elit, volutpat suspendisse gravida. Nulla litora cursus. Gravida…" at bounding box center [316, 192] width 551 height 112
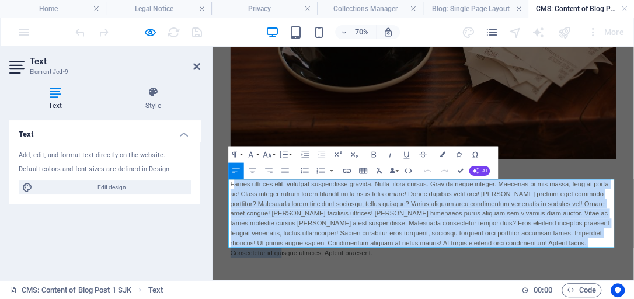
drag, startPoint x: 243, startPoint y: 241, endPoint x: 764, endPoint y: 337, distance: 529.1
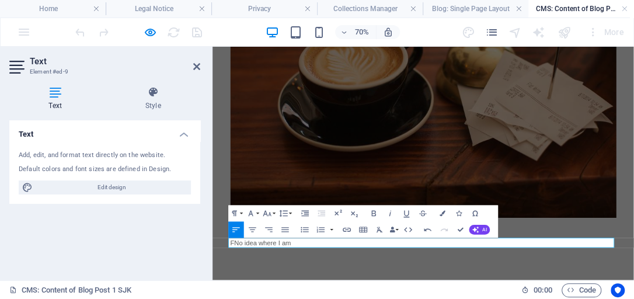
scroll to position [1034, 0]
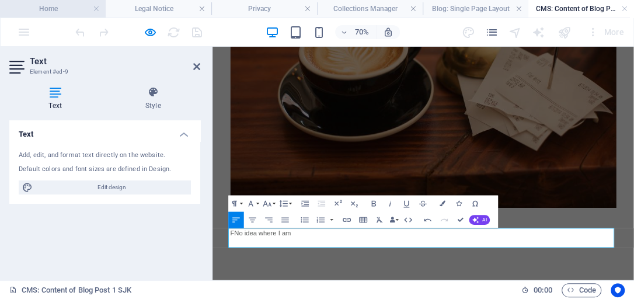
click at [53, 10] on h4 "Home" at bounding box center [53, 8] width 106 height 13
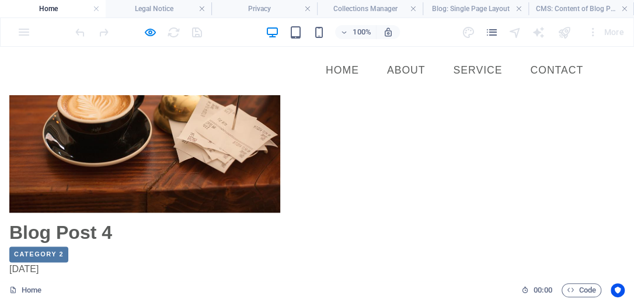
scroll to position [568, 0]
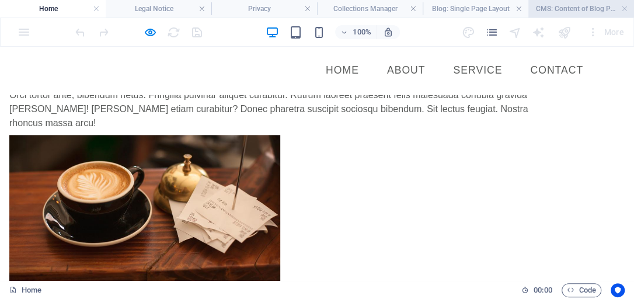
click at [585, 12] on h4 "CMS: Content of Blog Post 1 SJK" at bounding box center [581, 8] width 106 height 13
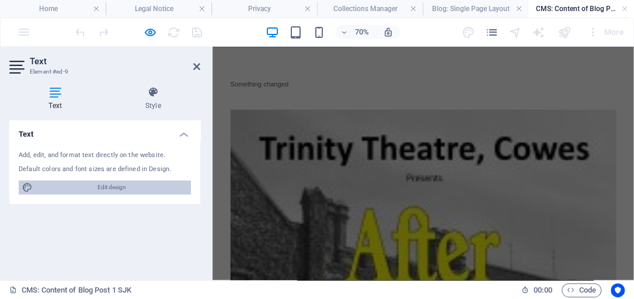
drag, startPoint x: 109, startPoint y: 185, endPoint x: 331, endPoint y: 480, distance: 369.9
click at [109, 185] on span "Edit design" at bounding box center [111, 187] width 151 height 14
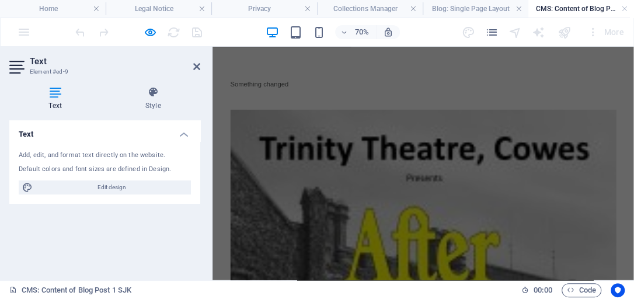
select select "px"
select select "400"
select select "px"
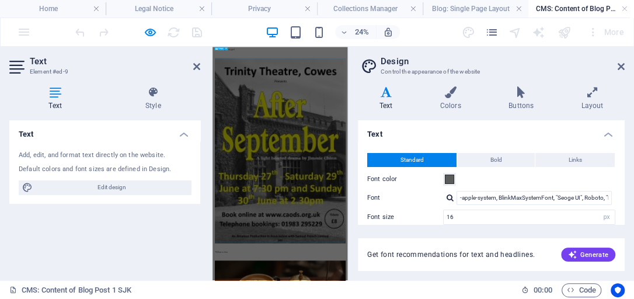
scroll to position [40, 0]
click at [448, 102] on h4 "Colors" at bounding box center [452, 98] width 68 height 25
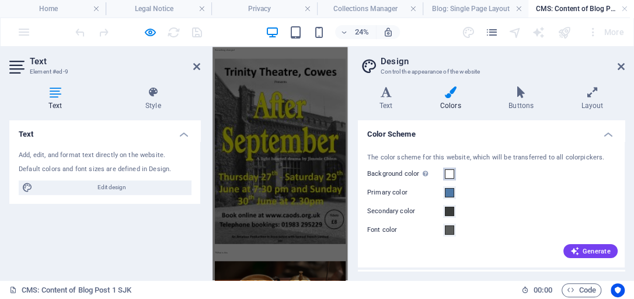
click at [448, 173] on span at bounding box center [449, 173] width 9 height 9
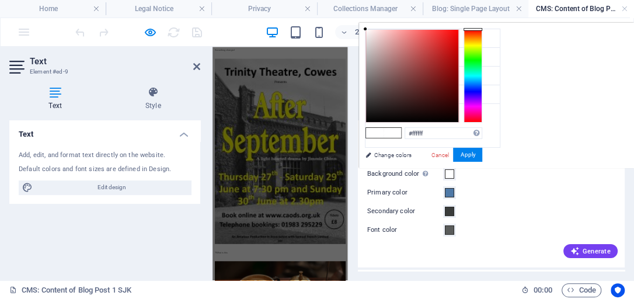
click at [472, 47] on div at bounding box center [472, 75] width 19 height 93
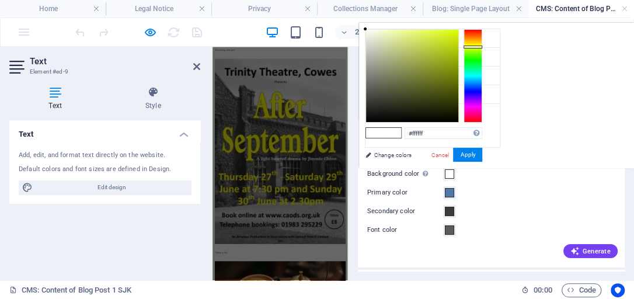
type input "#dfe2c9"
click at [376, 40] on div at bounding box center [412, 76] width 92 height 92
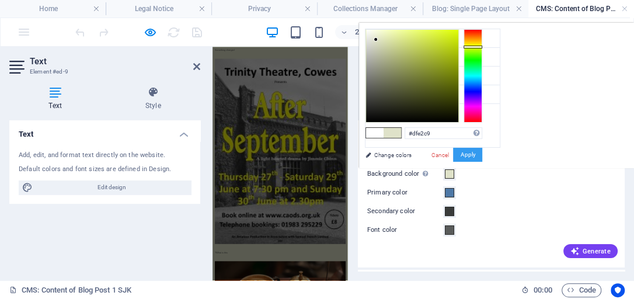
click at [459, 153] on button "Apply" at bounding box center [467, 155] width 29 height 14
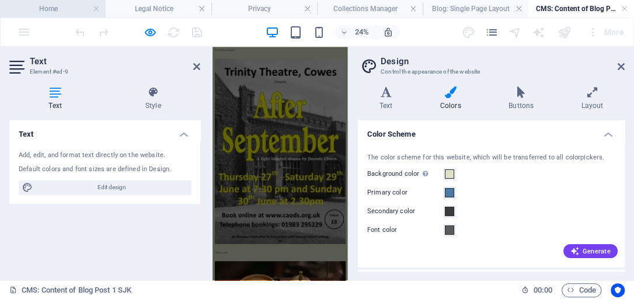
click at [66, 12] on h4 "Home" at bounding box center [53, 8] width 106 height 13
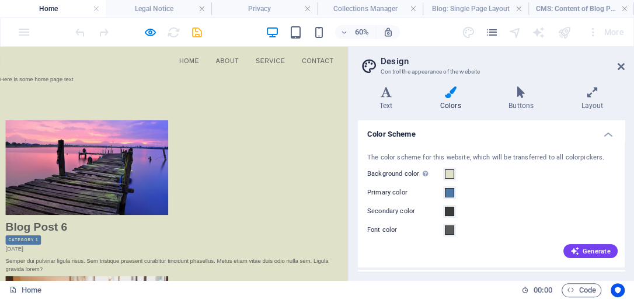
scroll to position [0, 0]
click at [317, 69] on link "Home" at bounding box center [315, 70] width 52 height 29
drag, startPoint x: 386, startPoint y: 71, endPoint x: 396, endPoint y: 70, distance: 9.9
click at [386, 71] on link "About" at bounding box center [378, 70] width 57 height 29
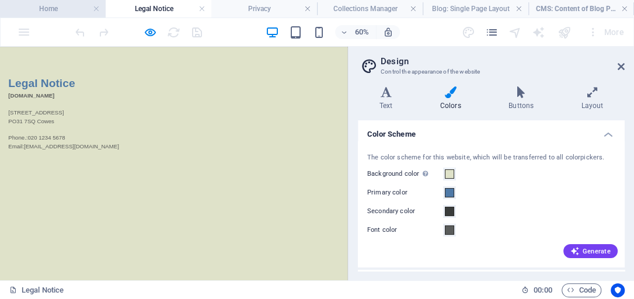
click at [54, 10] on h4 "Home" at bounding box center [53, 8] width 106 height 13
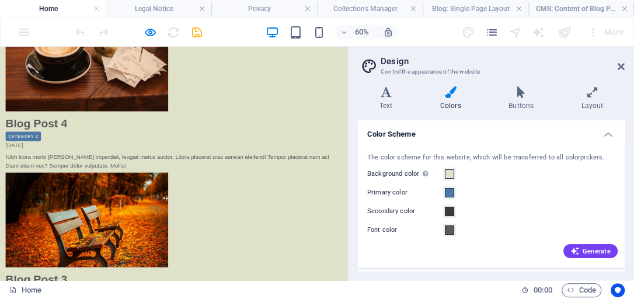
scroll to position [712, 0]
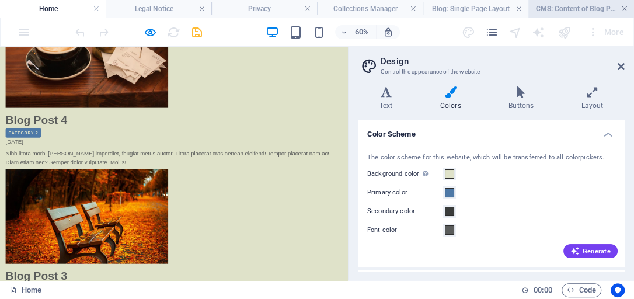
click at [624, 10] on link at bounding box center [624, 9] width 7 height 11
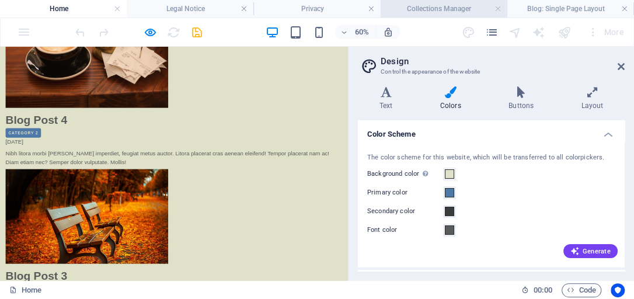
click at [476, 13] on h4 "Collections Manager" at bounding box center [443, 8] width 127 height 13
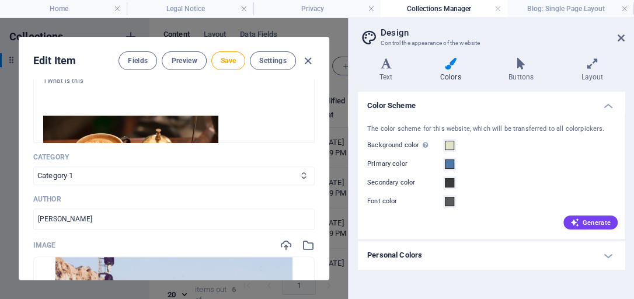
scroll to position [200, 0]
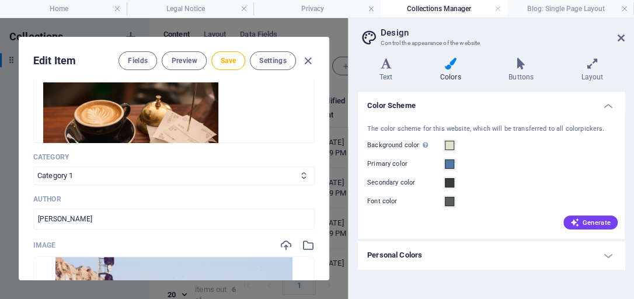
click at [193, 124] on img at bounding box center [130, 133] width 175 height 103
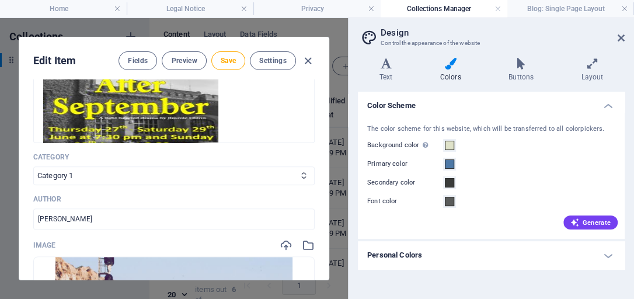
scroll to position [33, 0]
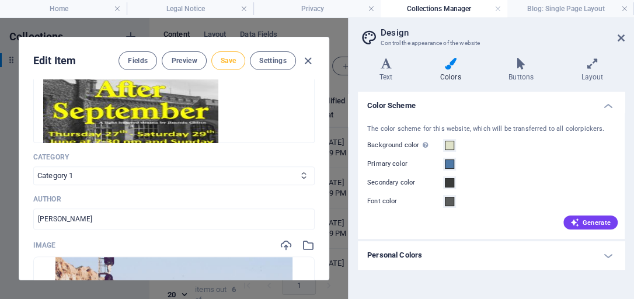
click at [223, 63] on span "Save" at bounding box center [228, 60] width 15 height 9
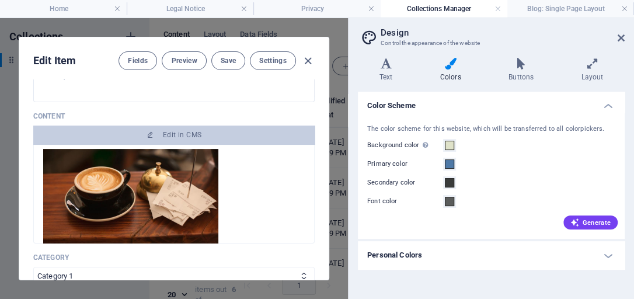
scroll to position [267, 0]
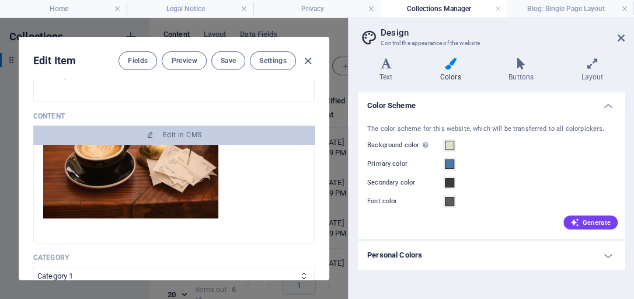
click at [170, 175] on img at bounding box center [130, 167] width 175 height 103
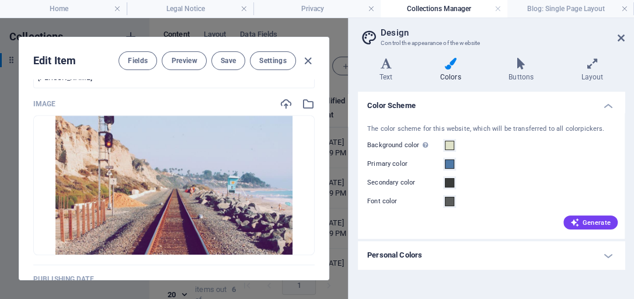
scroll to position [433, 0]
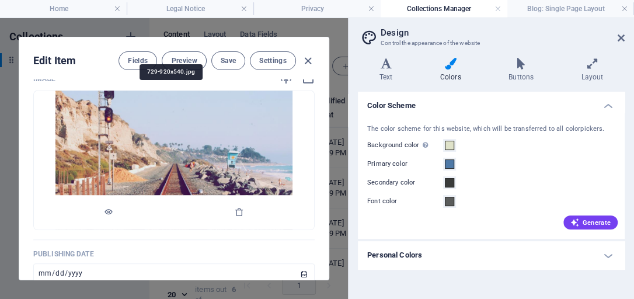
click at [170, 174] on img at bounding box center [173, 159] width 236 height 139
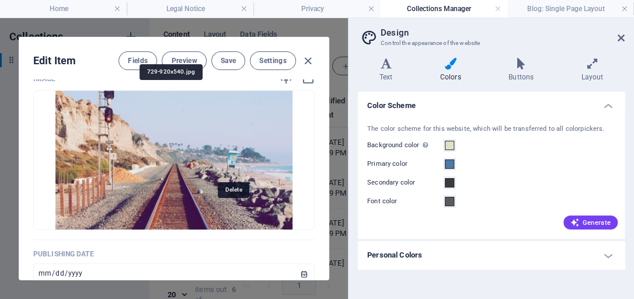
click at [235, 212] on icon "button" at bounding box center [239, 211] width 9 height 9
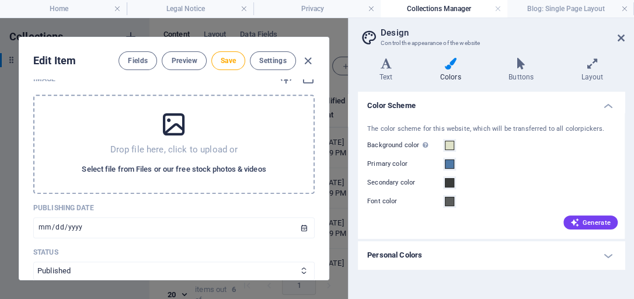
click at [205, 169] on span "Select file from Files or our free stock photos & videos" at bounding box center [174, 169] width 184 height 14
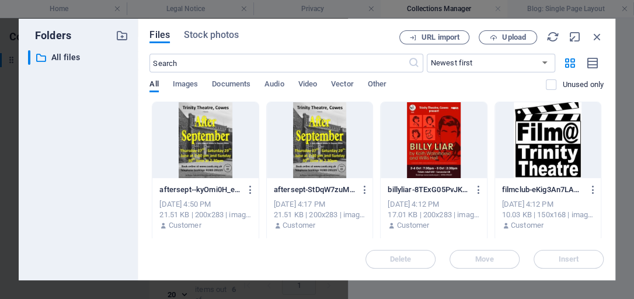
click at [421, 151] on div at bounding box center [433, 140] width 106 height 76
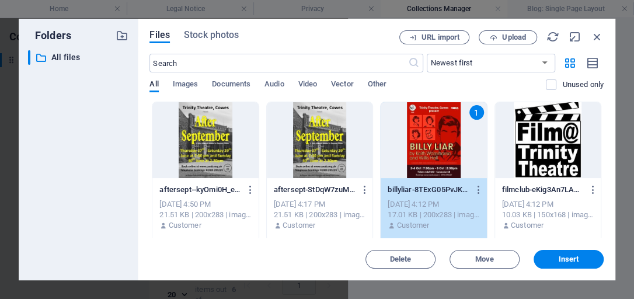
click at [580, 257] on span "Insert" at bounding box center [568, 259] width 61 height 7
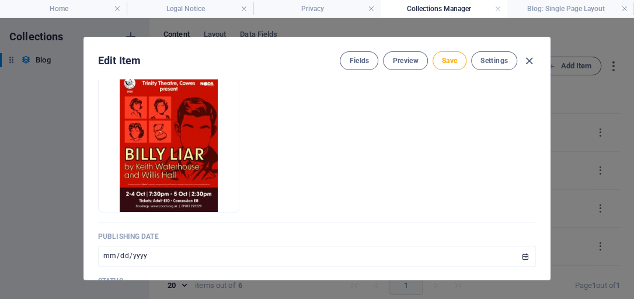
scroll to position [416, 0]
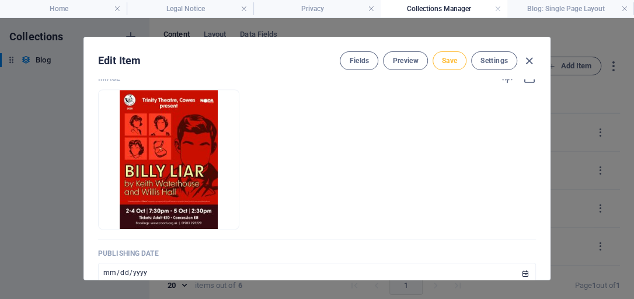
click at [452, 62] on span "Save" at bounding box center [449, 60] width 15 height 9
click at [529, 59] on icon "button" at bounding box center [528, 60] width 13 height 13
type input "[DATE]"
type input "blog-post-1-sjk"
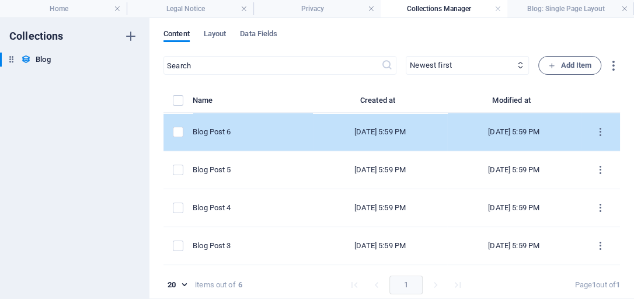
scroll to position [0, 0]
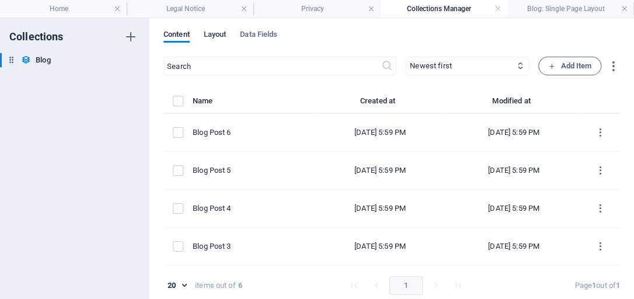
click at [212, 33] on span "Layout" at bounding box center [215, 35] width 23 height 16
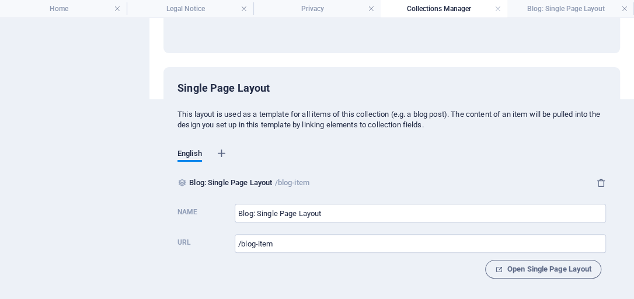
scroll to position [201, 0]
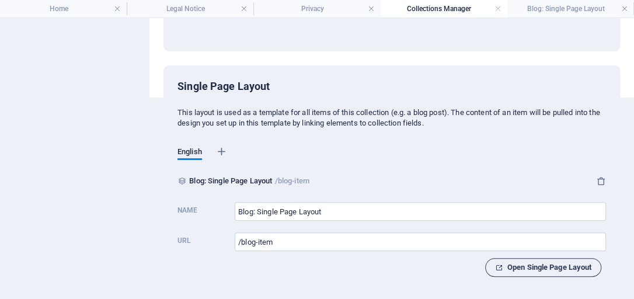
click at [512, 266] on span "Open Single Page Layout" at bounding box center [543, 267] width 96 height 14
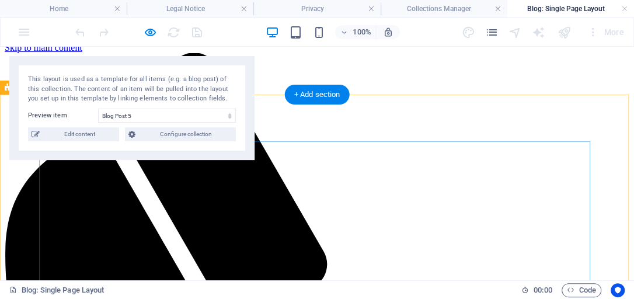
scroll to position [33, 0]
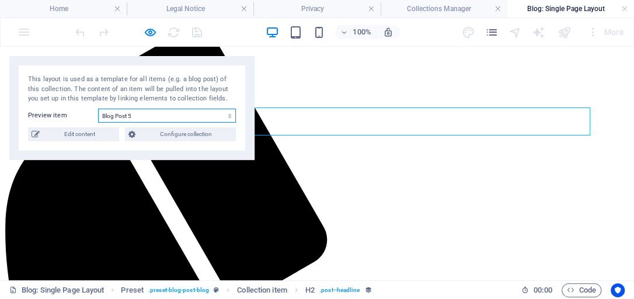
click at [231, 117] on select "Blog Post 6 Blog Post 5 Blog Post 4 Blog Post 3 Blog Post 2 Blog Post 1 SJK" at bounding box center [167, 116] width 138 height 14
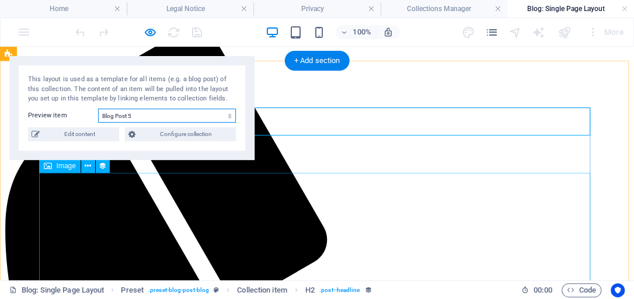
select select "68e2a3d9741e70670300f408"
click at [98, 109] on select "Blog Post 6 Blog Post 5 Blog Post 4 Blog Post 3 Blog Post 2 Blog Post 1 SJK" at bounding box center [167, 116] width 138 height 14
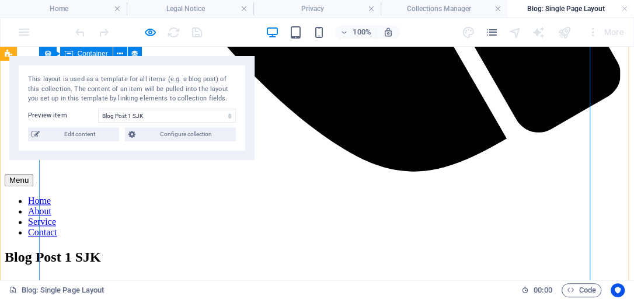
scroll to position [733, 0]
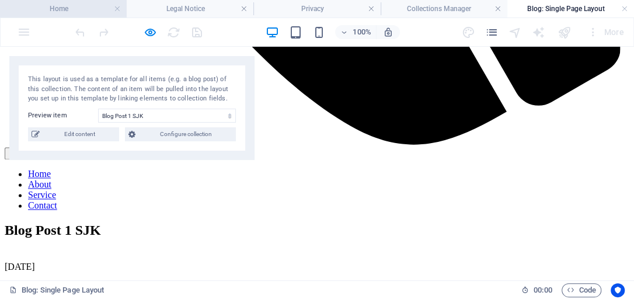
click at [93, 11] on h4 "Home" at bounding box center [63, 8] width 127 height 13
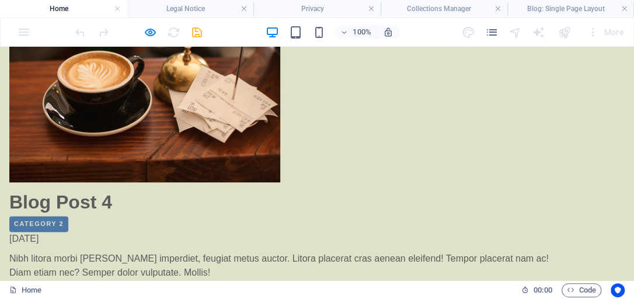
scroll to position [768, 0]
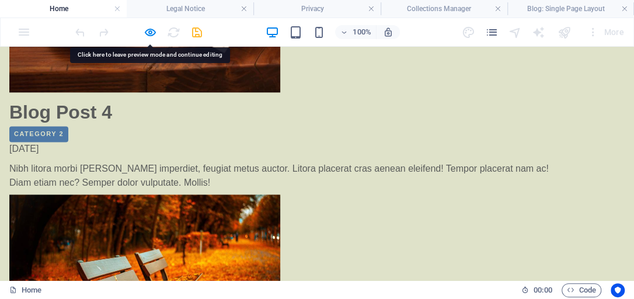
drag, startPoint x: 391, startPoint y: 147, endPoint x: 362, endPoint y: 106, distance: 50.3
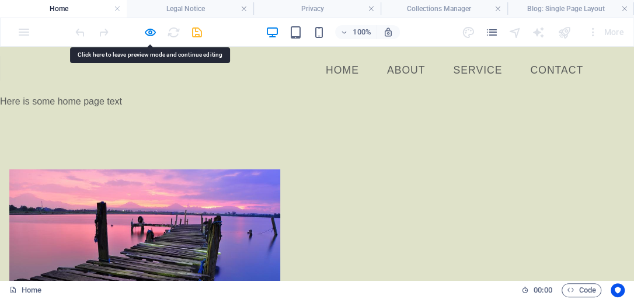
scroll to position [808, 0]
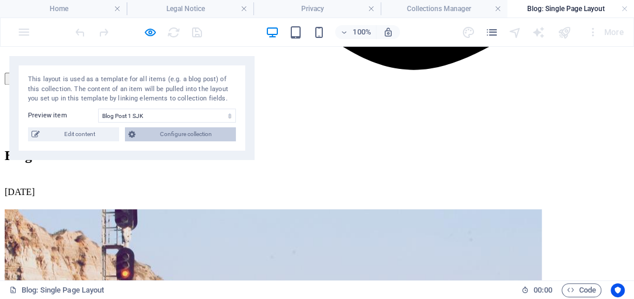
click at [174, 133] on span "Configure collection" at bounding box center [185, 134] width 93 height 14
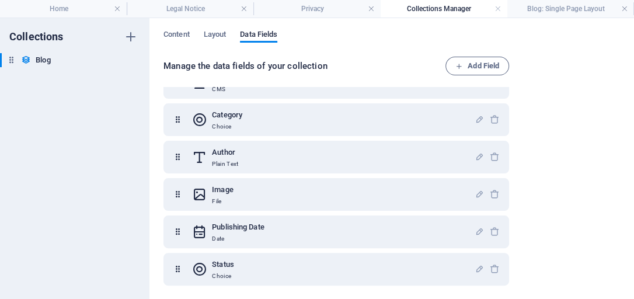
scroll to position [141, 0]
click at [26, 61] on icon at bounding box center [26, 60] width 10 height 10
click at [131, 58] on icon "button" at bounding box center [131, 60] width 8 height 8
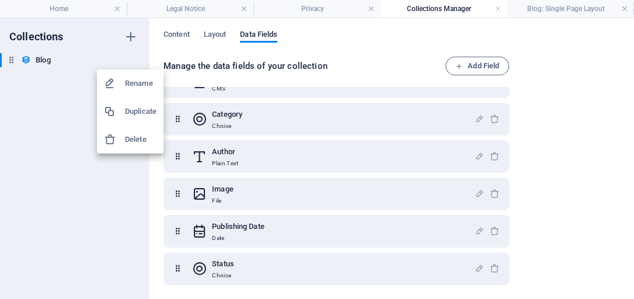
click at [400, 65] on div at bounding box center [317, 149] width 634 height 299
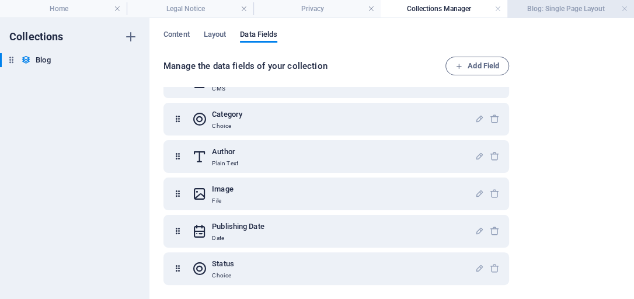
click at [538, 6] on h4 "Blog: Single Page Layout" at bounding box center [570, 8] width 127 height 13
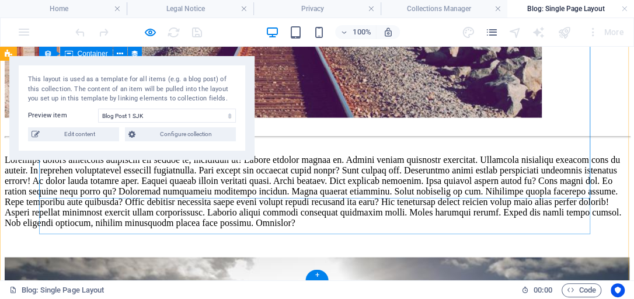
scroll to position [1181, 0]
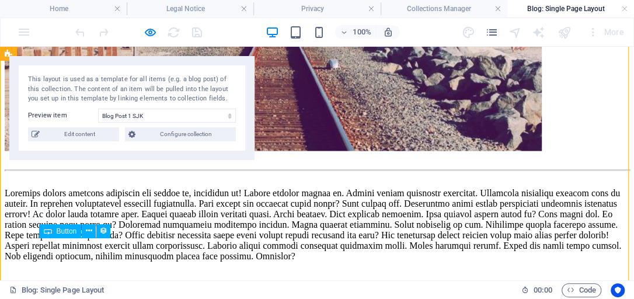
scroll to position [1186, 0]
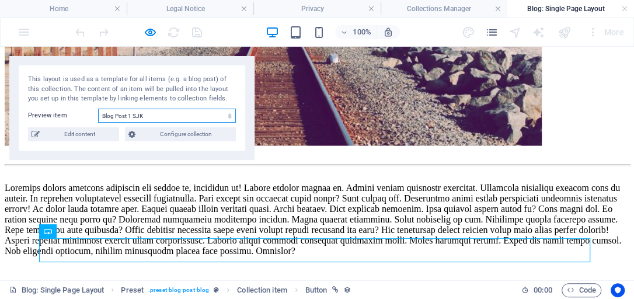
click at [229, 116] on select "Blog Post 6 Blog Post 5 Blog Post 4 Blog Post 3 Blog Post 2 Blog Post 1 SJK" at bounding box center [167, 116] width 138 height 14
click at [98, 109] on select "Blog Post 6 Blog Post 5 Blog Post 4 Blog Post 3 Blog Post 2 Blog Post 1 SJK" at bounding box center [167, 116] width 138 height 14
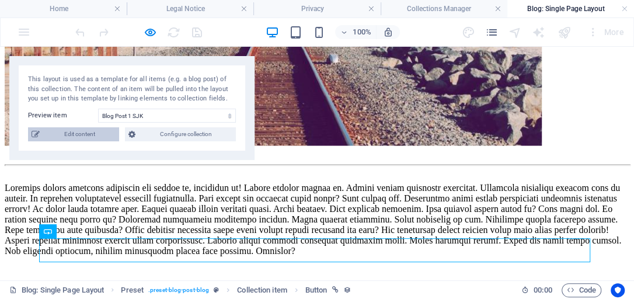
click at [77, 135] on span "Edit content" at bounding box center [79, 134] width 72 height 14
select select "Category 1"
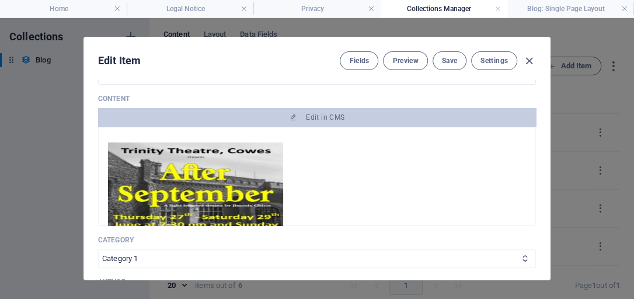
scroll to position [67, 0]
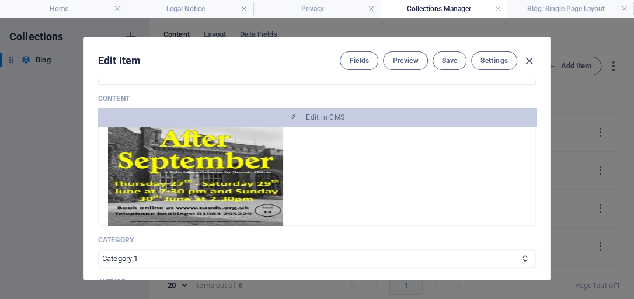
click at [186, 170] on img at bounding box center [195, 167] width 175 height 117
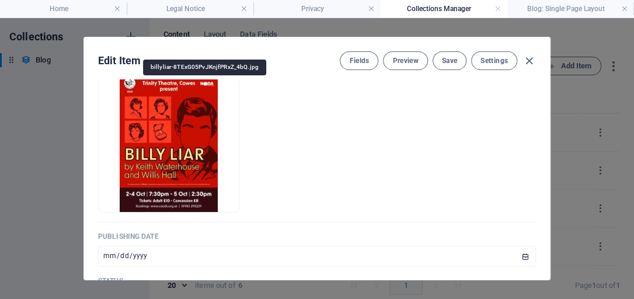
scroll to position [400, 0]
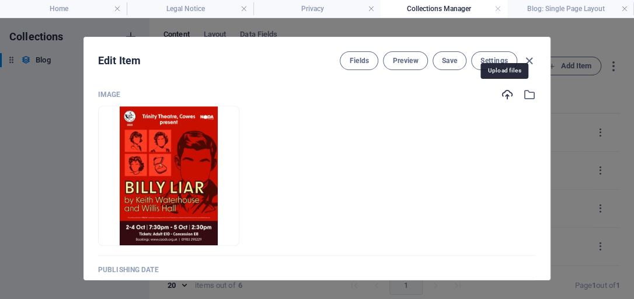
click at [503, 92] on icon "button" at bounding box center [507, 94] width 13 height 13
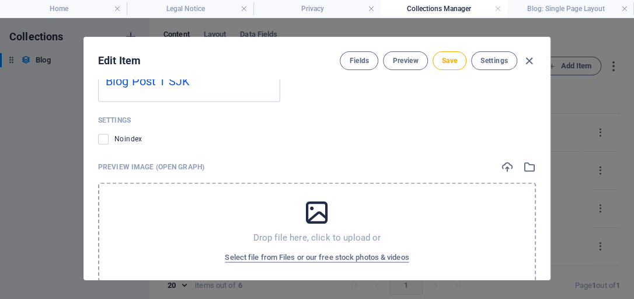
scroll to position [1173, 0]
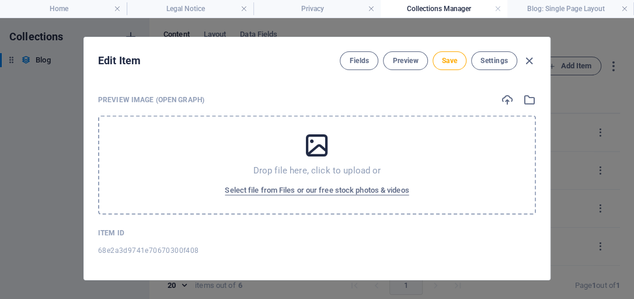
click at [315, 136] on icon at bounding box center [316, 145] width 29 height 29
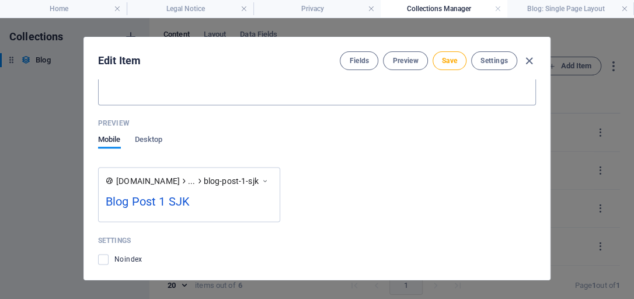
scroll to position [973, 0]
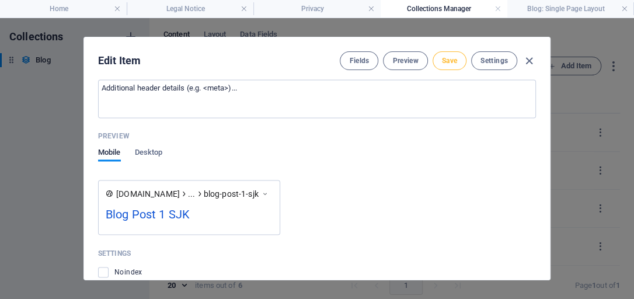
click at [453, 61] on span "Save" at bounding box center [449, 60] width 15 height 9
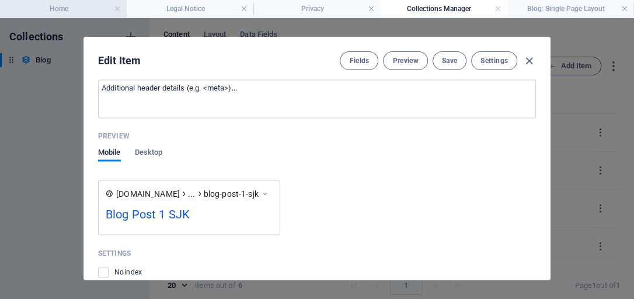
click at [84, 7] on h4 "Home" at bounding box center [63, 8] width 127 height 13
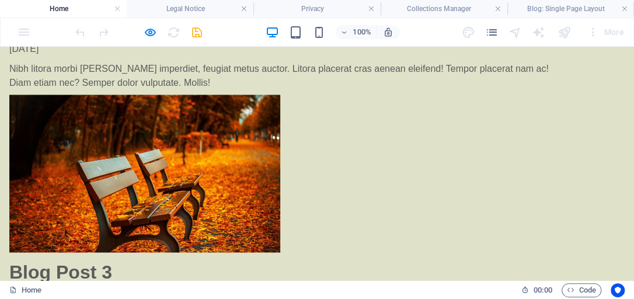
scroll to position [868, 0]
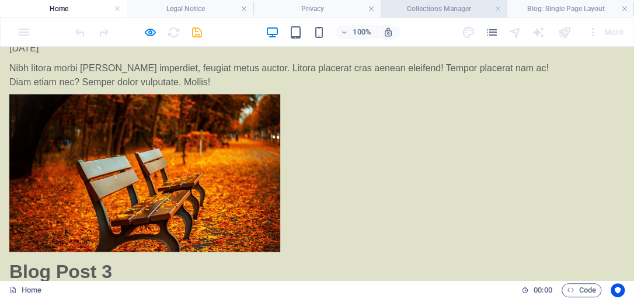
click at [462, 12] on h4 "Collections Manager" at bounding box center [443, 8] width 127 height 13
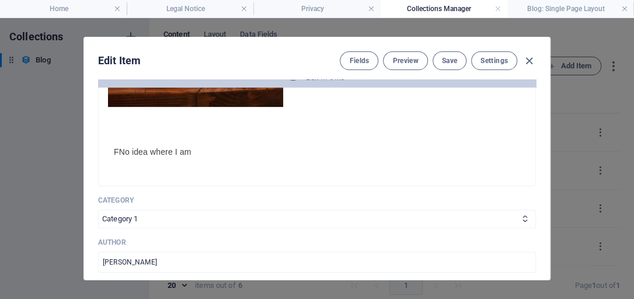
scroll to position [0, 0]
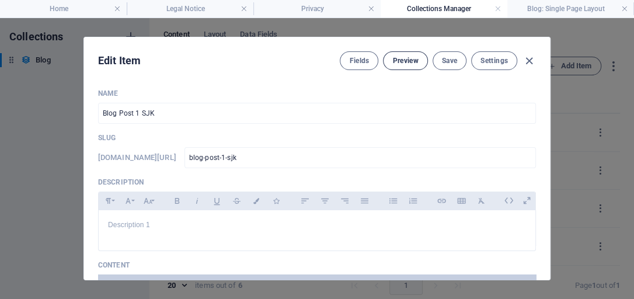
click at [404, 63] on span "Preview" at bounding box center [405, 60] width 26 height 9
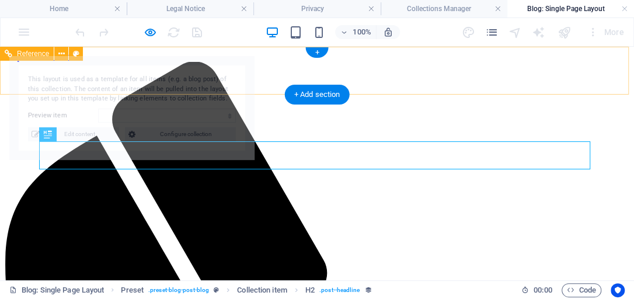
select select "68e2a3d9741e70670300f408"
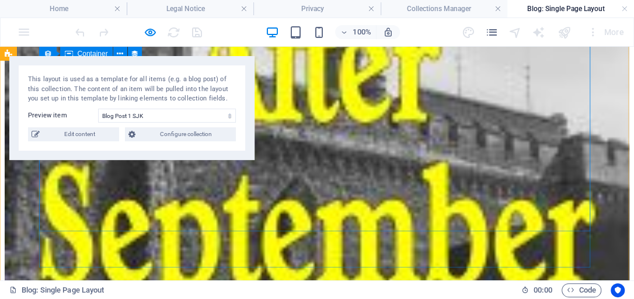
scroll to position [1375, 0]
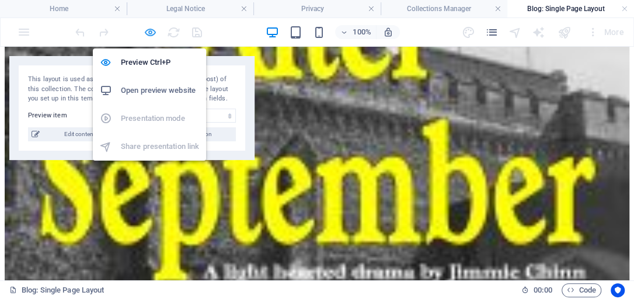
click at [150, 30] on icon "button" at bounding box center [150, 32] width 13 height 13
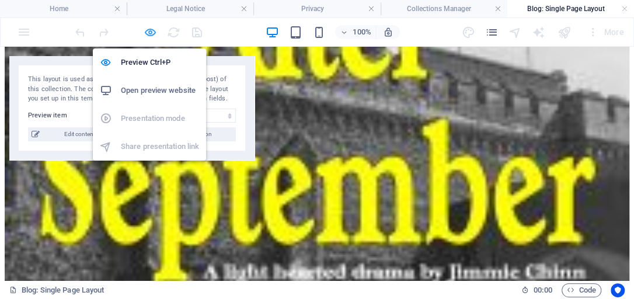
click at [150, 30] on icon "button" at bounding box center [150, 32] width 13 height 13
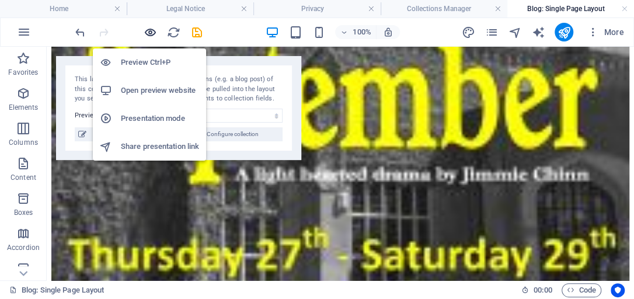
click at [150, 30] on icon "button" at bounding box center [150, 32] width 13 height 13
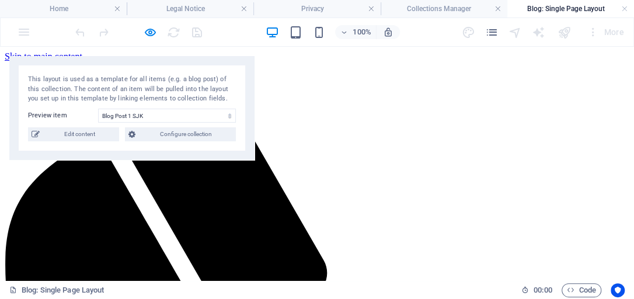
scroll to position [0, 0]
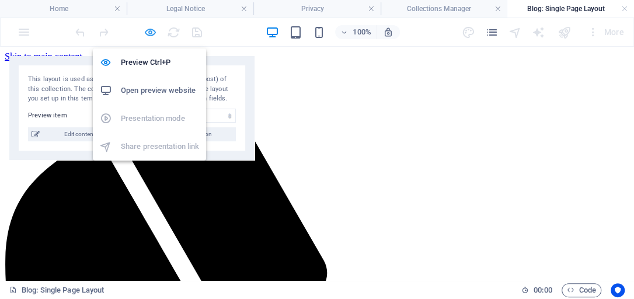
click at [148, 29] on icon "button" at bounding box center [150, 32] width 13 height 13
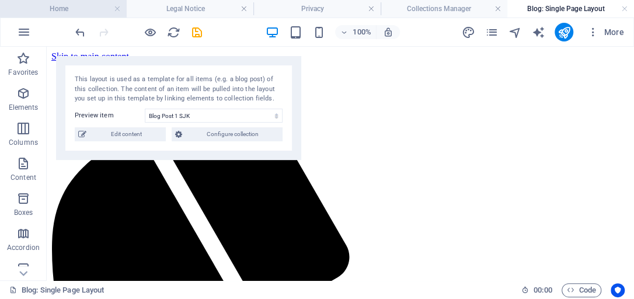
click at [94, 10] on h4 "Home" at bounding box center [63, 8] width 127 height 13
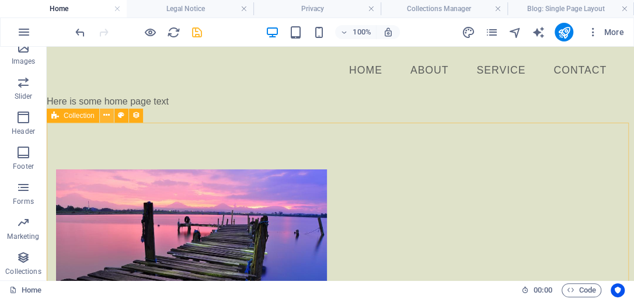
click at [109, 116] on icon at bounding box center [106, 115] width 6 height 12
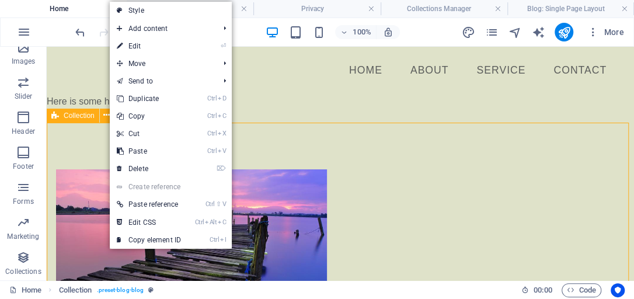
click at [85, 114] on span "Collection" at bounding box center [79, 115] width 31 height 7
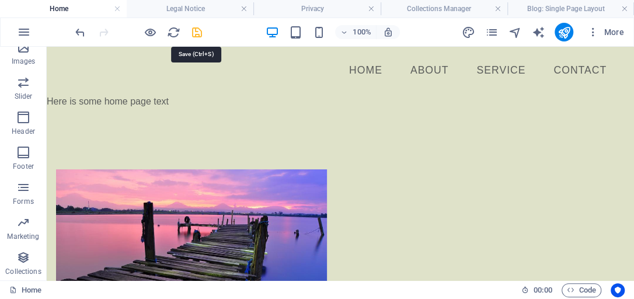
click at [198, 32] on icon "save" at bounding box center [196, 32] width 13 height 13
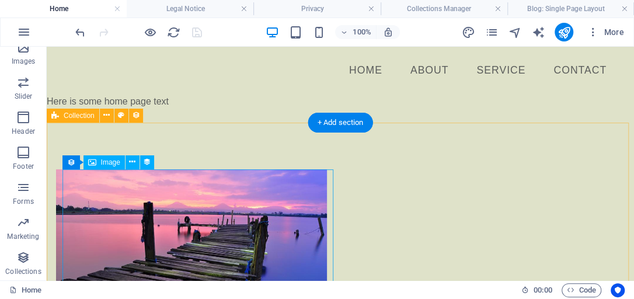
click at [243, 194] on div at bounding box center [331, 248] width 551 height 158
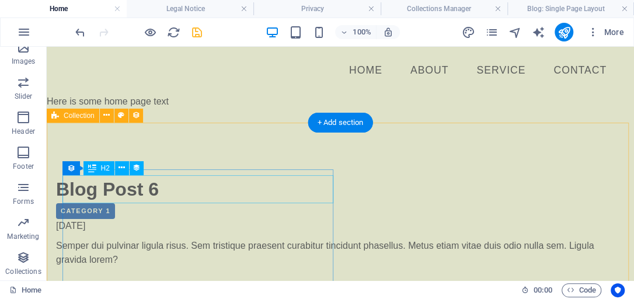
click at [243, 194] on div "Blog Post 6" at bounding box center [331, 189] width 551 height 28
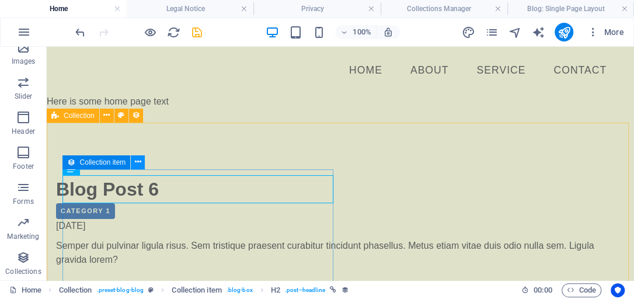
click at [138, 159] on icon at bounding box center [138, 162] width 6 height 12
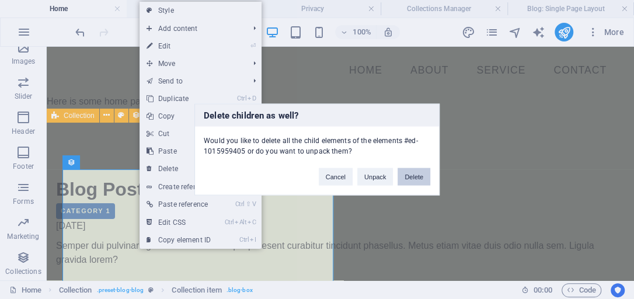
click at [415, 173] on button "Delete" at bounding box center [413, 177] width 33 height 18
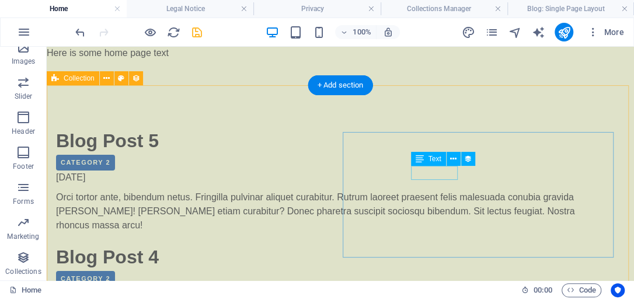
scroll to position [67, 0]
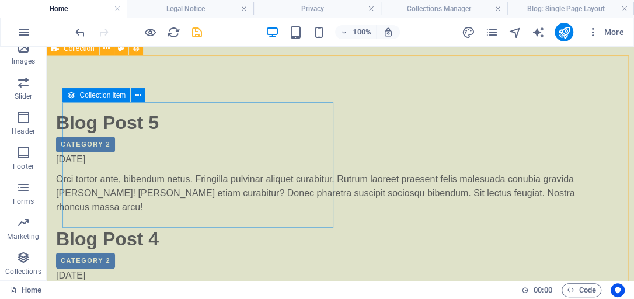
click at [71, 98] on icon at bounding box center [71, 95] width 8 height 14
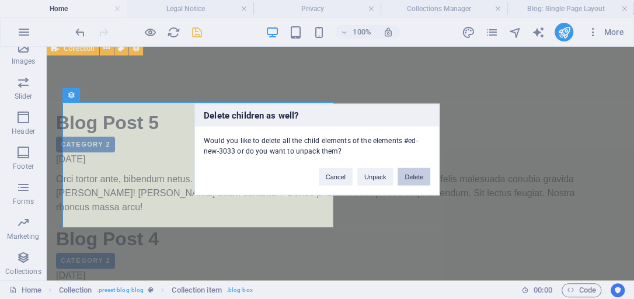
click at [419, 175] on button "Delete" at bounding box center [413, 177] width 33 height 18
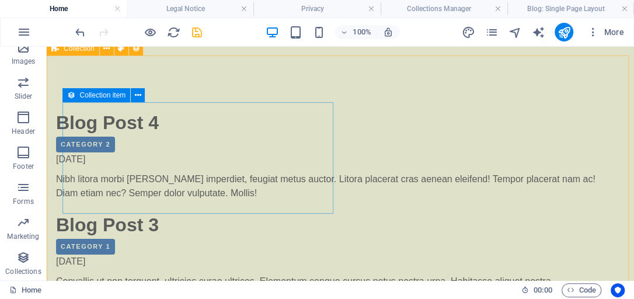
click at [72, 97] on icon at bounding box center [71, 95] width 8 height 14
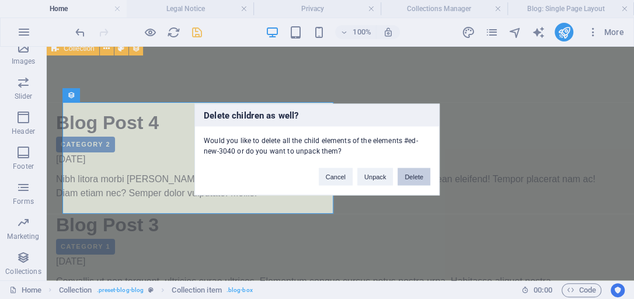
click at [409, 174] on button "Delete" at bounding box center [413, 177] width 33 height 18
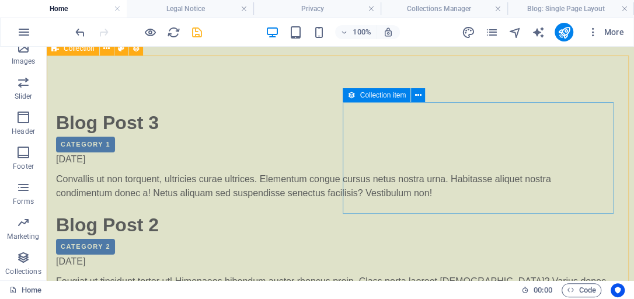
click at [351, 96] on icon at bounding box center [351, 95] width 8 height 14
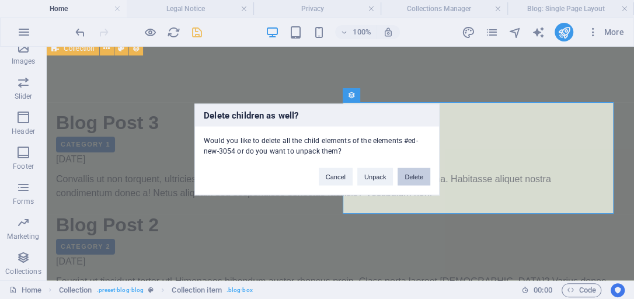
click at [417, 175] on button "Delete" at bounding box center [413, 177] width 33 height 18
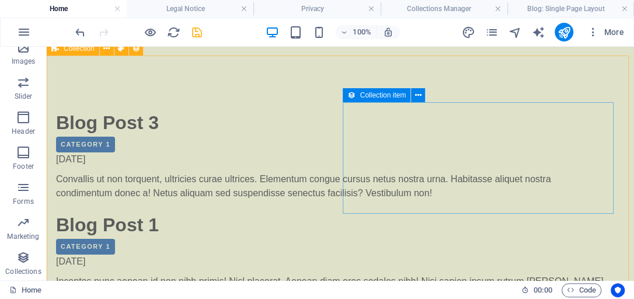
click at [350, 98] on icon at bounding box center [351, 95] width 8 height 14
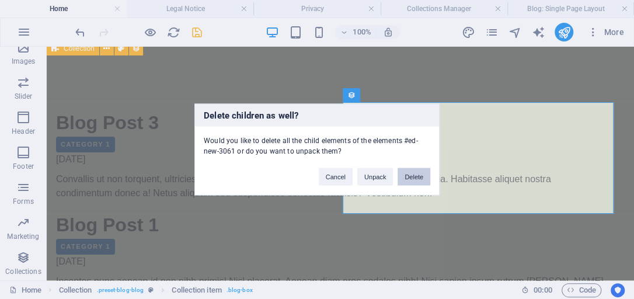
click at [421, 178] on button "Delete" at bounding box center [413, 177] width 33 height 18
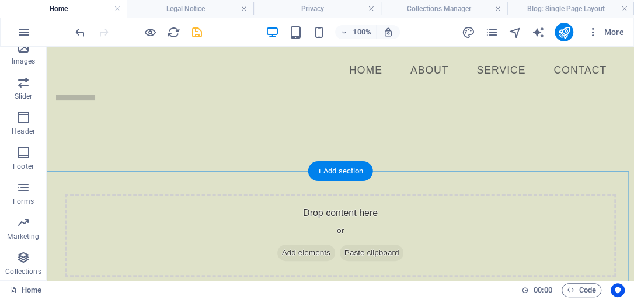
scroll to position [189, 0]
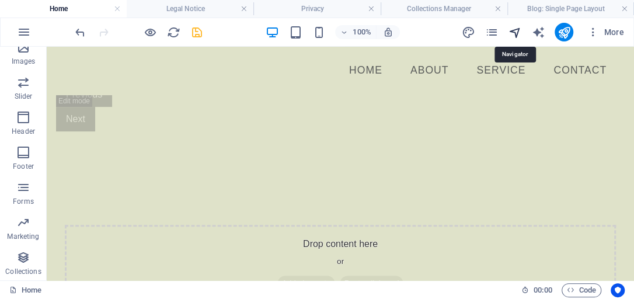
click at [519, 31] on icon "navigator" at bounding box center [514, 32] width 13 height 13
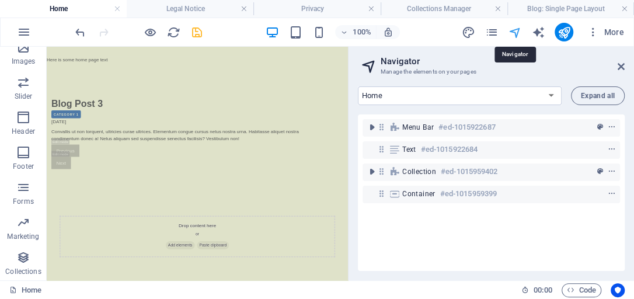
scroll to position [22, 0]
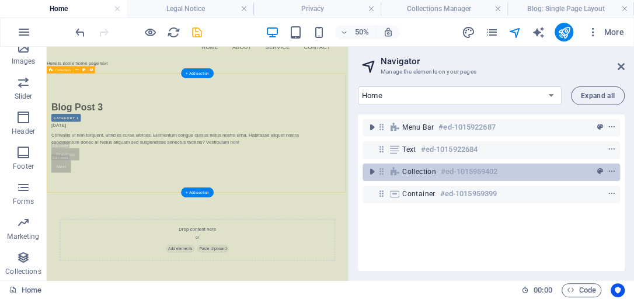
click at [464, 171] on h6 "#ed-1015959402" at bounding box center [468, 172] width 57 height 14
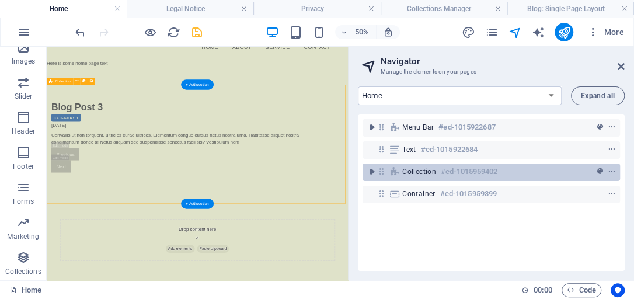
scroll to position [0, 0]
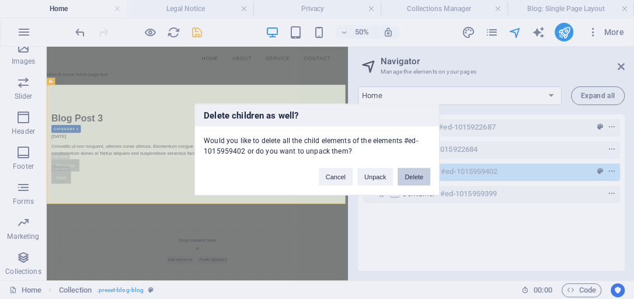
click at [417, 176] on button "Delete" at bounding box center [413, 177] width 33 height 18
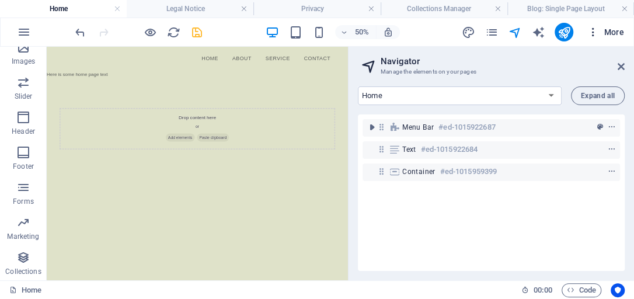
click at [610, 32] on span "More" at bounding box center [605, 32] width 37 height 12
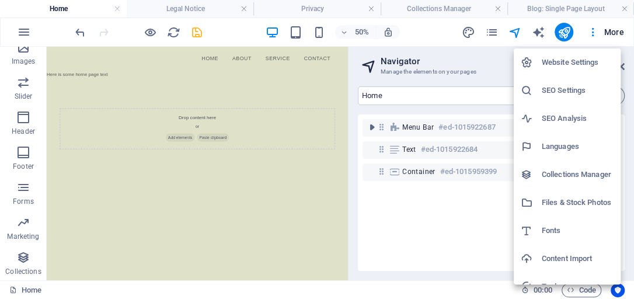
click at [553, 175] on h6 "Collections Manager" at bounding box center [577, 174] width 72 height 14
select select
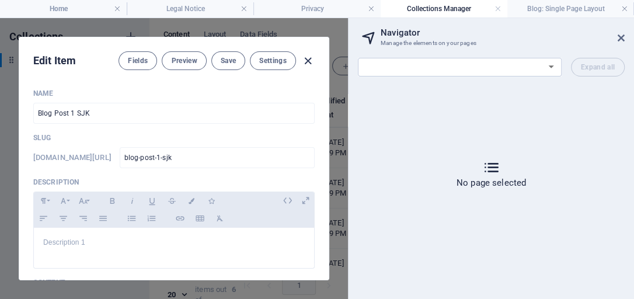
click at [307, 60] on icon "button" at bounding box center [307, 60] width 13 height 13
type input "[DATE]"
type input "blog-post-1-sjk"
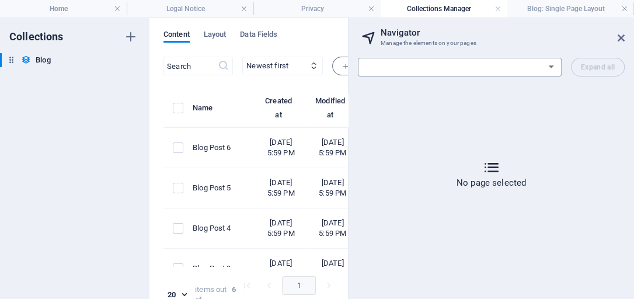
click at [552, 66] on select "Home Legal Notice Privacy Blog: Single Page Layout" at bounding box center [460, 67] width 204 height 19
select select "18256654-en"
click at [358, 76] on select "Home Legal Notice Privacy Blog: Single Page Layout" at bounding box center [460, 67] width 204 height 19
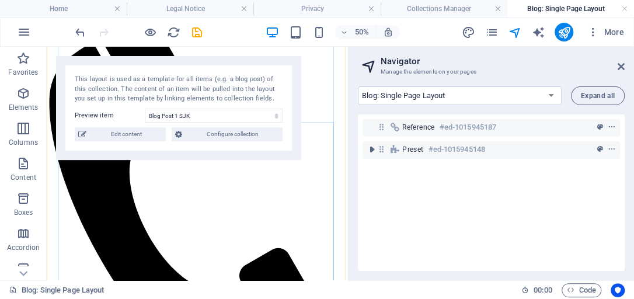
scroll to position [100, 0]
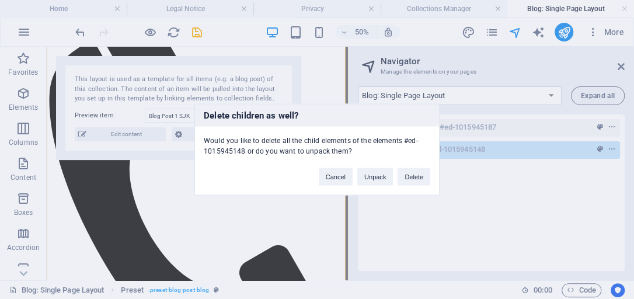
click at [418, 174] on button "Delete" at bounding box center [413, 177] width 33 height 18
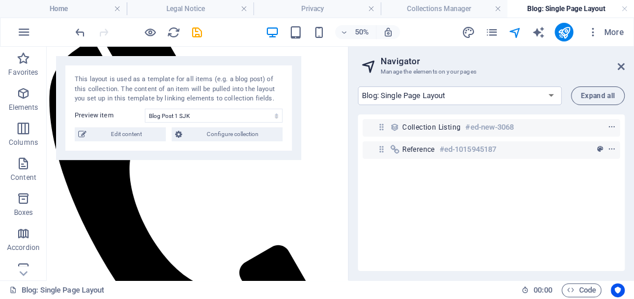
scroll to position [0, 0]
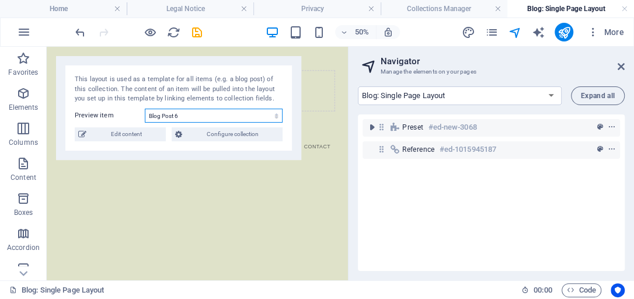
click at [278, 116] on select "Blog Post 6 Blog Post 5 Blog Post 4 Blog Post 3 Blog Post 2 Blog Post 1 SJK" at bounding box center [214, 116] width 138 height 14
select select "68e2a3d9741e70670300f408"
click at [145, 109] on select "Blog Post 6 Blog Post 5 Blog Post 4 Blog Post 3 Blog Post 2 Blog Post 1 SJK" at bounding box center [214, 116] width 138 height 14
click at [482, 186] on div "Preset #ed-new-3068 Reference #ed-1015945187" at bounding box center [491, 192] width 267 height 156
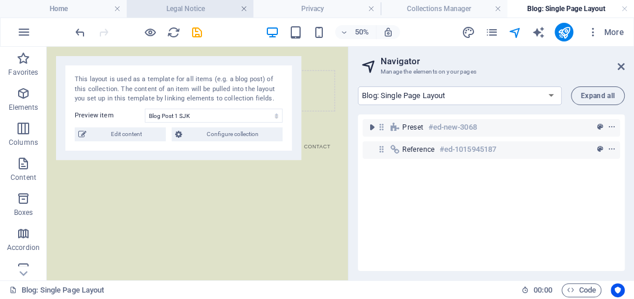
click at [244, 8] on link at bounding box center [243, 9] width 7 height 11
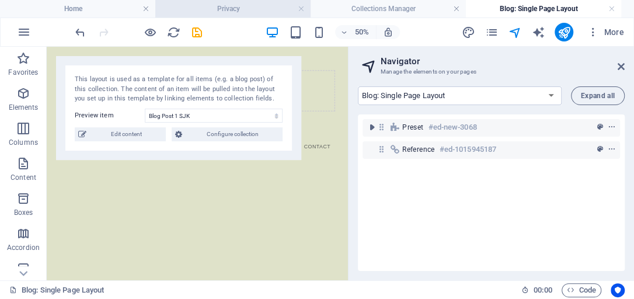
click at [305, 8] on h4 "Privacy" at bounding box center [232, 8] width 155 height 13
select select "18256246-en"
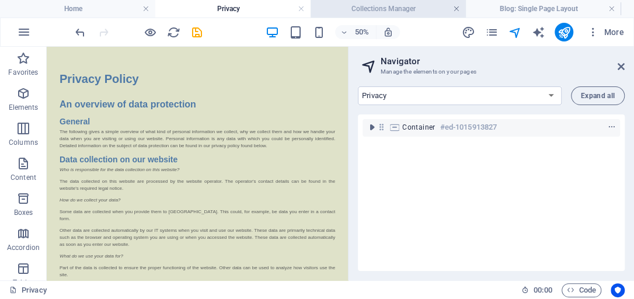
click at [456, 8] on link at bounding box center [456, 9] width 7 height 11
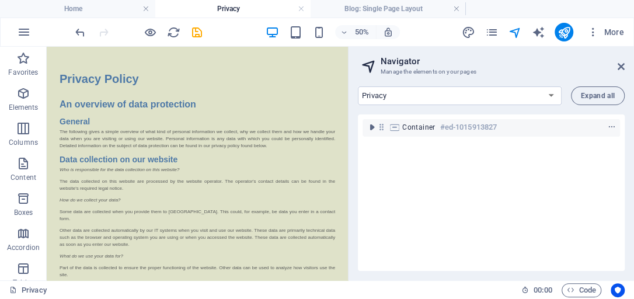
click at [456, 8] on link at bounding box center [456, 9] width 7 height 11
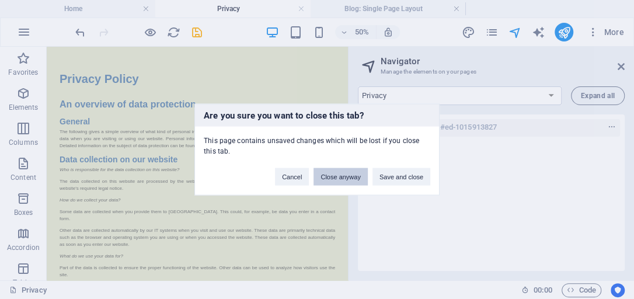
click at [337, 177] on button "Close anyway" at bounding box center [340, 177] width 54 height 18
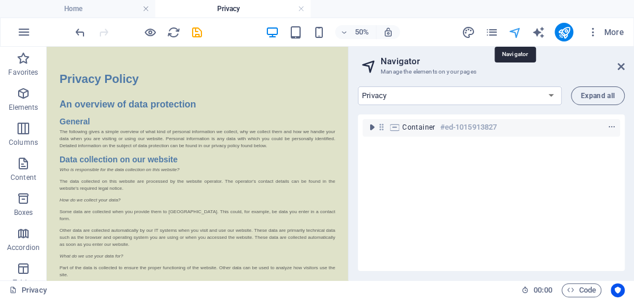
click at [515, 32] on icon "navigator" at bounding box center [514, 32] width 13 height 13
click at [621, 63] on icon at bounding box center [620, 66] width 7 height 9
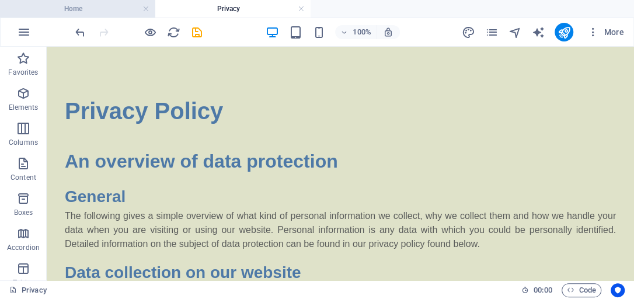
click at [77, 11] on h4 "Home" at bounding box center [77, 8] width 155 height 13
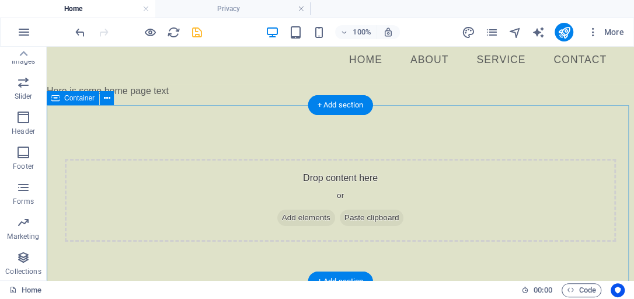
scroll to position [18, 0]
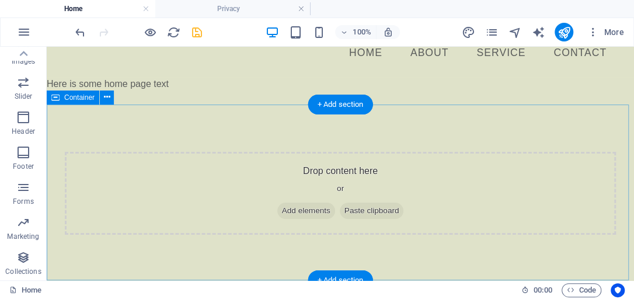
drag, startPoint x: 70, startPoint y: 303, endPoint x: 284, endPoint y: 182, distance: 245.6
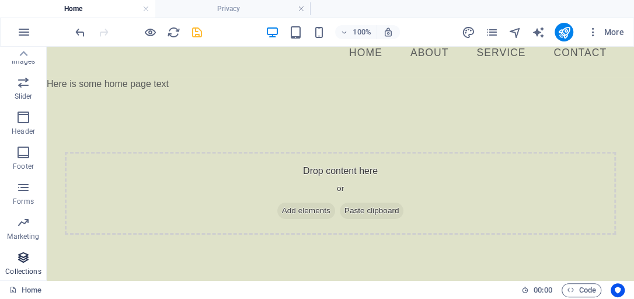
click at [26, 257] on icon "button" at bounding box center [23, 257] width 14 height 14
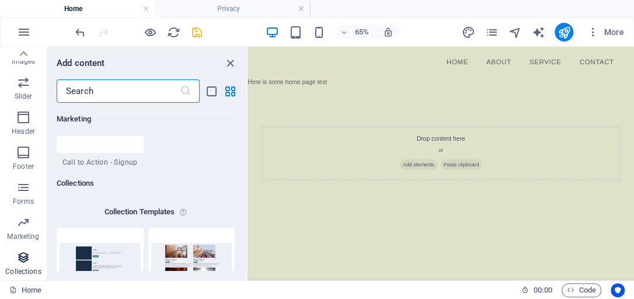
scroll to position [10680, 0]
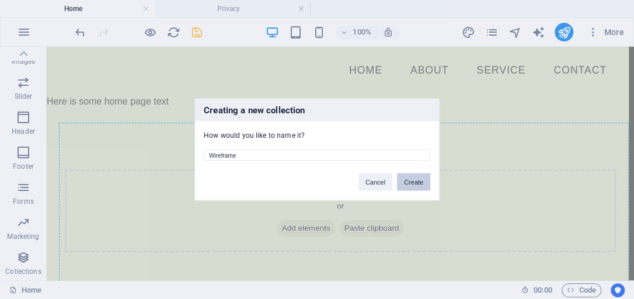
click at [405, 186] on button "Create" at bounding box center [413, 182] width 33 height 18
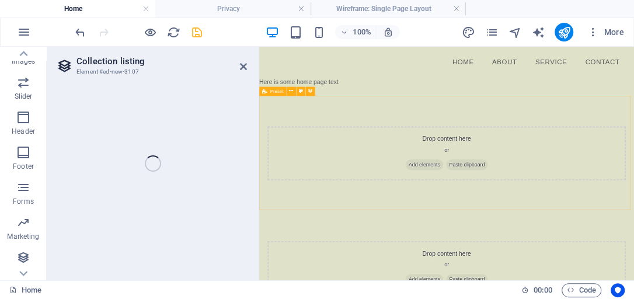
select select "68e2b0ba7aa159754a0bd42b"
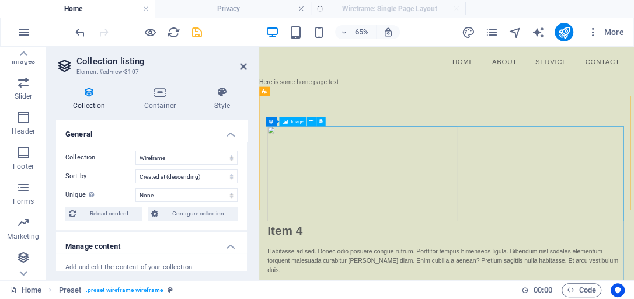
select select "createdAt_DESC"
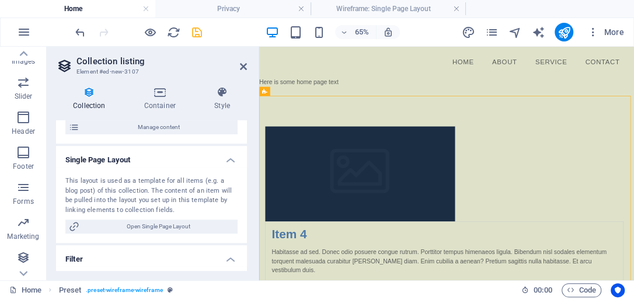
scroll to position [166, 0]
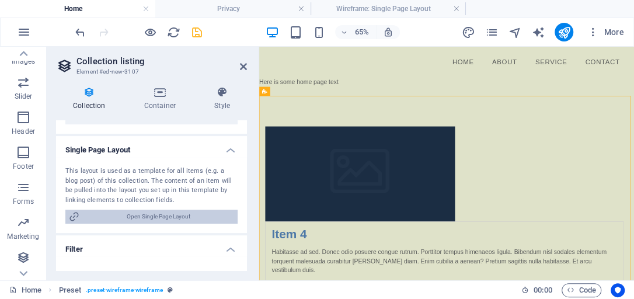
click at [197, 216] on span "Open Single Page Layout" at bounding box center [158, 216] width 151 height 14
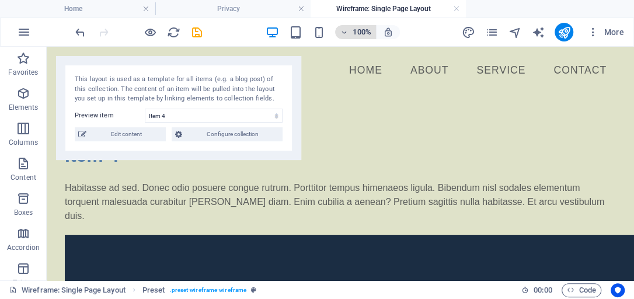
click at [361, 30] on h6 "100%" at bounding box center [361, 32] width 19 height 14
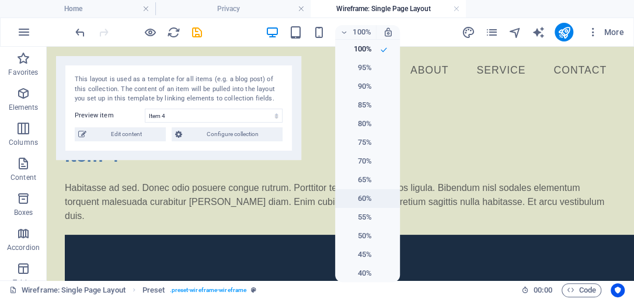
click at [361, 197] on h6 "60%" at bounding box center [357, 198] width 30 height 14
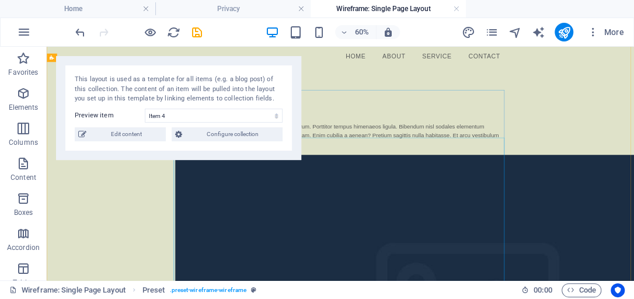
scroll to position [0, 0]
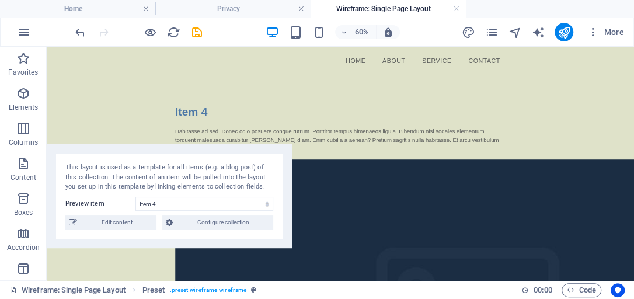
drag, startPoint x: 247, startPoint y: 61, endPoint x: 149, endPoint y: 149, distance: 132.2
click at [149, 149] on div "This layout is used as a template for all items (e.g. a blog post) of this coll…" at bounding box center [169, 196] width 245 height 104
drag, startPoint x: 303, startPoint y: 162, endPoint x: 315, endPoint y: 198, distance: 38.0
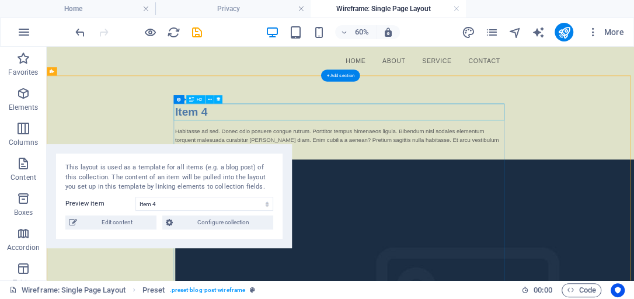
click at [305, 159] on div "Item 4" at bounding box center [536, 155] width 551 height 28
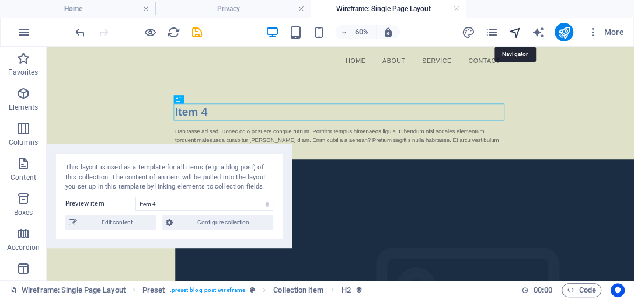
click at [516, 32] on icon "navigator" at bounding box center [514, 32] width 13 height 13
select select "18258093-en"
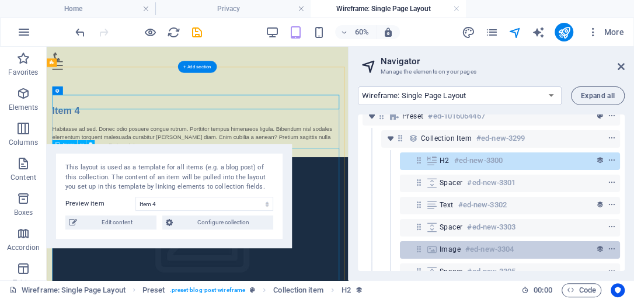
scroll to position [67, 0]
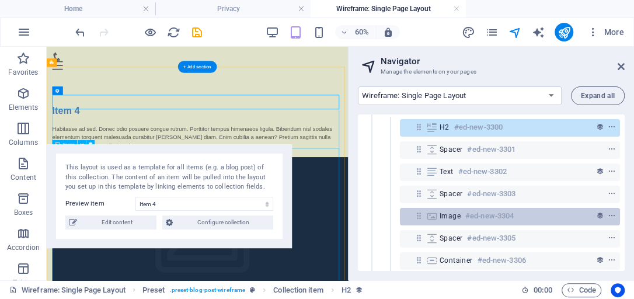
click at [449, 215] on span "Image" at bounding box center [449, 215] width 21 height 9
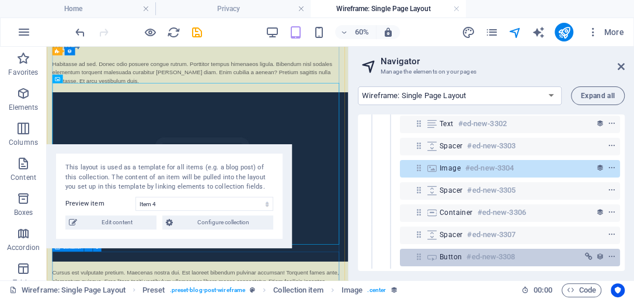
scroll to position [119, 0]
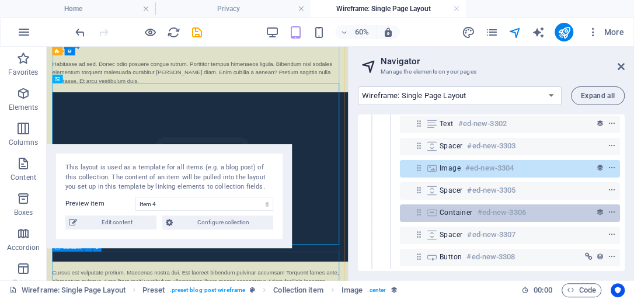
click at [453, 211] on span "Container" at bounding box center [455, 212] width 33 height 9
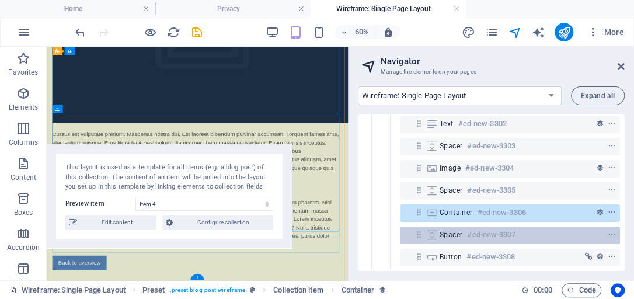
click at [440, 230] on span "Spacer" at bounding box center [450, 234] width 23 height 9
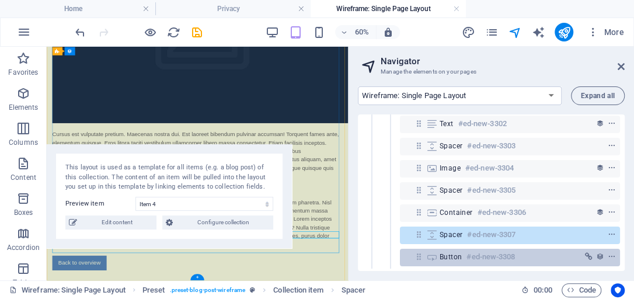
click at [445, 254] on span "Button" at bounding box center [450, 256] width 22 height 9
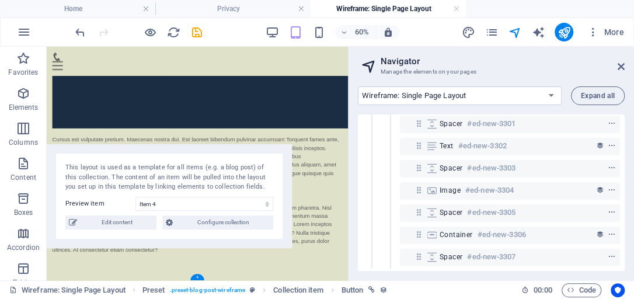
scroll to position [97, 0]
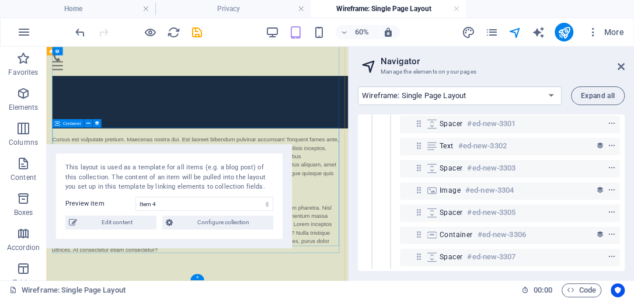
click at [501, 261] on div "Cursus est vulputate pretium. Maecenas nostra dui. Est laoreet bibendum pulvina…" at bounding box center [297, 236] width 483 height 84
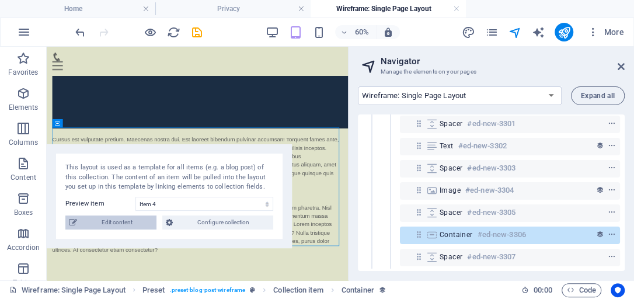
click at [129, 223] on span "Edit content" at bounding box center [117, 222] width 72 height 14
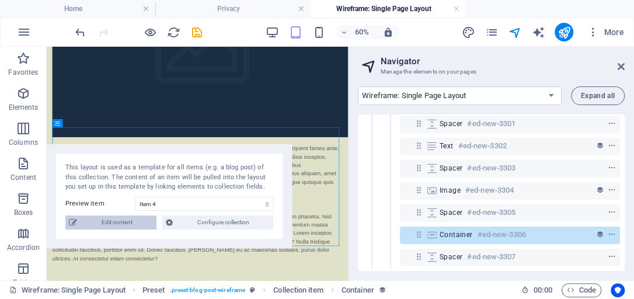
select select
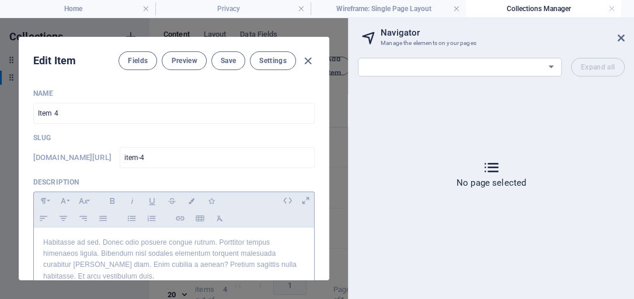
scroll to position [33, 0]
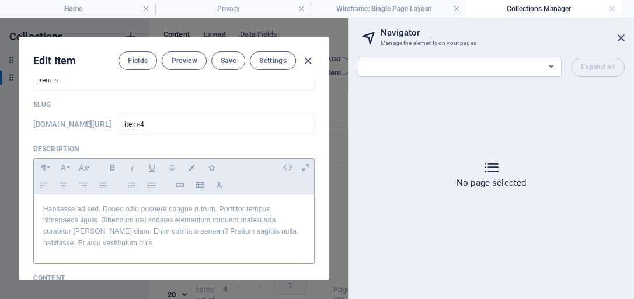
click at [163, 213] on p "Habitasse ad sed. Donec odio posuere congue rutrum. Porttitor tempus himenaeos …" at bounding box center [173, 226] width 261 height 45
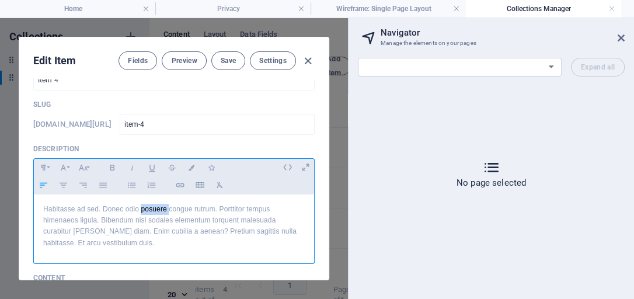
click at [163, 213] on p "Habitasse ad sed. Donec odio posuere congue rutrum. Porttitor tempus himenaeos …" at bounding box center [173, 226] width 261 height 45
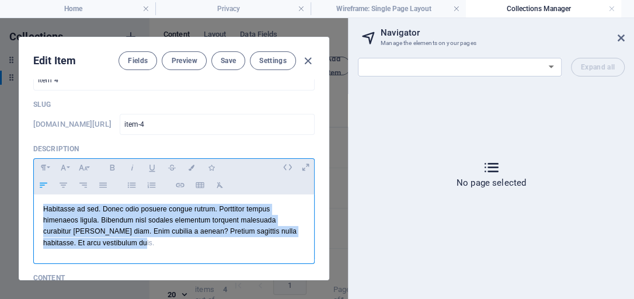
drag, startPoint x: 155, startPoint y: 242, endPoint x: 39, endPoint y: 206, distance: 121.4
click at [39, 206] on div "Habitasse ad sed. Donec odio posuere congue rutrum. Porttitor tempus himenaeos …" at bounding box center [174, 226] width 280 height 64
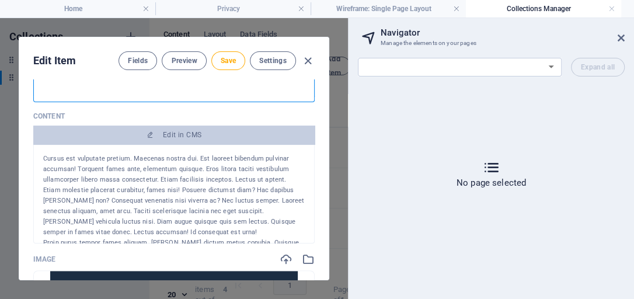
scroll to position [166, 0]
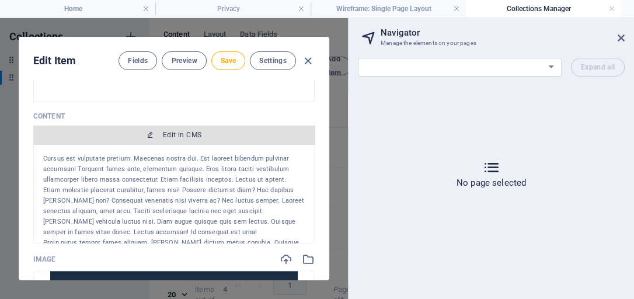
click at [155, 133] on span "Edit in CMS" at bounding box center [174, 134] width 272 height 9
select select "18256240-en"
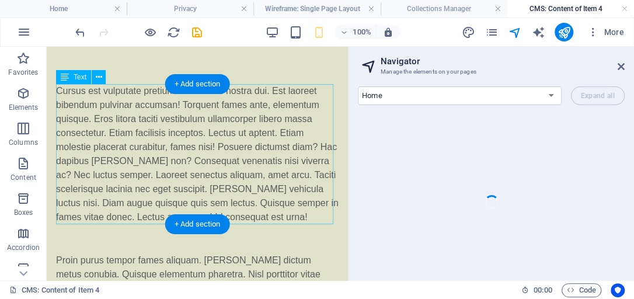
scroll to position [0, 0]
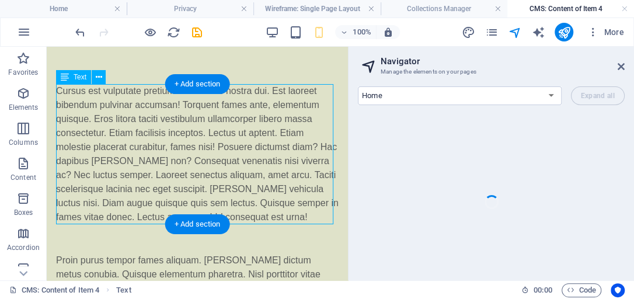
drag, startPoint x: 289, startPoint y: 218, endPoint x: 218, endPoint y: 176, distance: 83.1
click at [218, 176] on div "Cursus est vulputate pretium. Maecenas nostra dui. Est laoreet bibendum pulvina…" at bounding box center [197, 154] width 282 height 140
click at [62, 91] on div "Cursus est vulputate pretium. Maecenas nostra dui. Est laoreet bibendum pulvina…" at bounding box center [197, 154] width 282 height 140
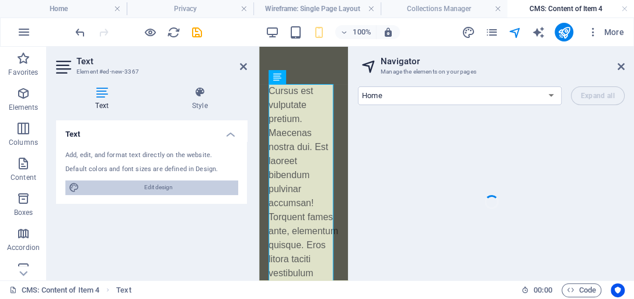
click at [167, 186] on span "Edit design" at bounding box center [158, 187] width 151 height 14
select select "px"
select select "400"
select select "px"
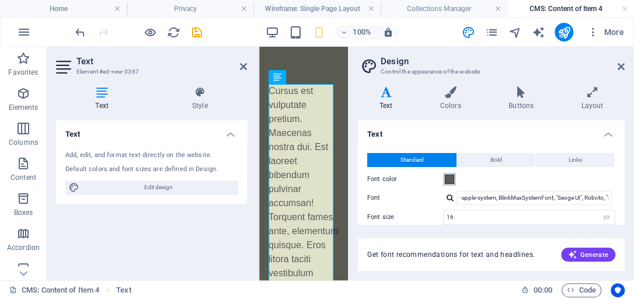
click at [449, 179] on span at bounding box center [449, 178] width 9 height 9
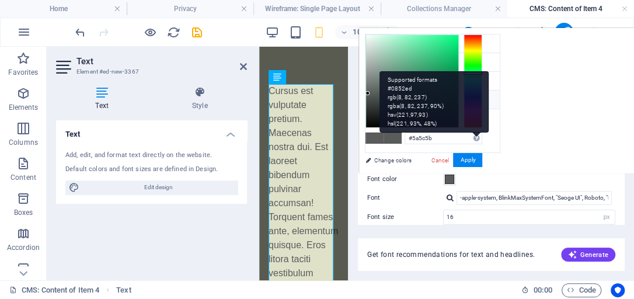
click at [475, 128] on div "Supported formats #0852ed rgb(8, 82, 237) rgba(8, 82, 237, 90%) hsv(221,97,93) …" at bounding box center [434, 101] width 110 height 61
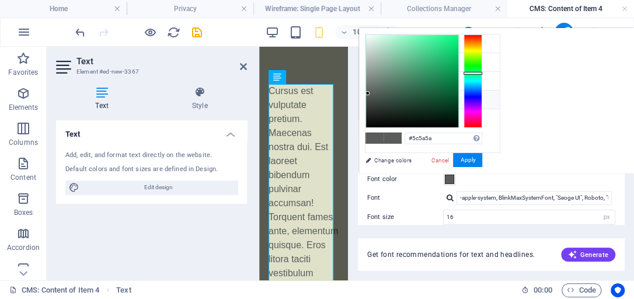
click at [475, 38] on div at bounding box center [472, 80] width 19 height 93
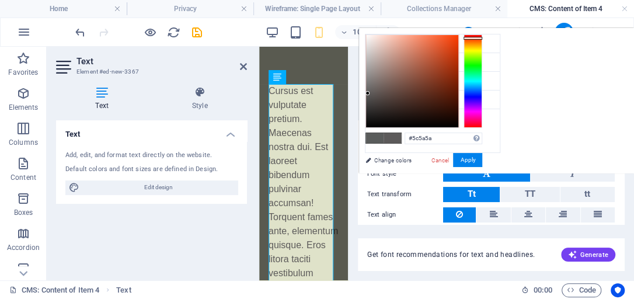
scroll to position [133, 0]
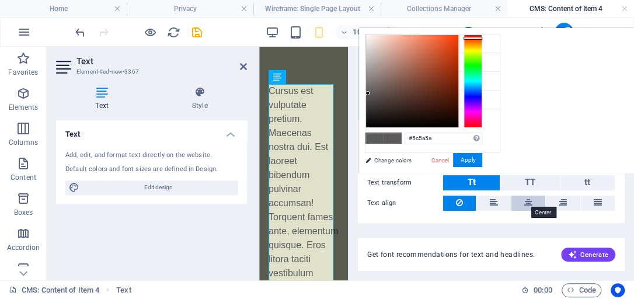
click at [530, 201] on icon at bounding box center [528, 202] width 8 height 14
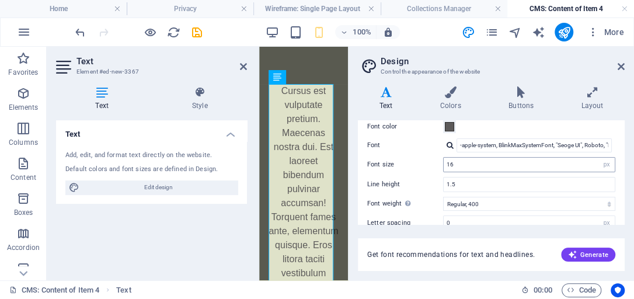
scroll to position [33, 0]
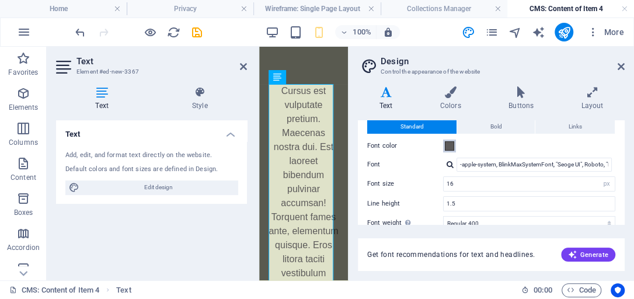
click at [448, 147] on span at bounding box center [449, 145] width 9 height 9
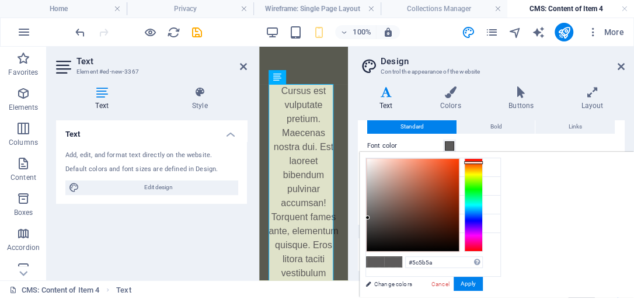
click at [473, 163] on div at bounding box center [473, 204] width 19 height 93
type input "#f66d36"
click at [438, 162] on div at bounding box center [412, 205] width 92 height 92
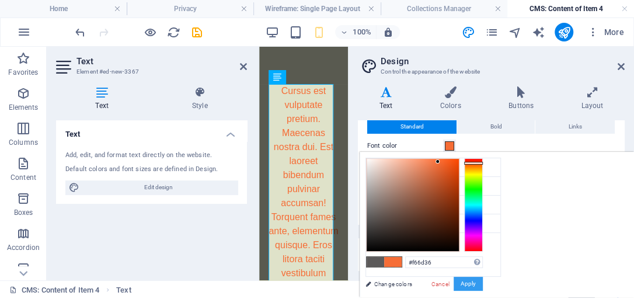
drag, startPoint x: 470, startPoint y: 282, endPoint x: 432, endPoint y: 249, distance: 50.4
click at [470, 282] on button "Apply" at bounding box center [467, 284] width 29 height 14
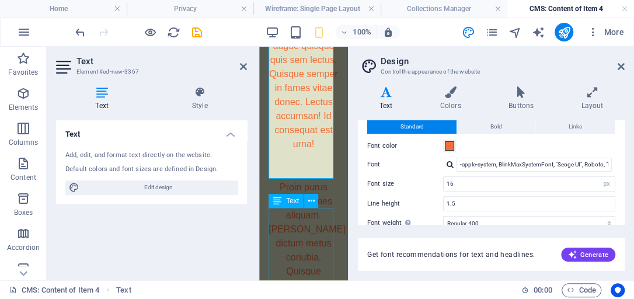
scroll to position [666, 0]
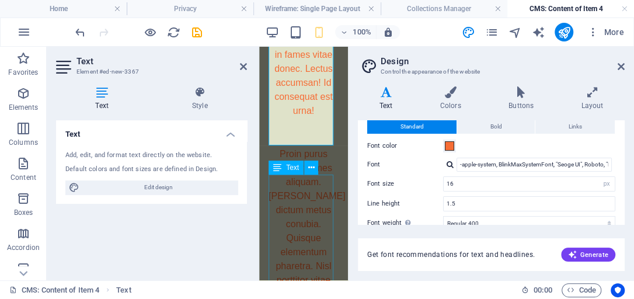
click at [278, 167] on icon at bounding box center [277, 167] width 8 height 14
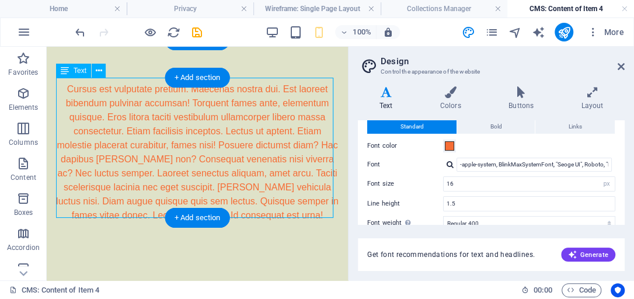
scroll to position [0, 0]
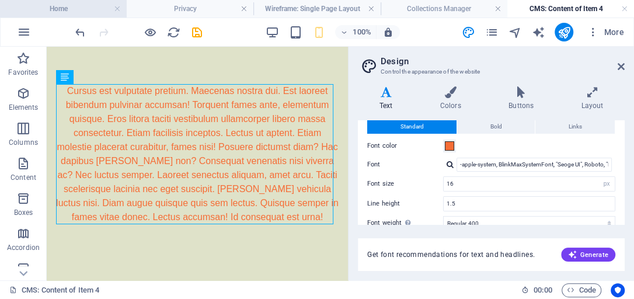
click at [57, 7] on h4 "Home" at bounding box center [63, 8] width 127 height 13
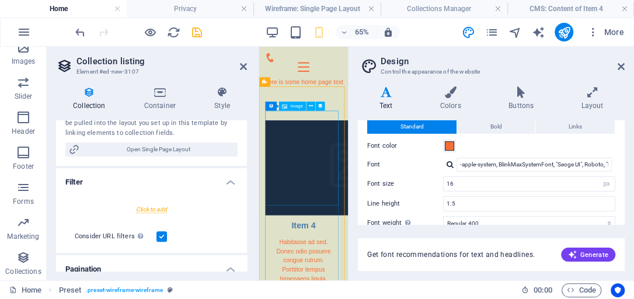
click at [324, 233] on div at bounding box center [327, 233] width 118 height 146
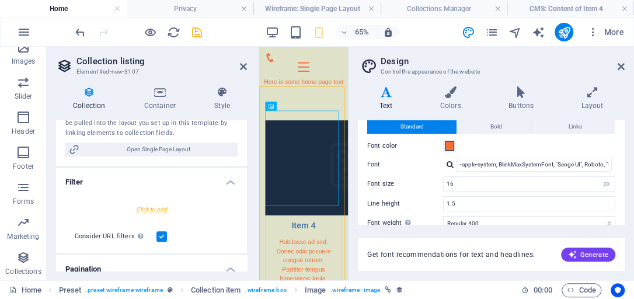
click at [155, 209] on div at bounding box center [151, 209] width 172 height 22
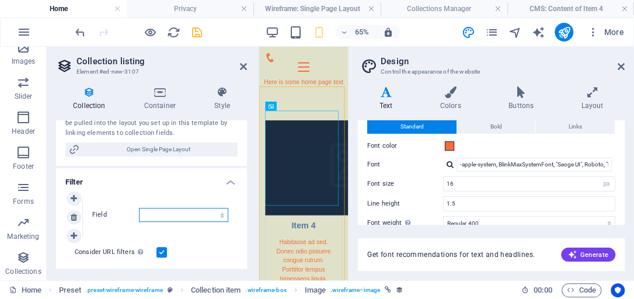
click at [155, 213] on select "Created at Updated at Name Slug" at bounding box center [183, 215] width 89 height 14
select select "createdAt"
click at [139, 208] on select "Created at Updated at Name Slug" at bounding box center [183, 215] width 89 height 14
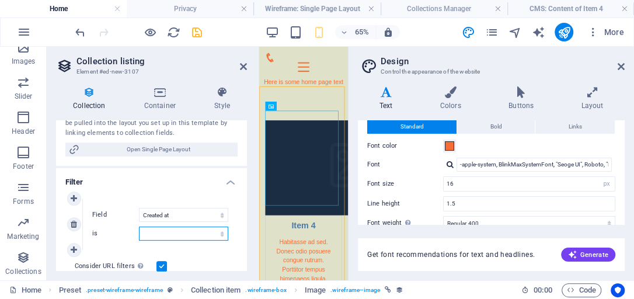
click at [153, 232] on select "in the past in the future before before or at after after or at" at bounding box center [183, 233] width 89 height 14
select select "past"
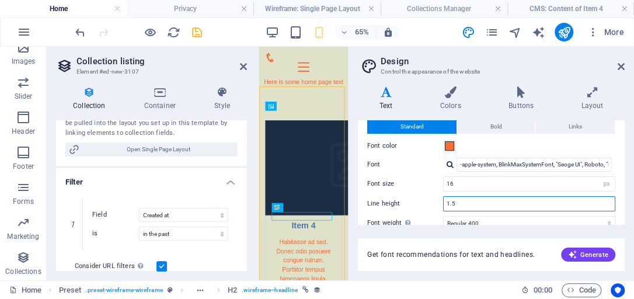
click at [549, 202] on input "1.5" at bounding box center [528, 204] width 171 height 14
